Goal: Task Accomplishment & Management: Manage account settings

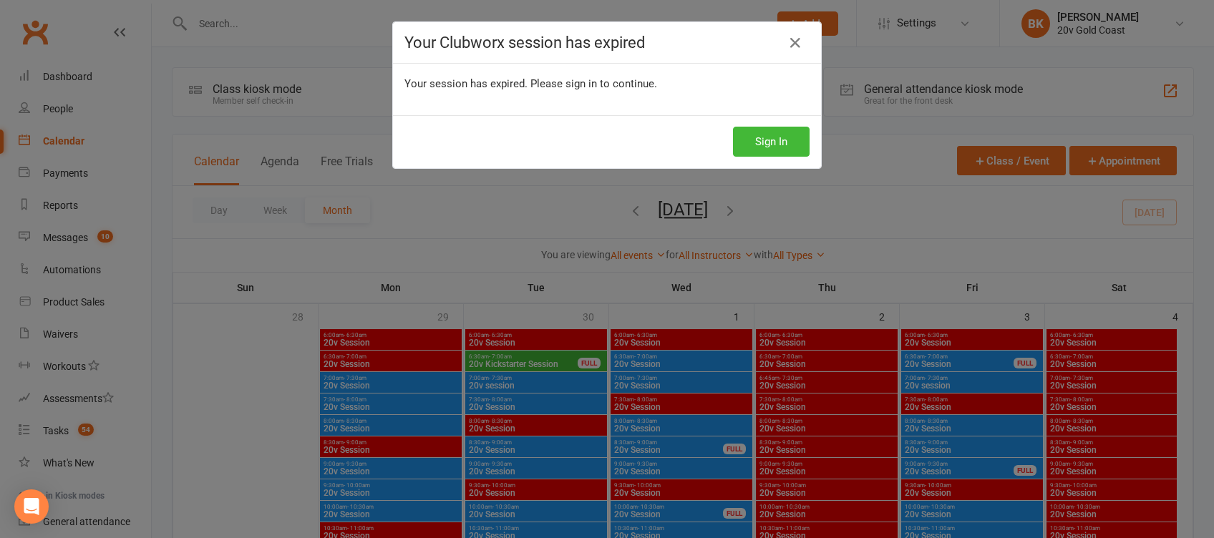
scroll to position [1534, 0]
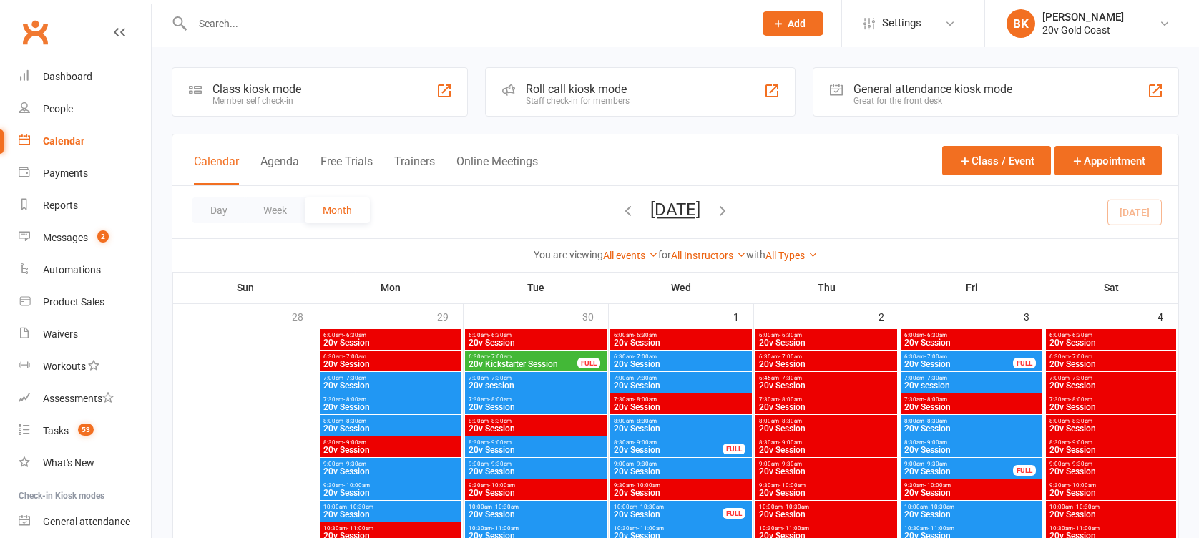
click at [1161, 20] on icon at bounding box center [1164, 23] width 11 height 11
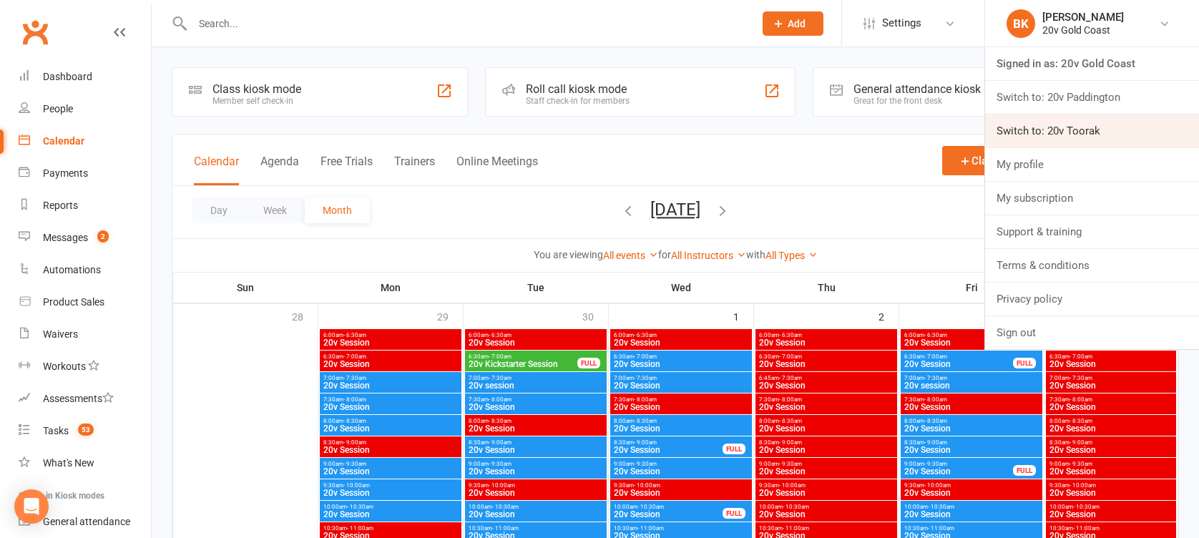
click at [1088, 126] on link "Switch to: 20v Toorak" at bounding box center [1092, 130] width 214 height 33
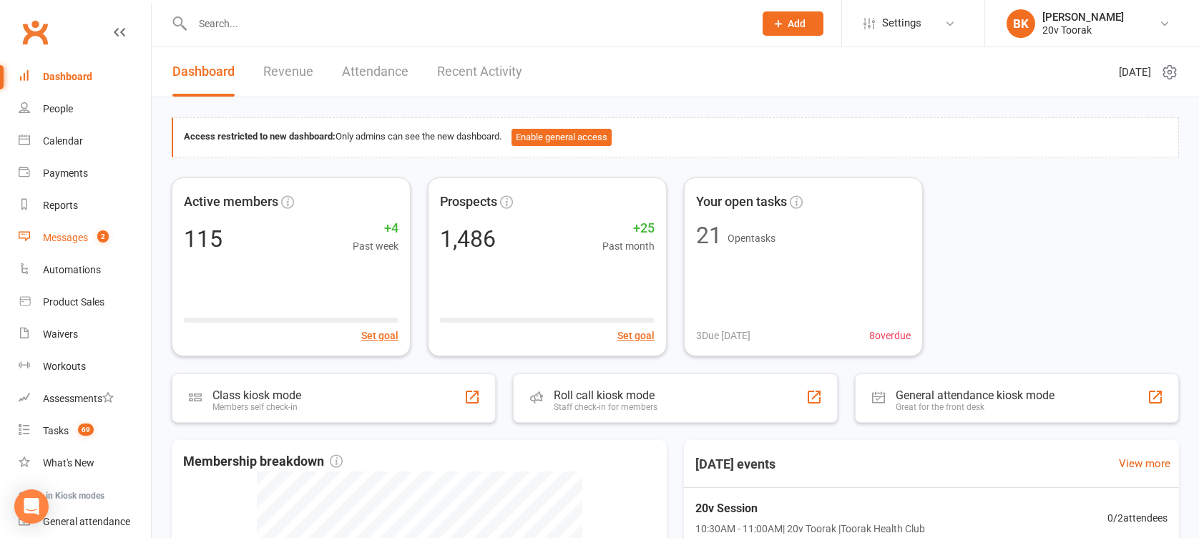
click at [72, 239] on div "Messages" at bounding box center [65, 237] width 45 height 11
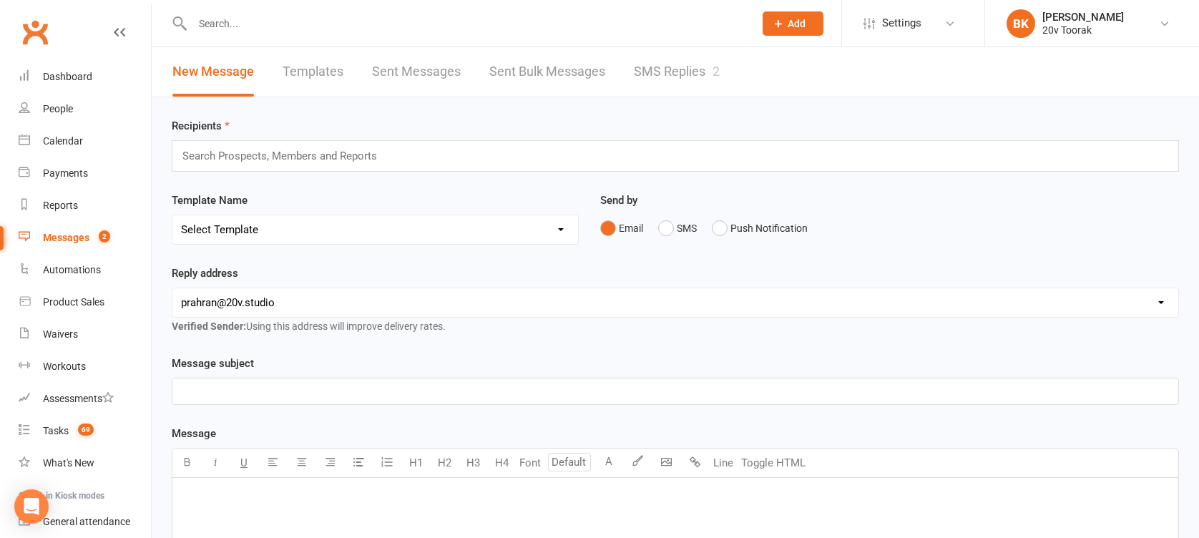
click at [650, 69] on link "SMS Replies 2" at bounding box center [677, 71] width 86 height 49
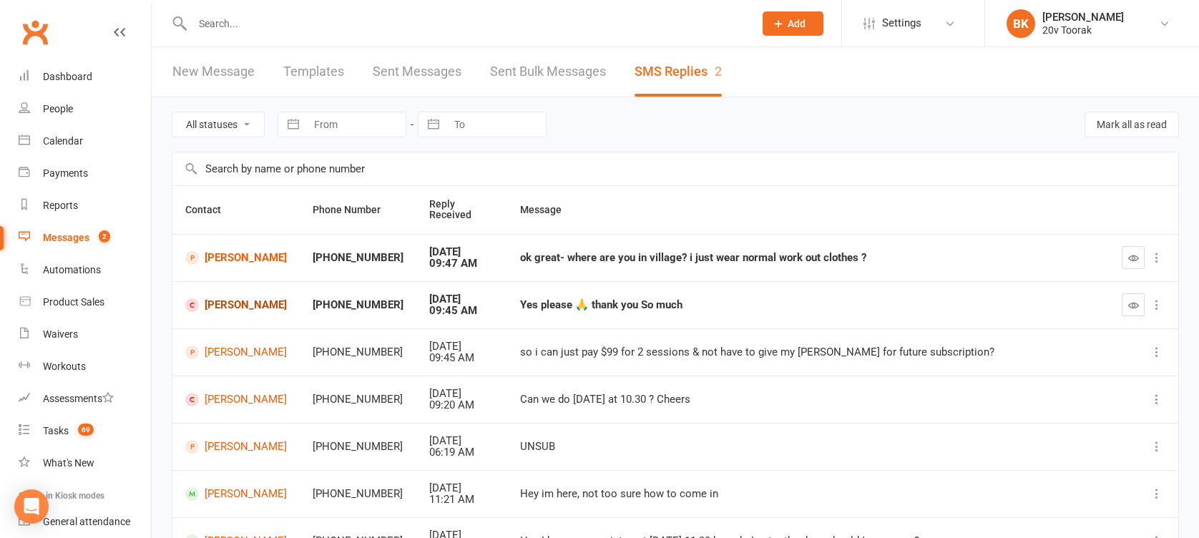
click at [230, 308] on link "Rebecca Zukowski" at bounding box center [236, 305] width 102 height 14
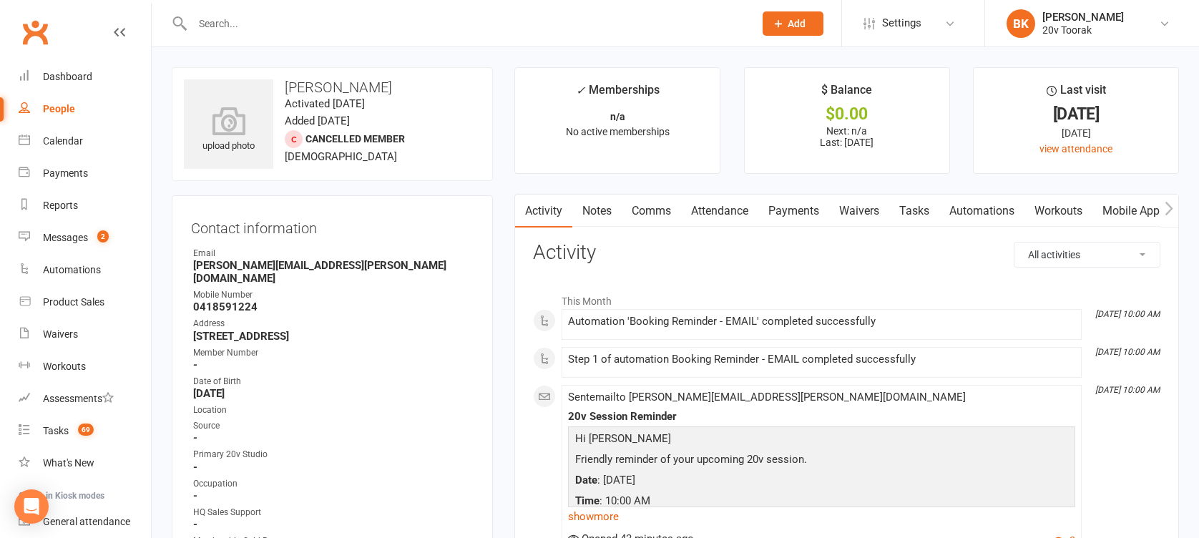
click at [668, 220] on link "Comms" at bounding box center [651, 211] width 59 height 33
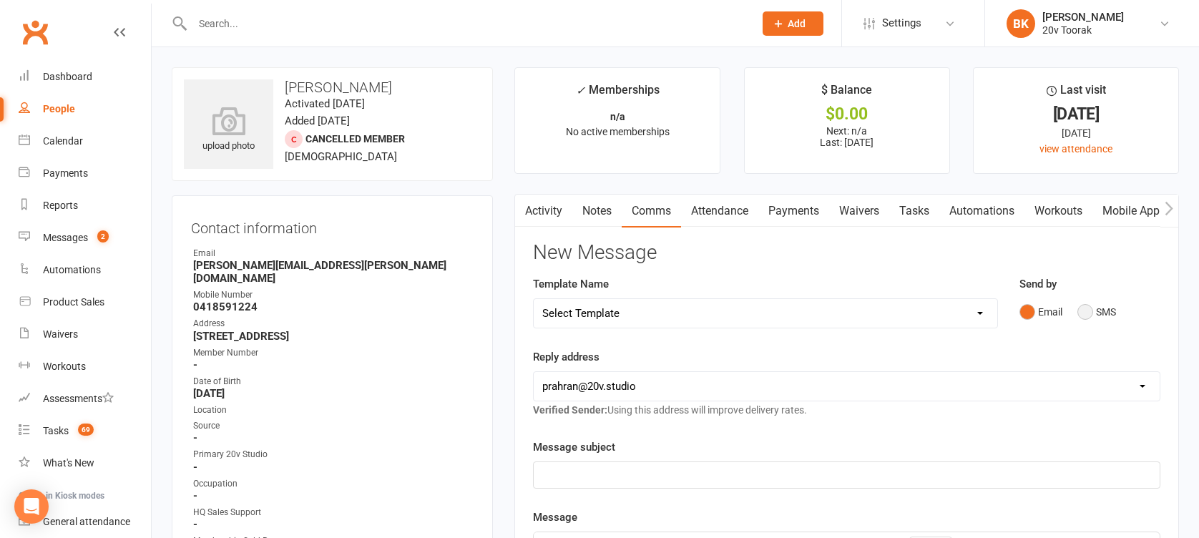
click at [1094, 317] on button "SMS" at bounding box center [1097, 311] width 39 height 27
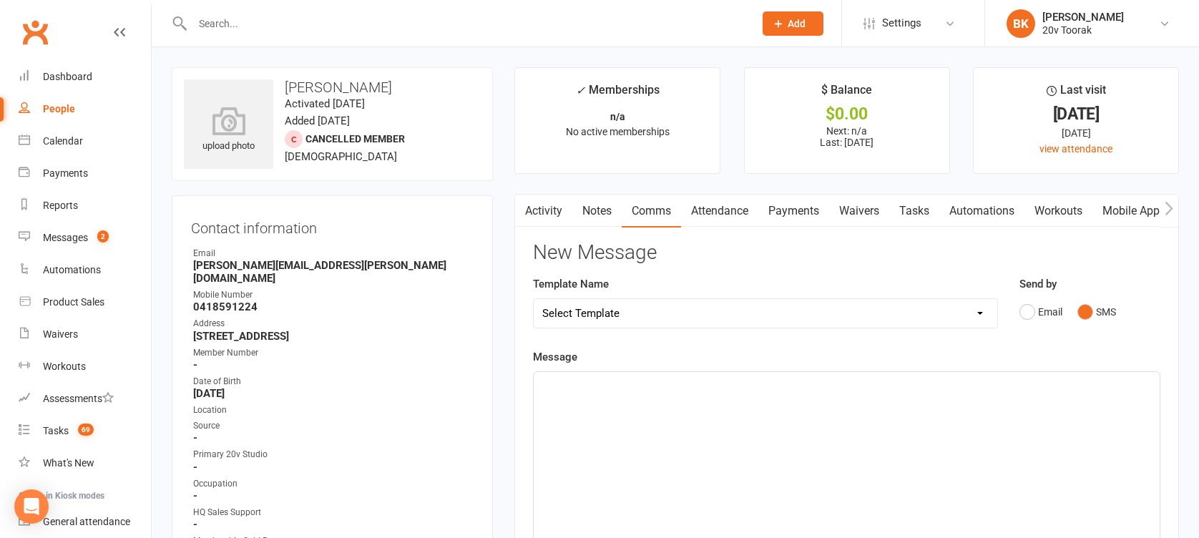
click at [1058, 426] on div "﻿" at bounding box center [847, 479] width 626 height 215
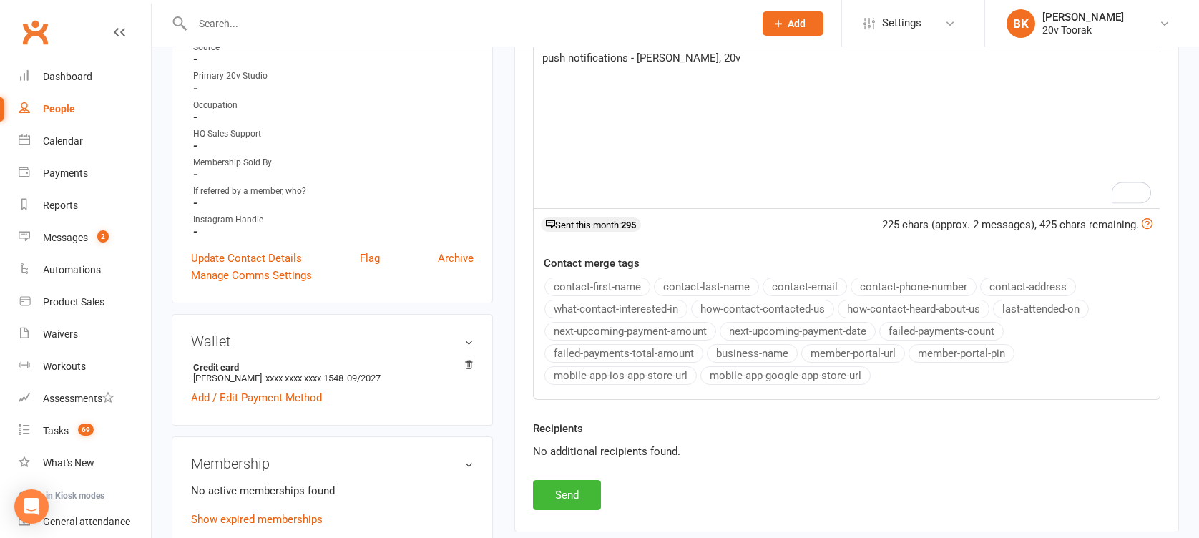
scroll to position [379, 0]
click at [551, 491] on button "Send" at bounding box center [567, 494] width 68 height 30
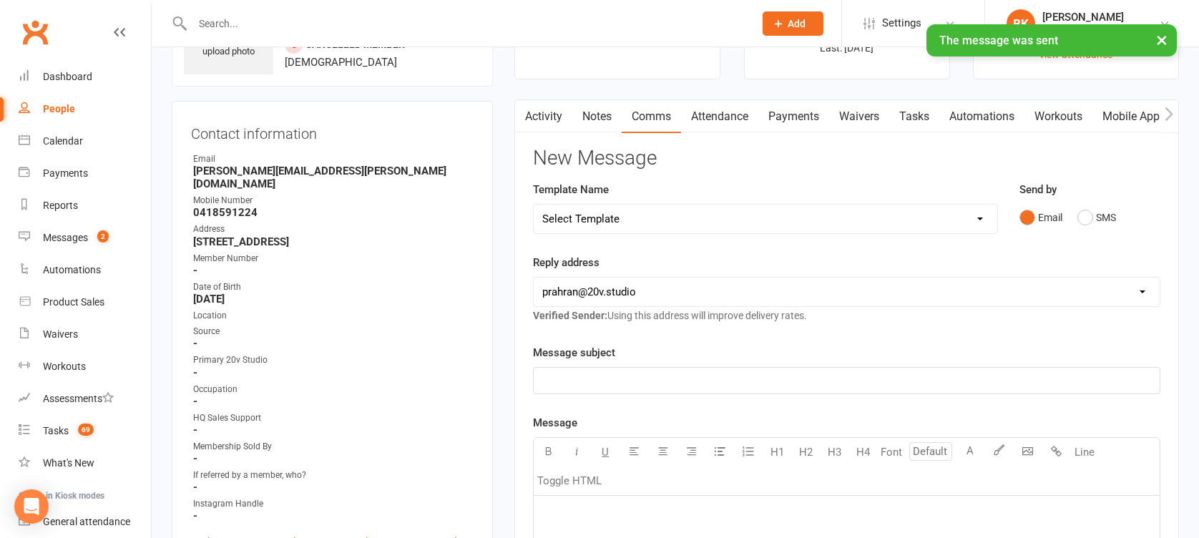
scroll to position [0, 0]
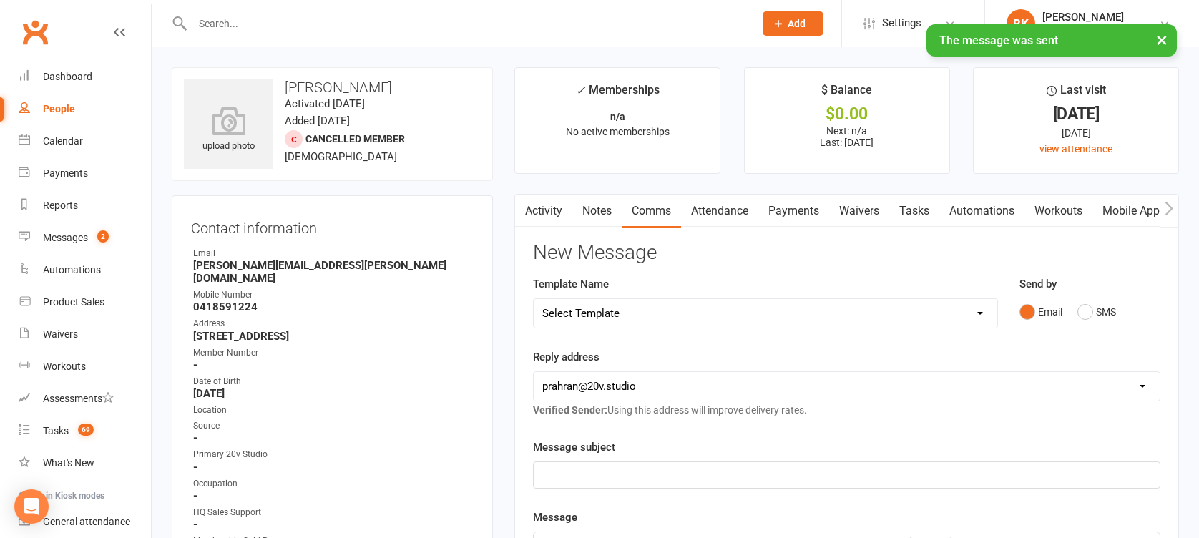
click at [605, 205] on link "Notes" at bounding box center [596, 211] width 49 height 33
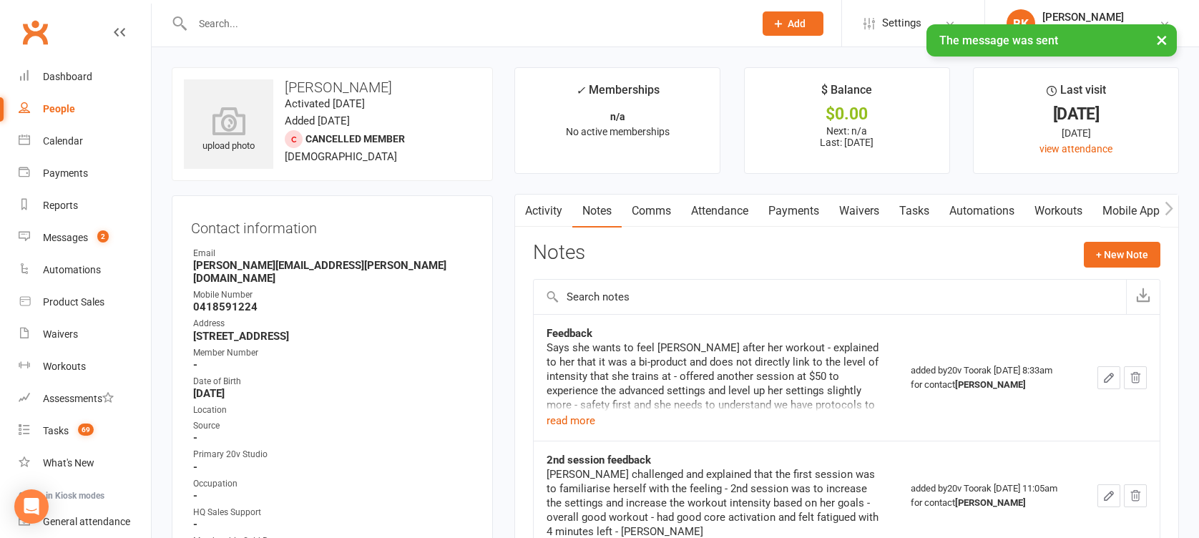
click at [921, 197] on link "Tasks" at bounding box center [914, 211] width 50 height 33
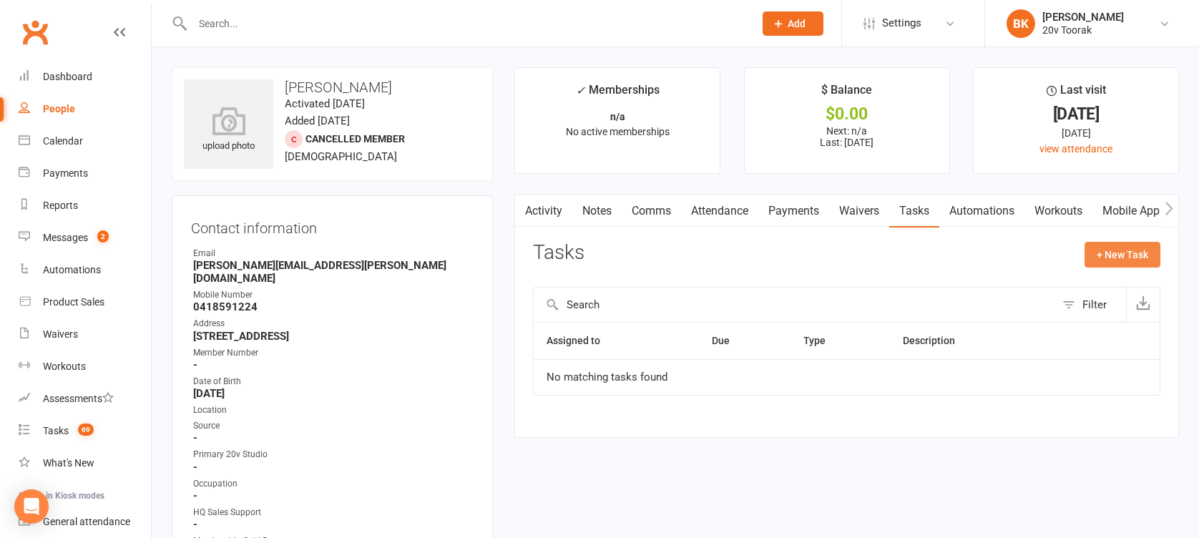
click at [1103, 266] on button "+ New Task" at bounding box center [1123, 255] width 76 height 26
select select "46005"
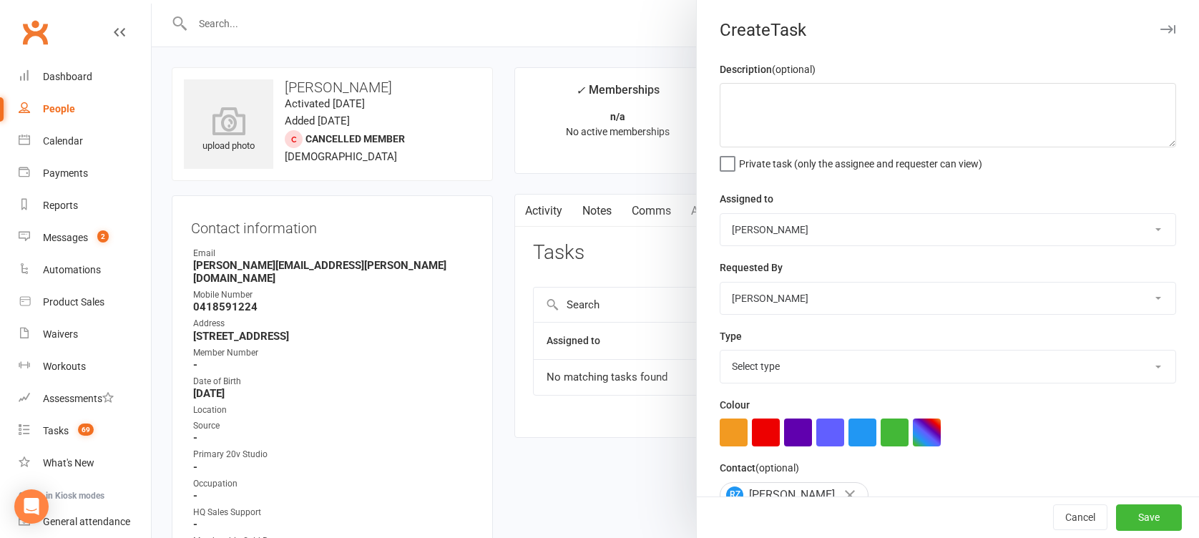
click at [775, 80] on div "Description (optional) Private task (only the assignee and requester can view)" at bounding box center [948, 115] width 457 height 109
click at [758, 145] on textarea at bounding box center [948, 115] width 457 height 64
type textarea "Process the $50 for the session"
click at [751, 374] on select "Select type Call Call - to book trial Confirm session attendance Confirm trial …" at bounding box center [948, 366] width 455 height 31
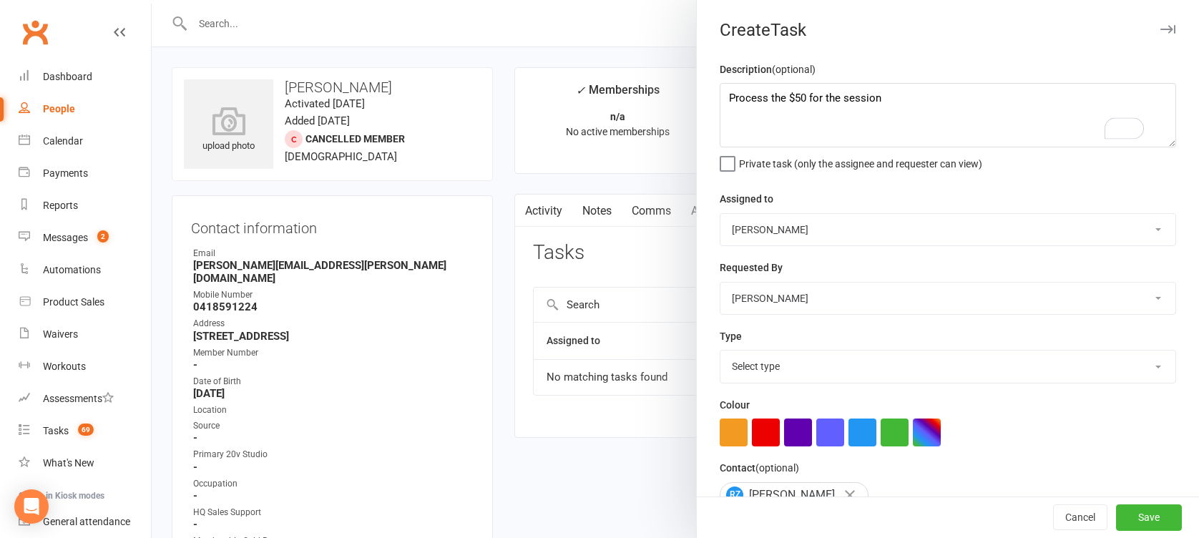
select select "22772"
click at [721, 351] on select "Select type Call Call - to book trial Confirm session attendance Confirm trial …" at bounding box center [948, 366] width 455 height 31
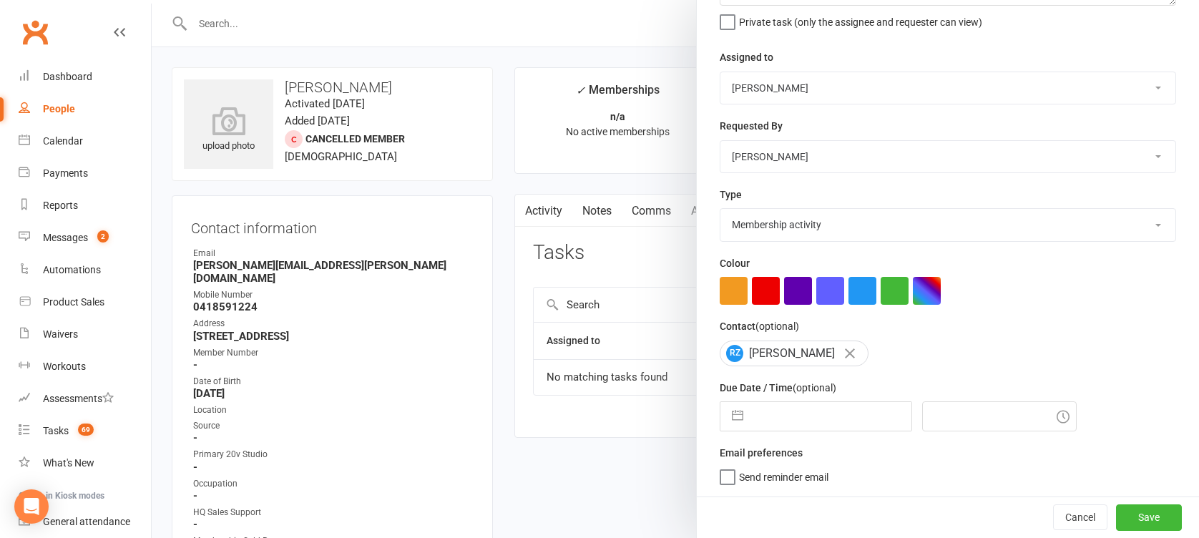
click at [730, 411] on button "button" at bounding box center [738, 416] width 26 height 29
select select "8"
select select "2025"
select select "9"
select select "2025"
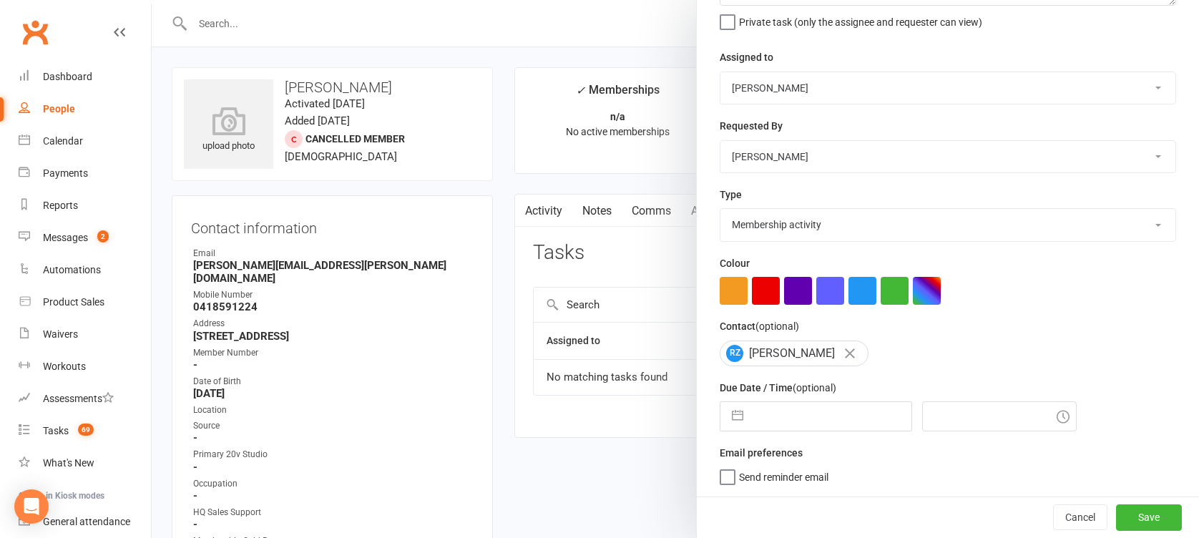
select select "10"
select select "2025"
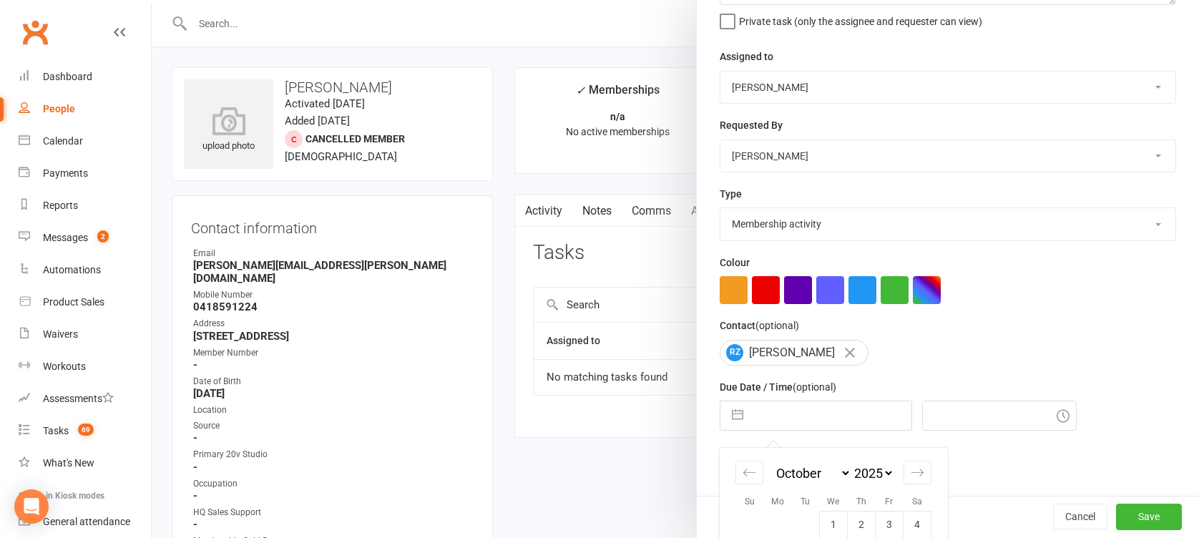
scroll to position [269, 0]
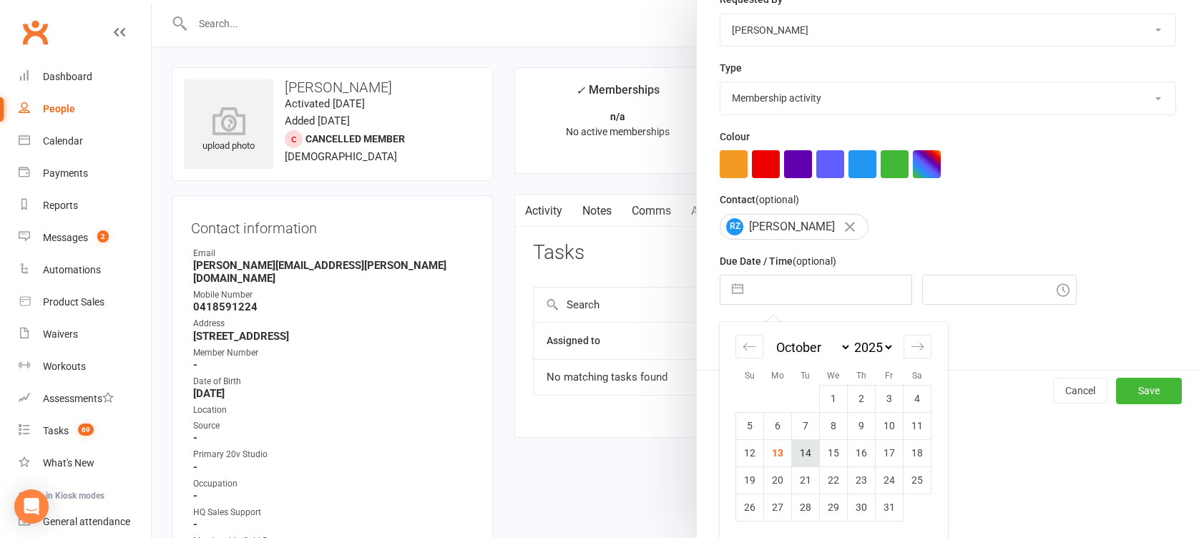
click at [803, 457] on td "14" at bounding box center [806, 452] width 28 height 27
type input "14 Oct 2025"
type input "10:45am"
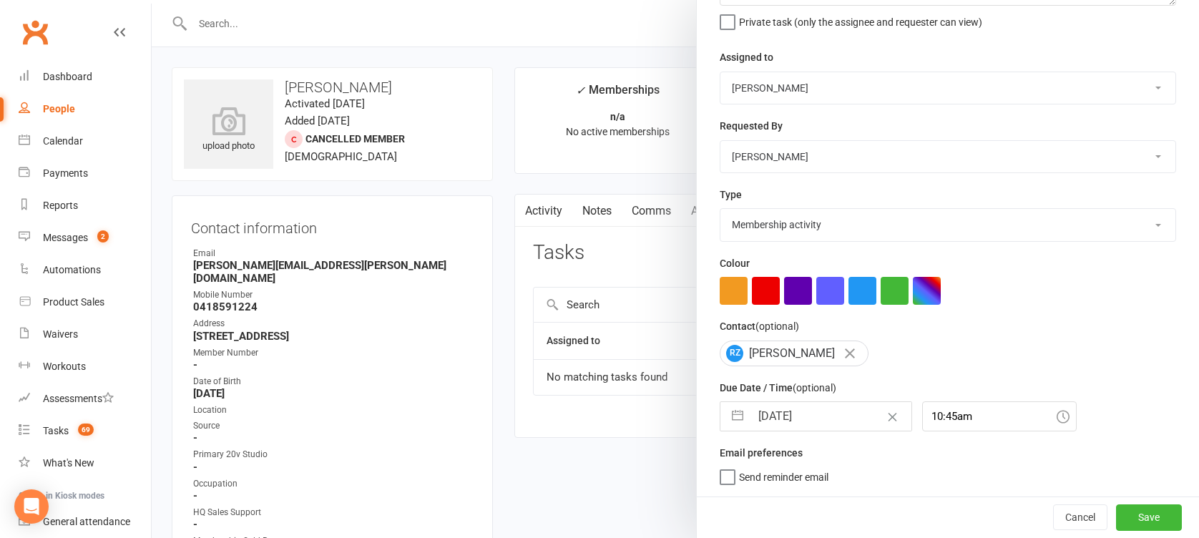
scroll to position [142, 0]
click at [1116, 514] on button "Save" at bounding box center [1149, 517] width 66 height 26
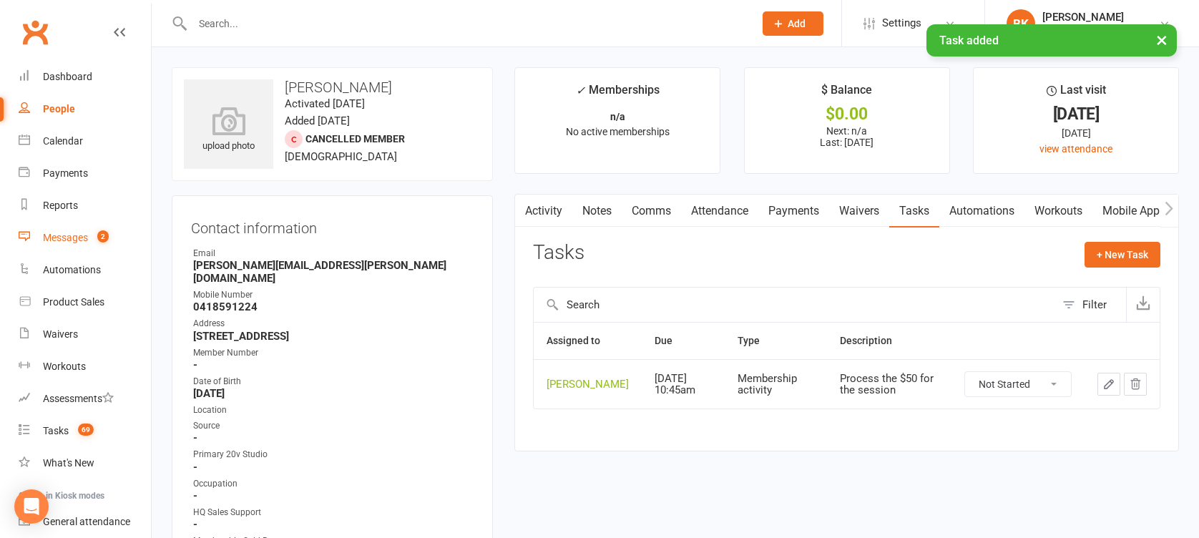
click at [81, 229] on link "Messages 2" at bounding box center [85, 238] width 132 height 32
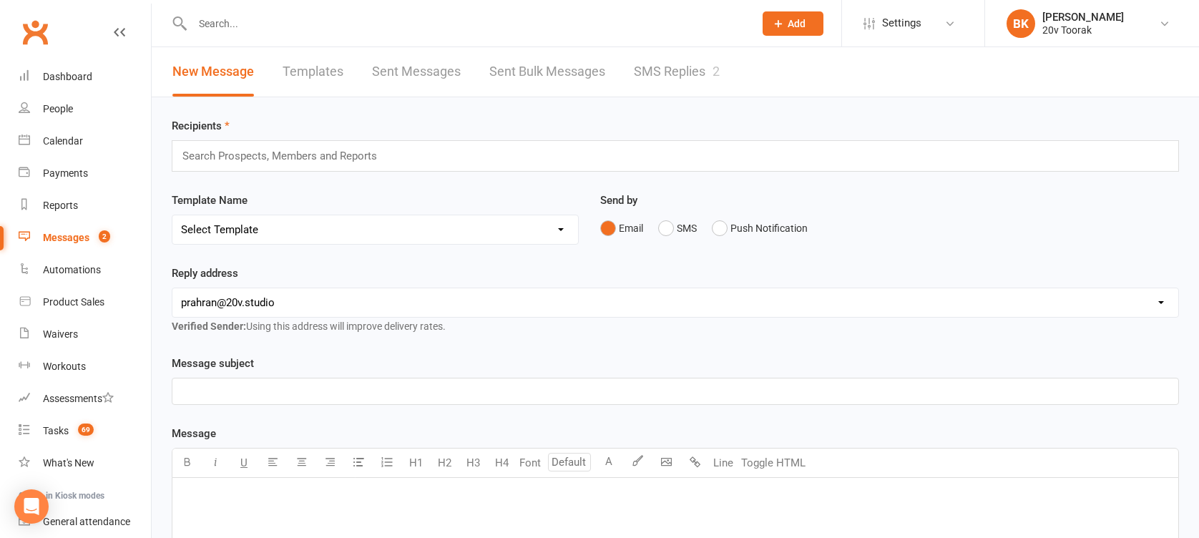
click at [674, 64] on link "SMS Replies 2" at bounding box center [677, 71] width 86 height 49
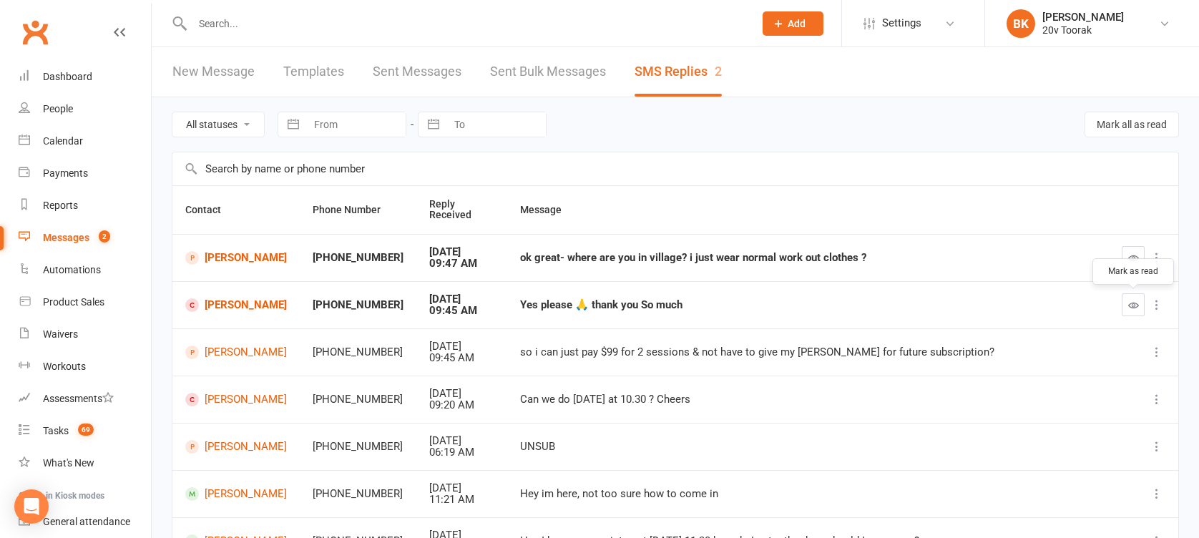
click at [1128, 302] on icon "button" at bounding box center [1133, 305] width 11 height 11
click at [232, 259] on link "Annette Koco" at bounding box center [236, 258] width 102 height 14
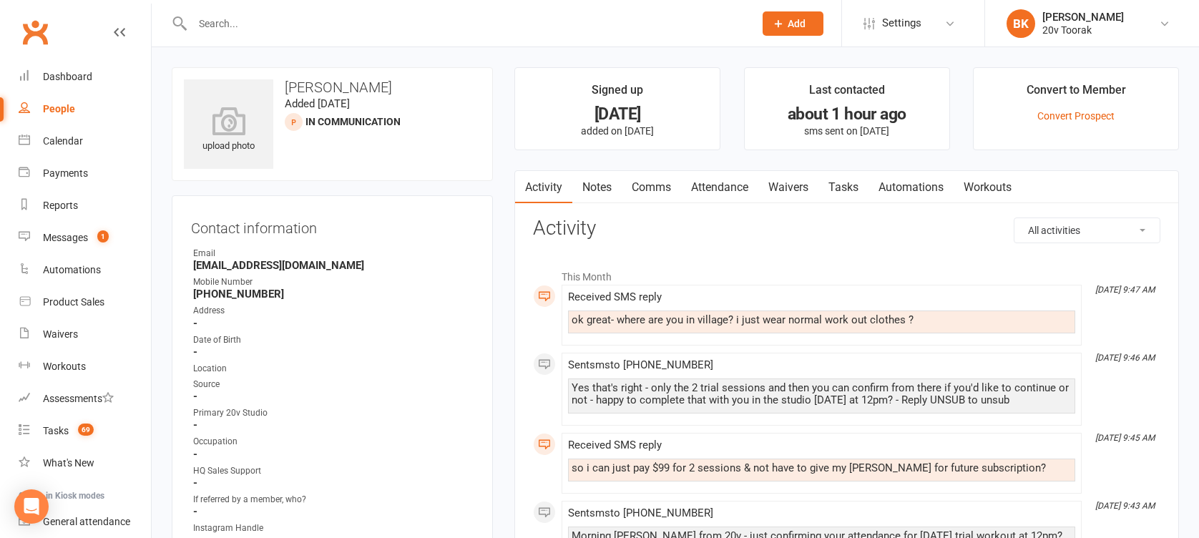
click at [650, 187] on link "Comms" at bounding box center [651, 187] width 59 height 33
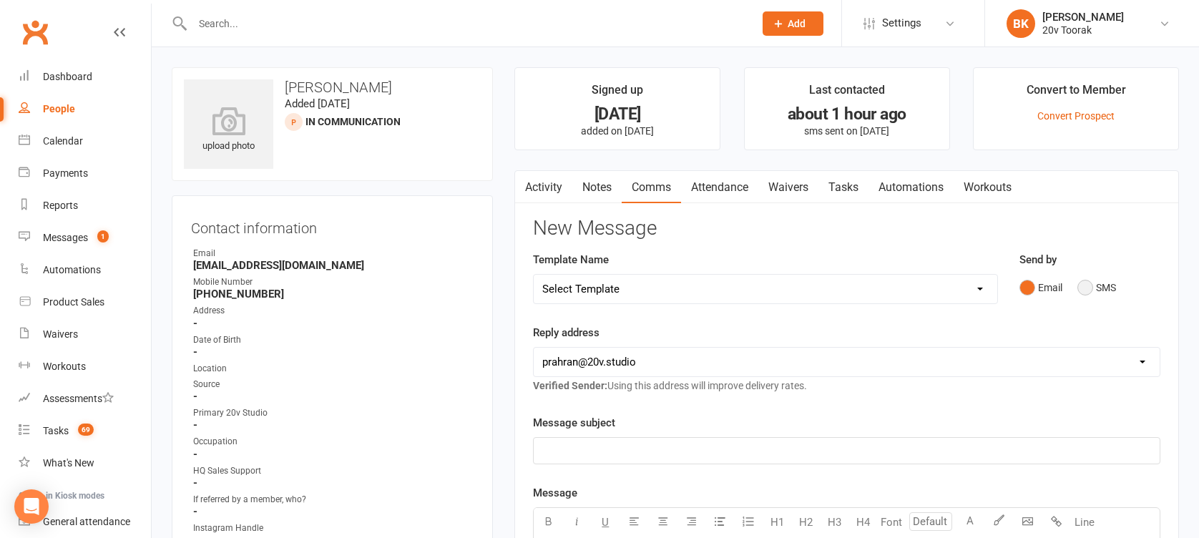
click at [1087, 289] on button "SMS" at bounding box center [1097, 287] width 39 height 27
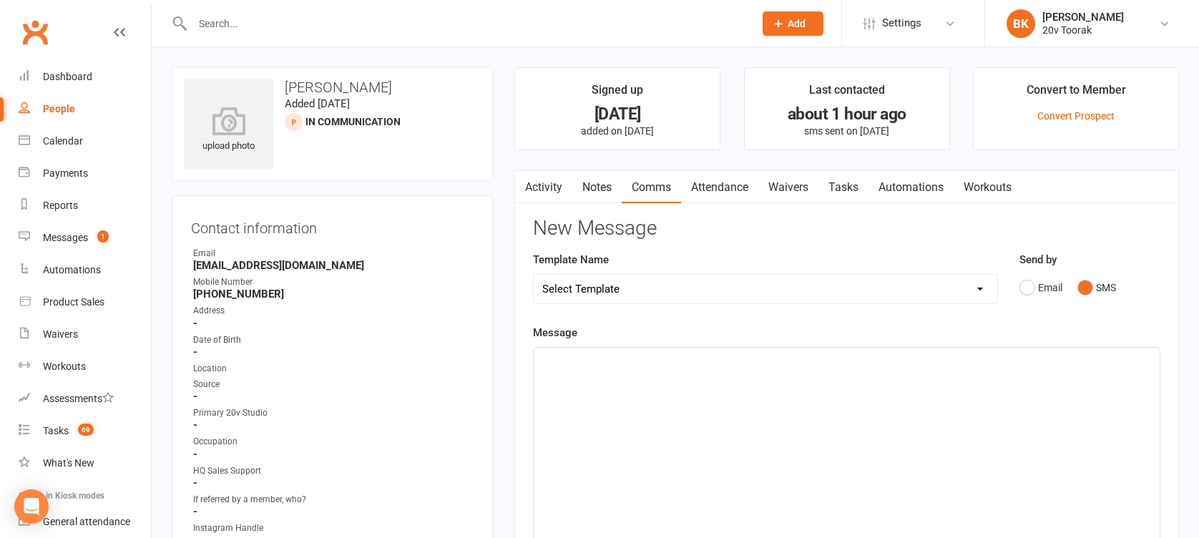
click at [1065, 396] on div "﻿" at bounding box center [847, 455] width 626 height 215
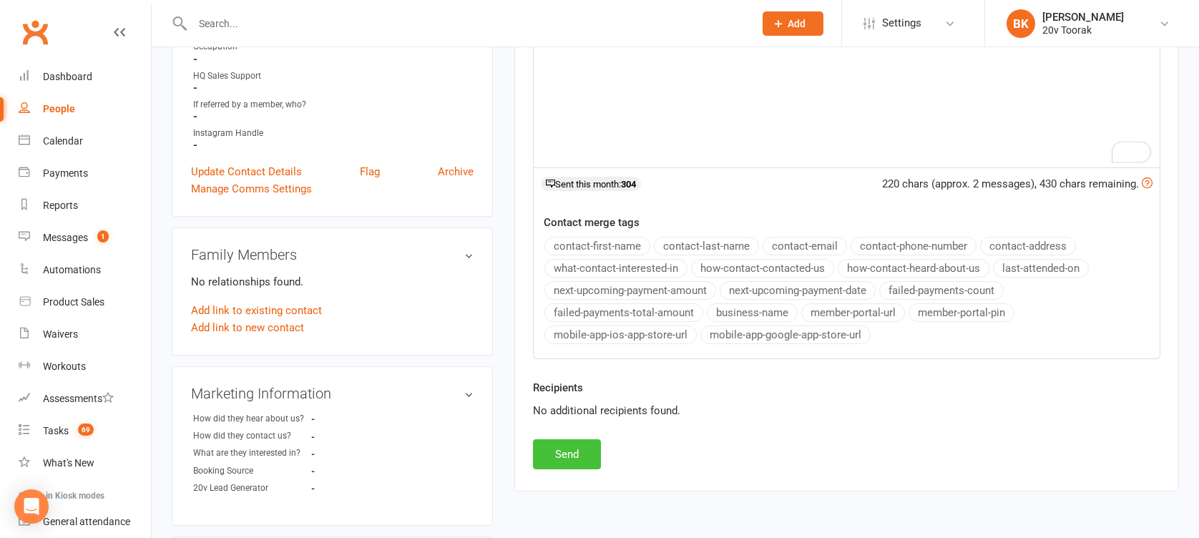
click at [577, 459] on button "Send" at bounding box center [567, 454] width 68 height 30
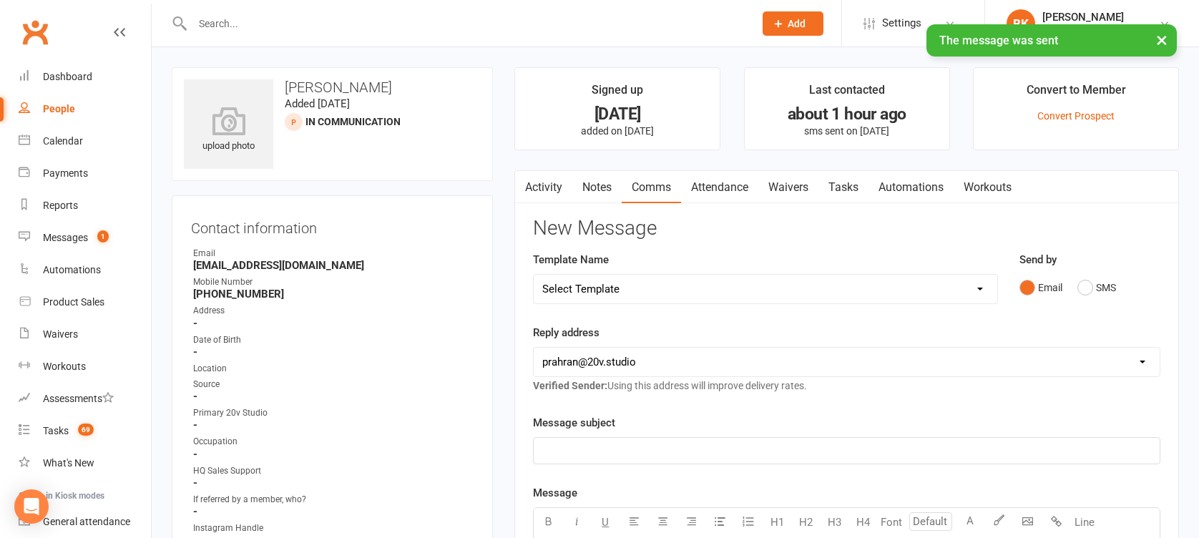
click at [826, 175] on link "Tasks" at bounding box center [844, 187] width 50 height 33
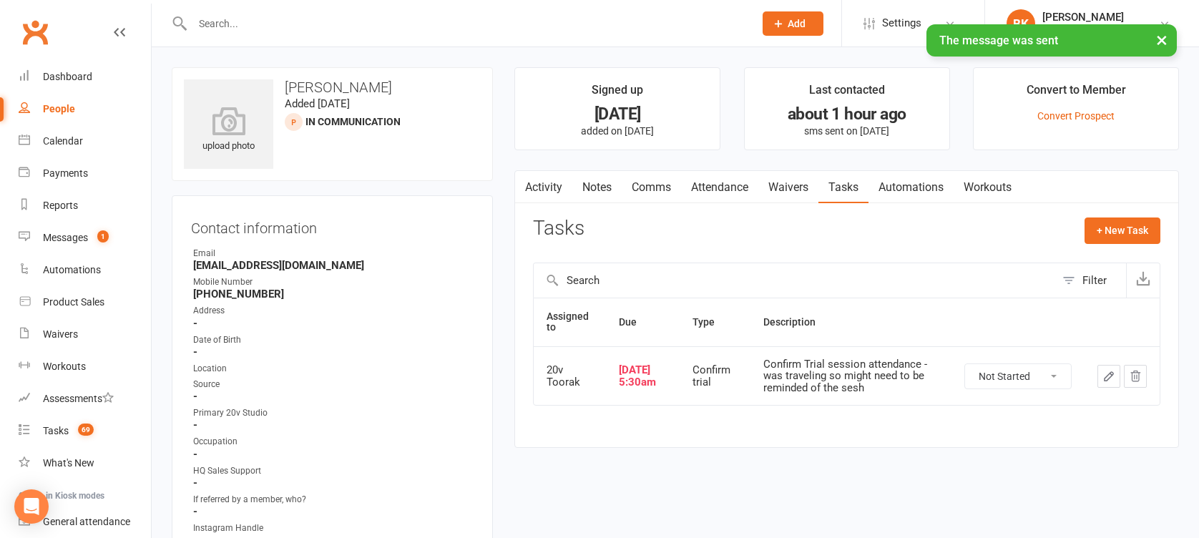
click at [1032, 366] on select "Not Started In Progress Waiting Complete" at bounding box center [1018, 376] width 106 height 24
click at [965, 364] on select "Not Started In Progress Waiting Complete" at bounding box center [1018, 376] width 106 height 24
select select "unstarted"
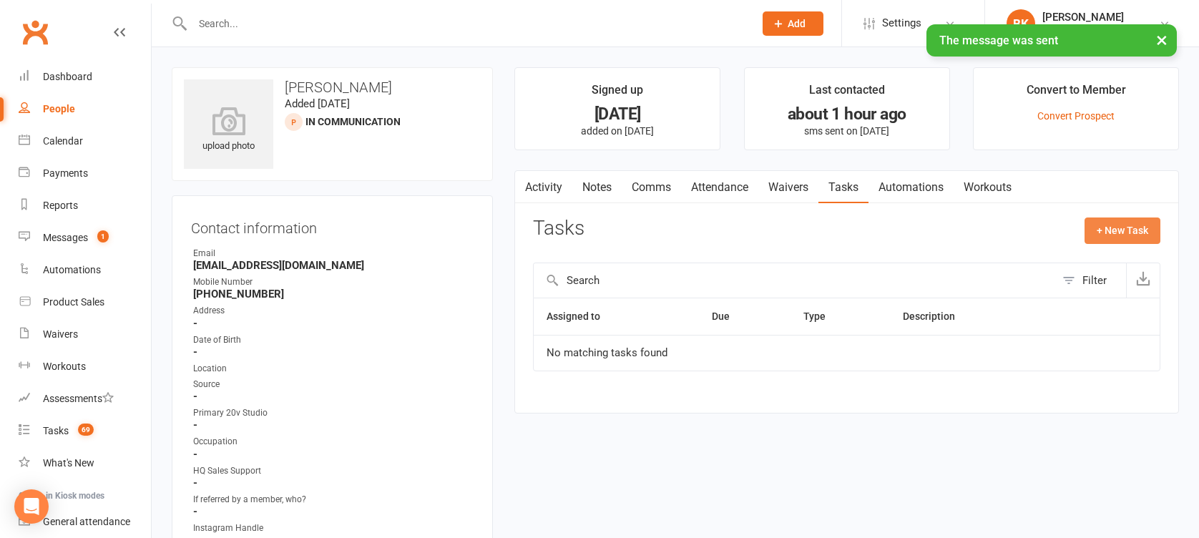
click at [1110, 226] on button "+ New Task" at bounding box center [1123, 231] width 76 height 26
select select "46005"
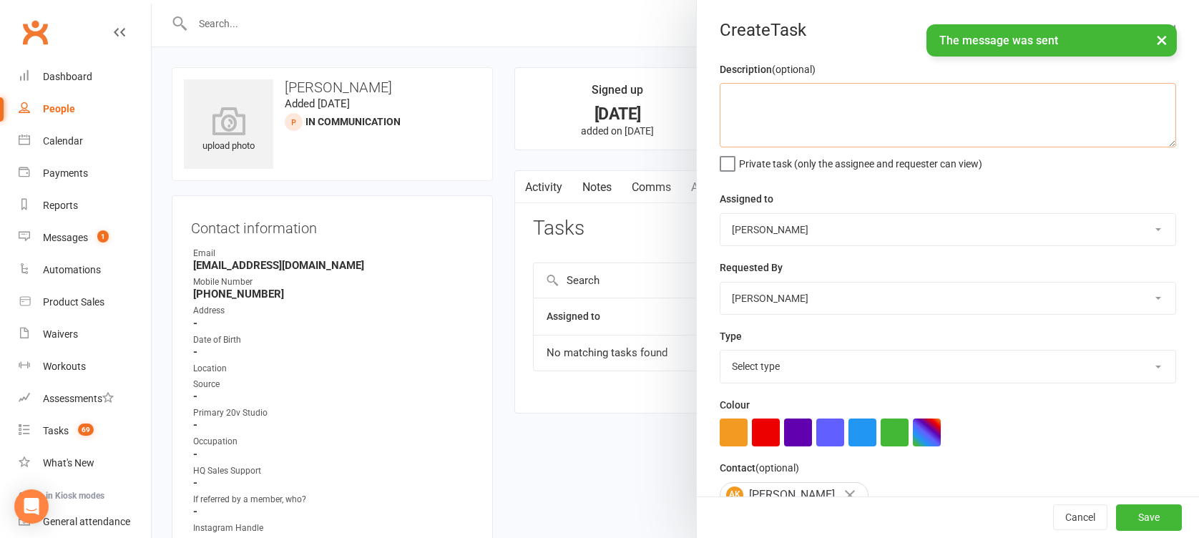
click at [824, 115] on textarea at bounding box center [948, 115] width 457 height 64
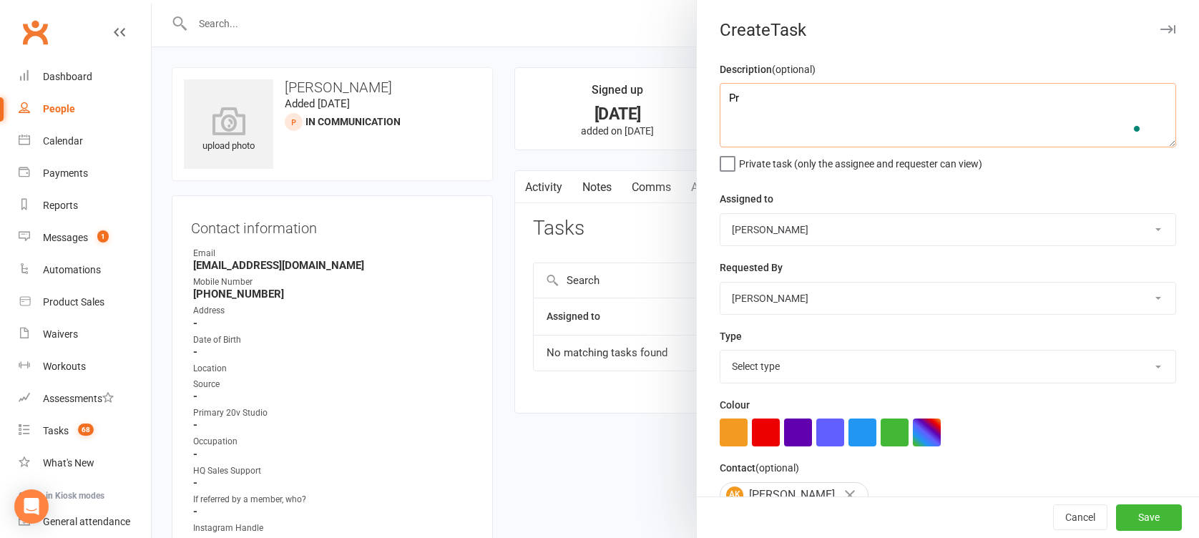
type textarea "P"
type textarea "Kickstarter - process the payment"
click at [775, 364] on select "Select type Call Call - to book trial Confirm session attendance Confirm trial …" at bounding box center [948, 366] width 455 height 31
select select "27772"
click at [721, 351] on select "Select type Call Call - to book trial Confirm session attendance Confirm trial …" at bounding box center [948, 366] width 455 height 31
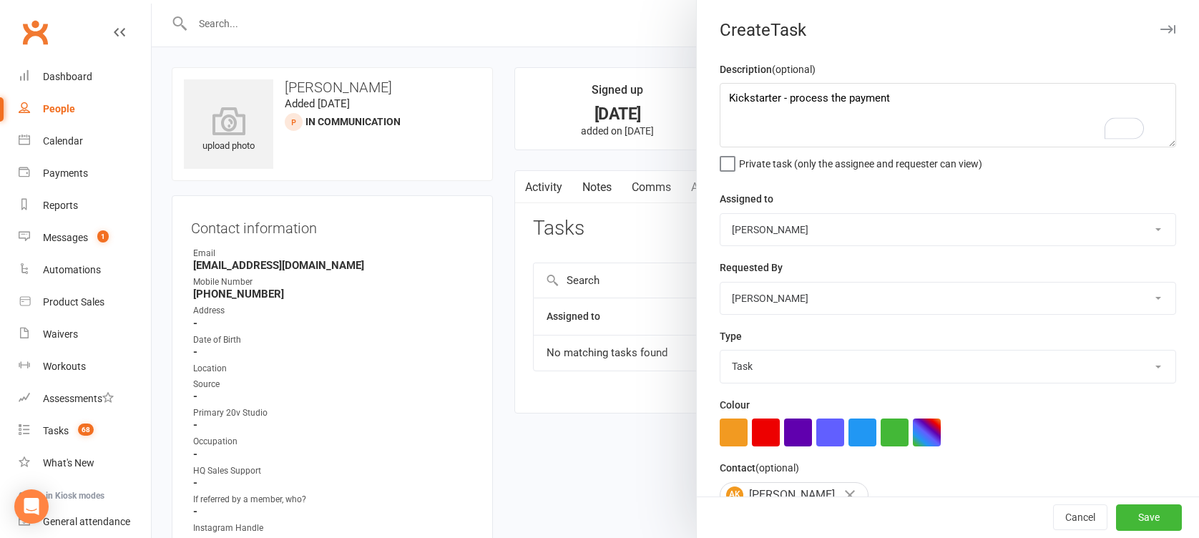
scroll to position [142, 0]
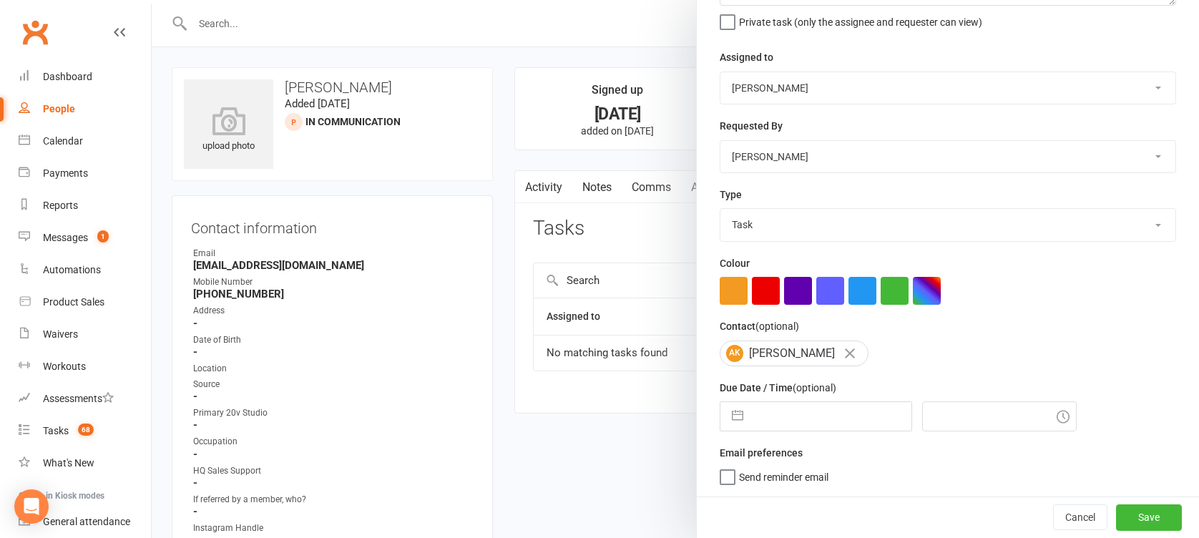
click at [733, 424] on button "button" at bounding box center [738, 416] width 26 height 29
select select "8"
select select "2025"
select select "9"
select select "2025"
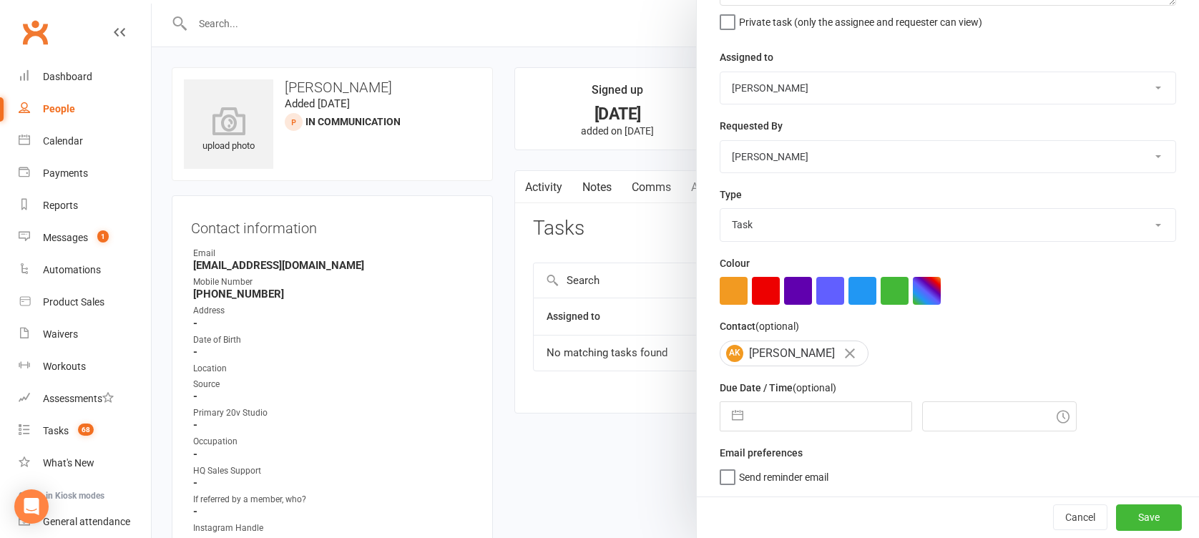
select select "10"
select select "2025"
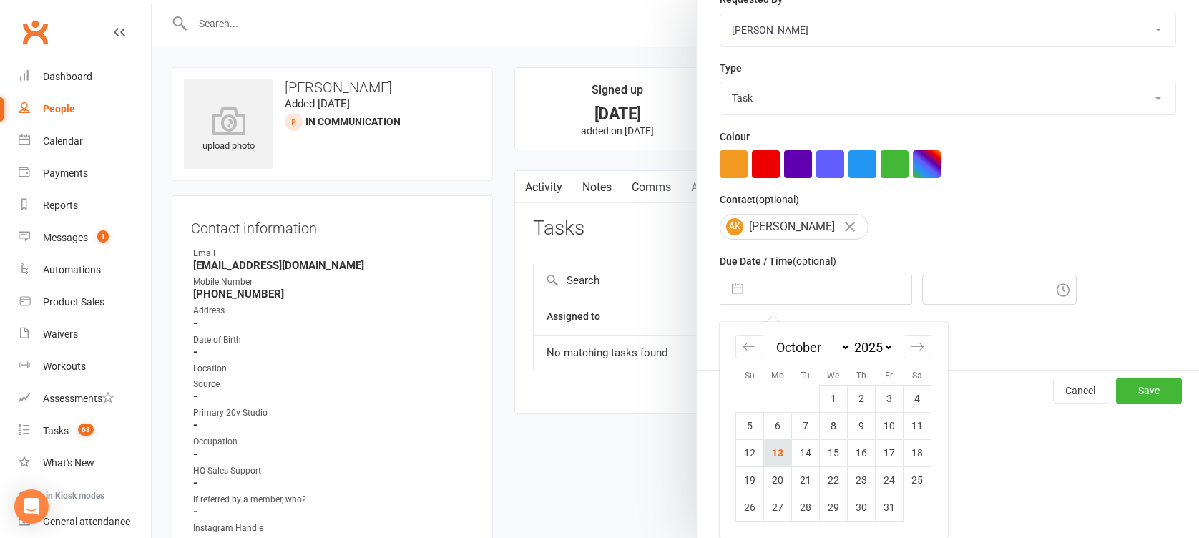
click at [771, 447] on td "13" at bounding box center [778, 452] width 28 height 27
type input "13 Oct 2025"
type input "10:45am"
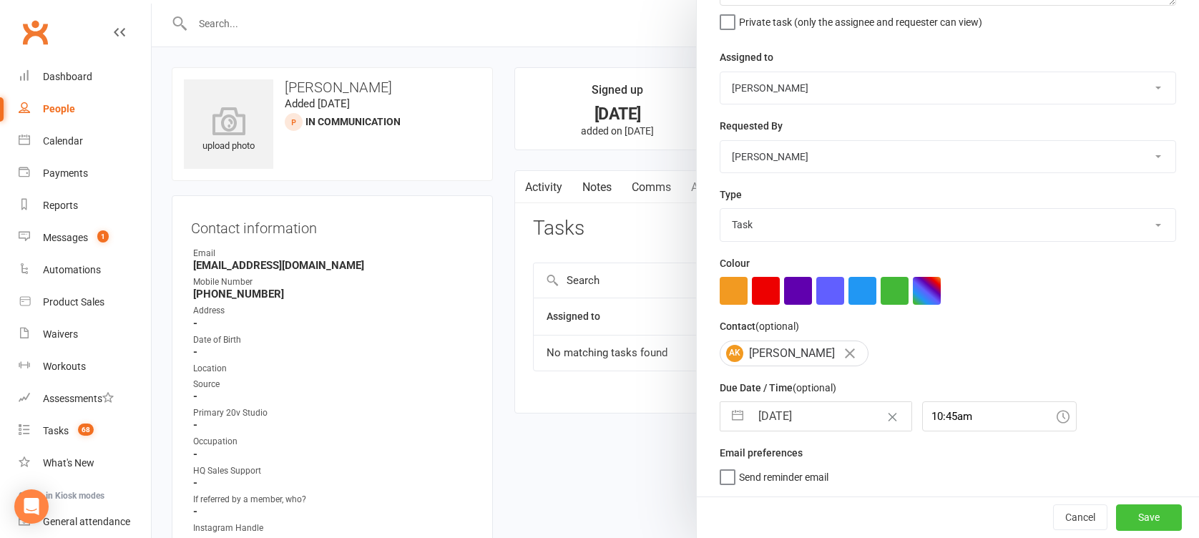
click at [1120, 518] on button "Save" at bounding box center [1149, 517] width 66 height 26
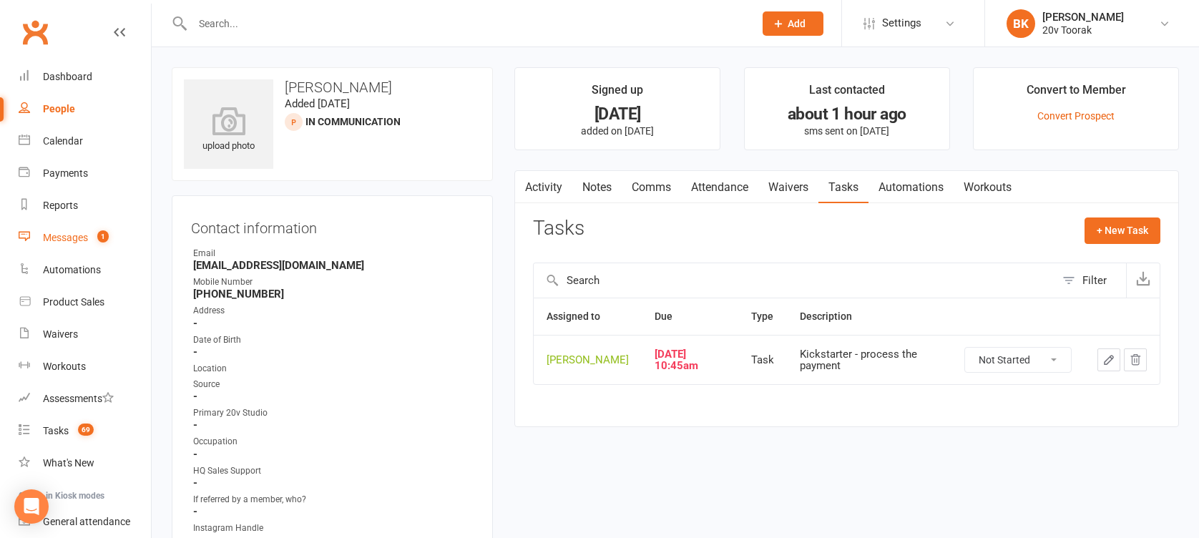
click at [61, 246] on link "Messages 1" at bounding box center [85, 238] width 132 height 32
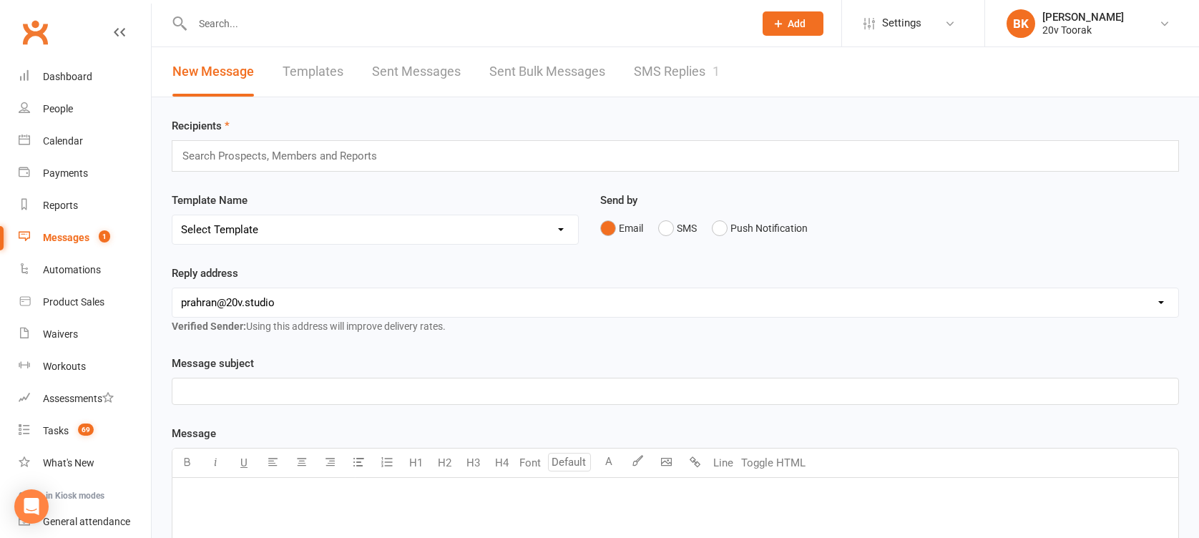
click at [692, 86] on link "SMS Replies 1" at bounding box center [677, 71] width 86 height 49
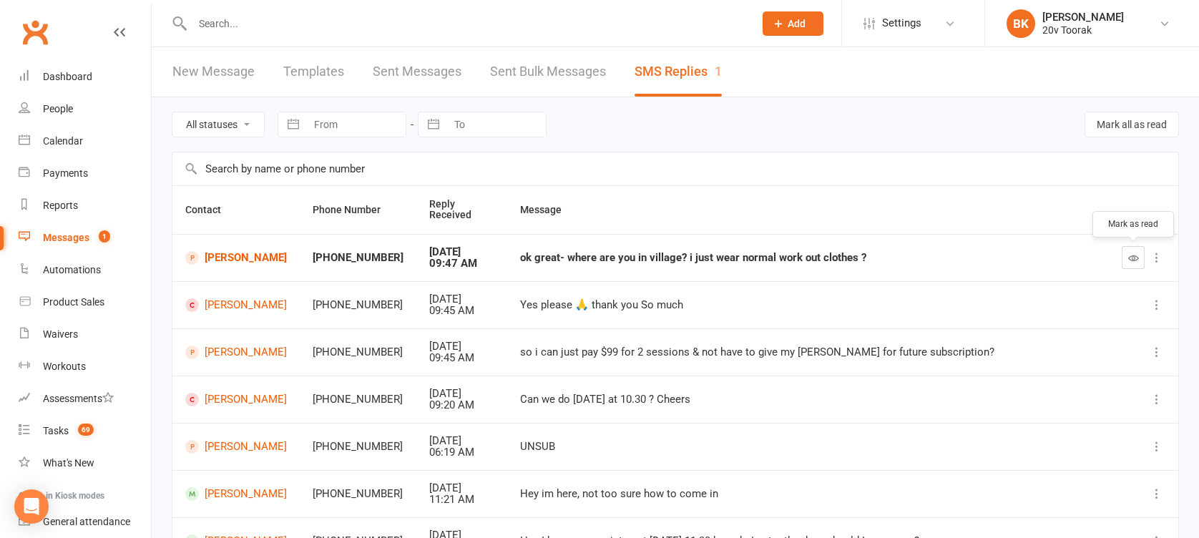
click at [1123, 259] on button "button" at bounding box center [1133, 257] width 23 height 23
click at [77, 106] on link "People" at bounding box center [85, 109] width 132 height 32
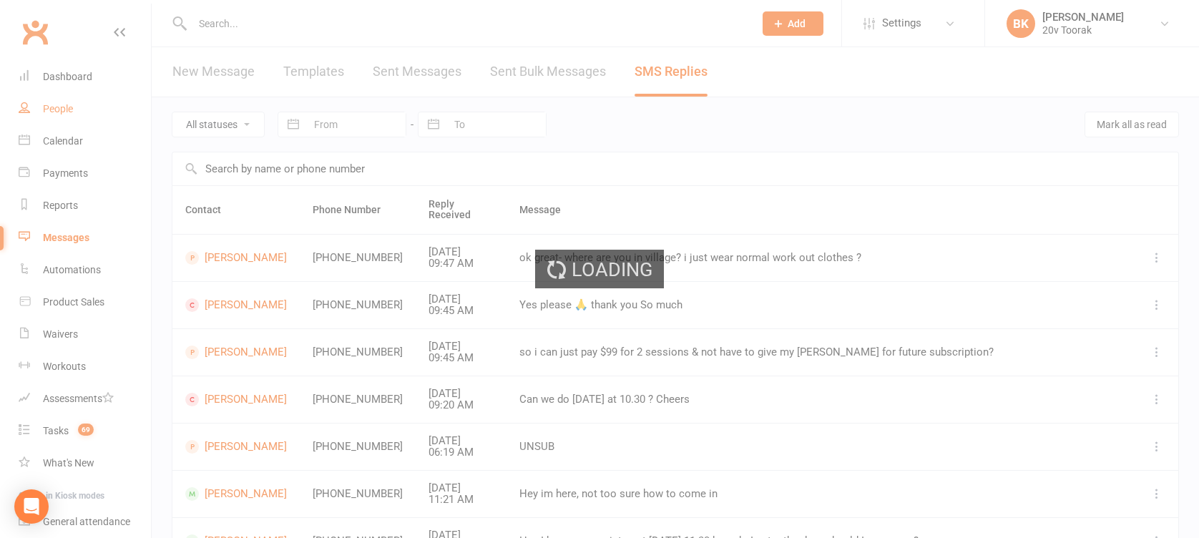
select select "100"
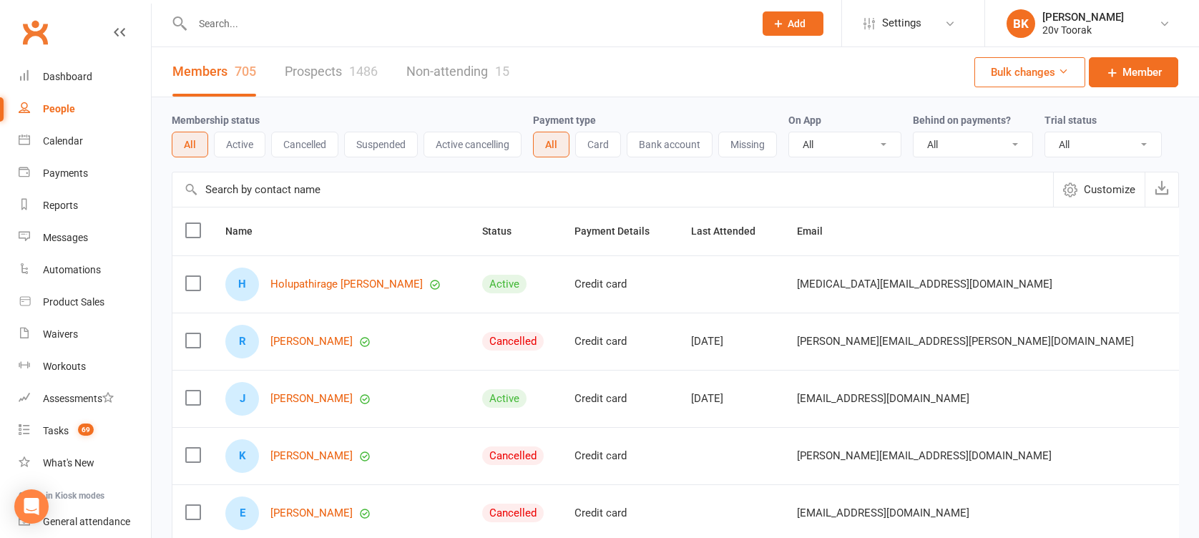
click at [343, 79] on link "Prospects 1486" at bounding box center [331, 71] width 93 height 49
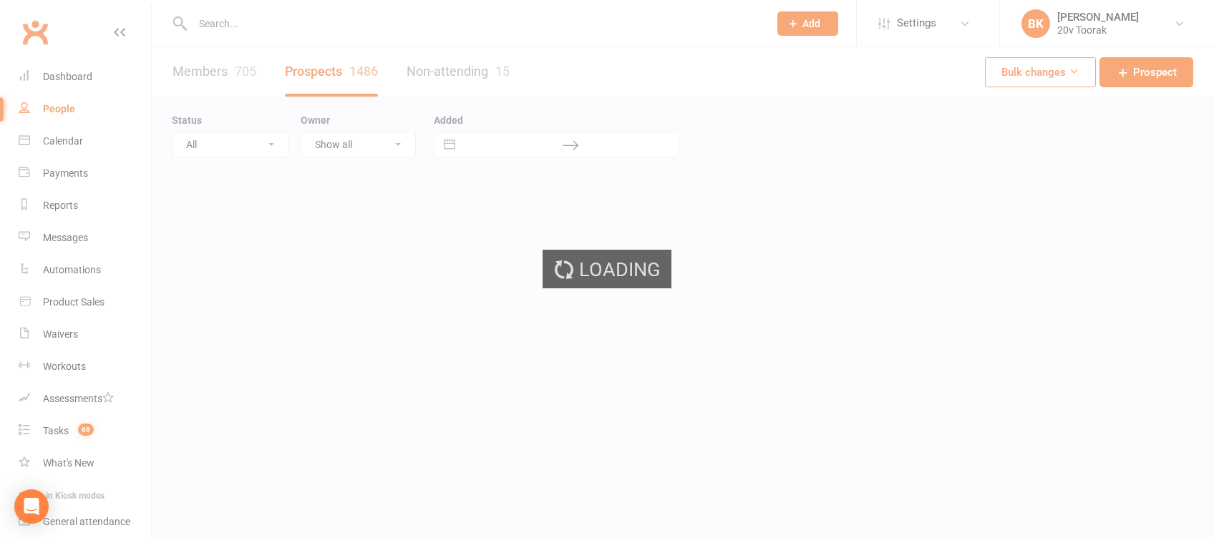
select select "100"
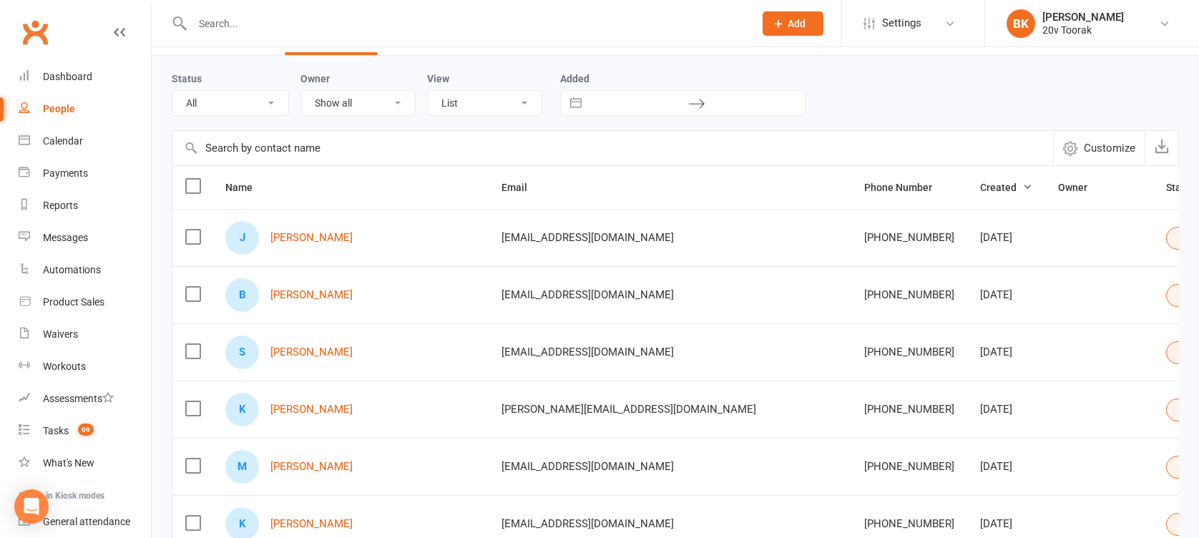
scroll to position [41, 0]
click at [330, 290] on link "Beata Koropatwa" at bounding box center [311, 296] width 82 height 12
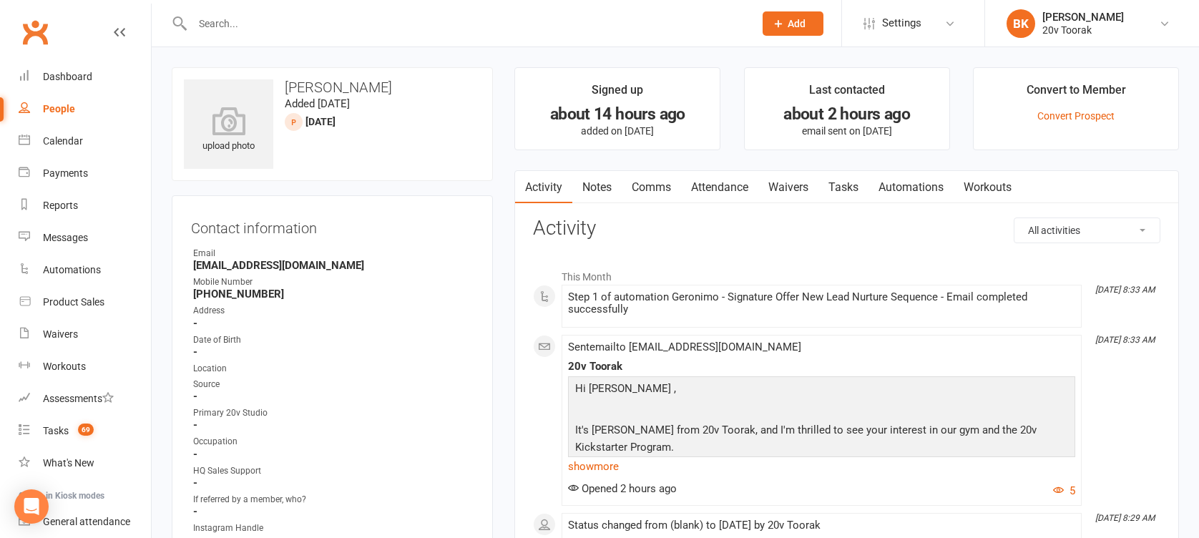
click at [612, 189] on link "Notes" at bounding box center [596, 187] width 49 height 33
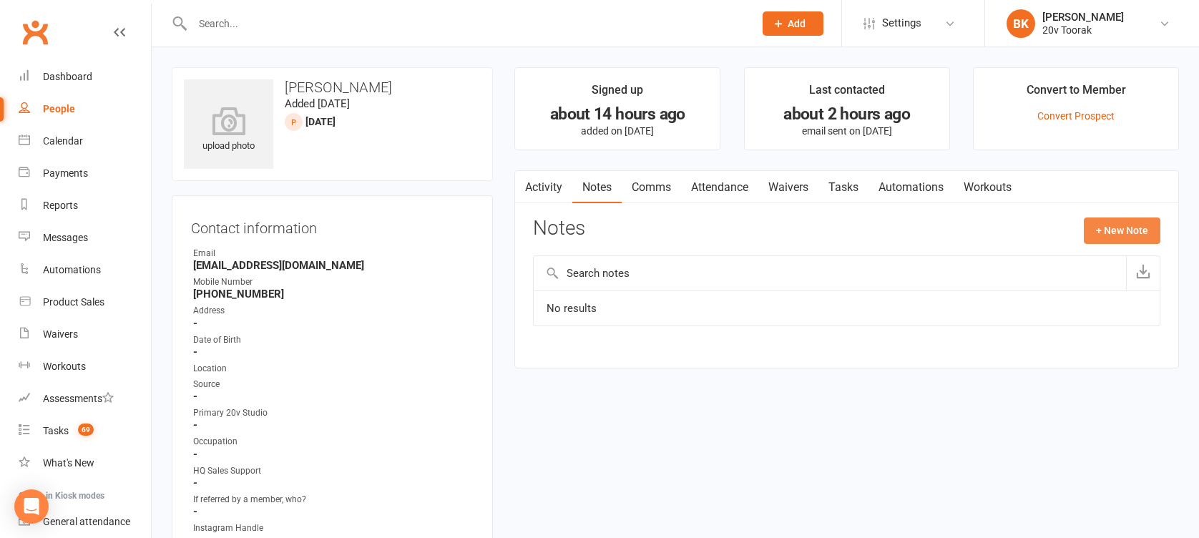
click at [1138, 242] on button "+ New Note" at bounding box center [1122, 231] width 77 height 26
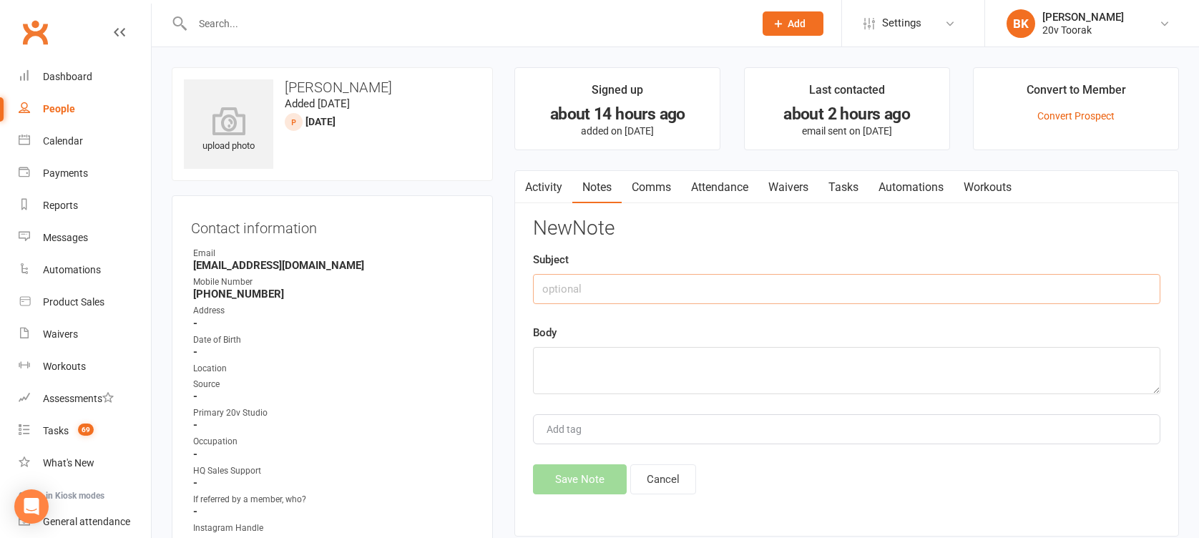
click at [867, 285] on input "text" at bounding box center [847, 289] width 628 height 30
type input "Email response"
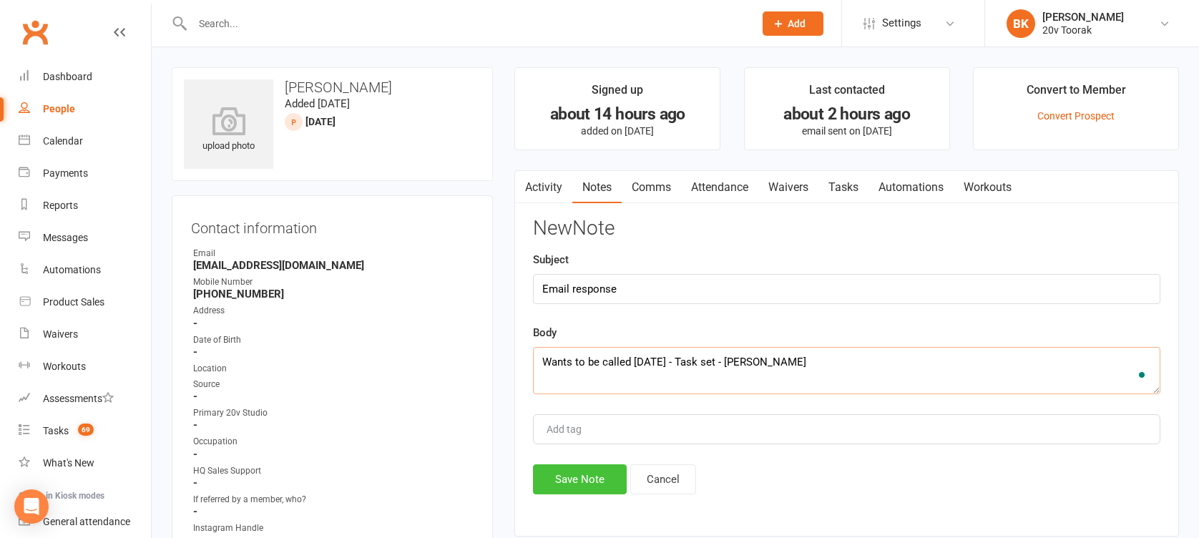
type textarea "Wants to be called Wednesday - Task set - Byron"
click at [587, 482] on button "Save Note" at bounding box center [580, 479] width 94 height 30
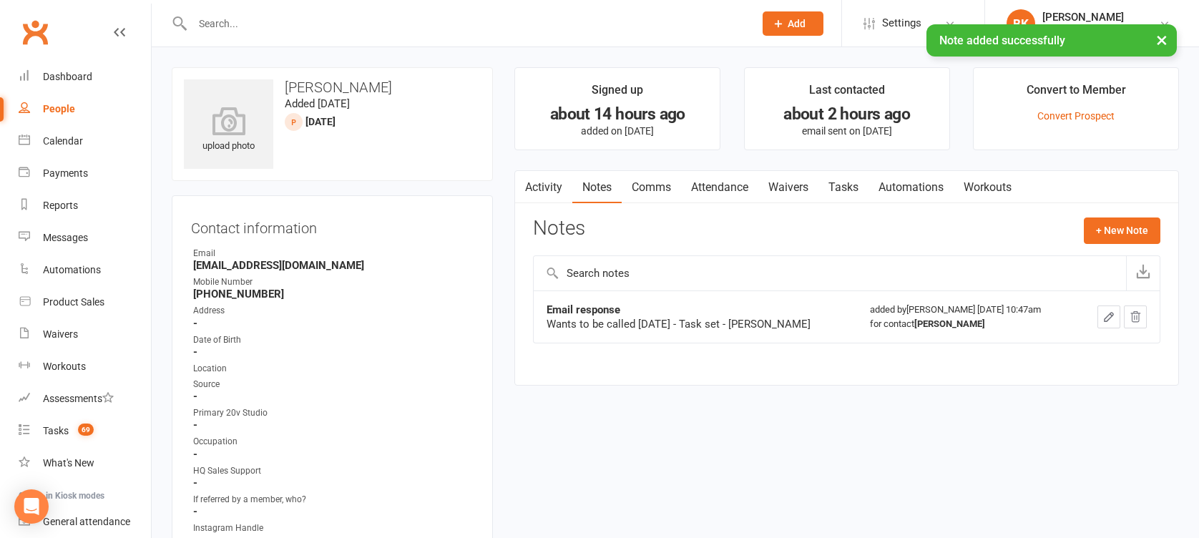
click at [842, 180] on link "Tasks" at bounding box center [844, 187] width 50 height 33
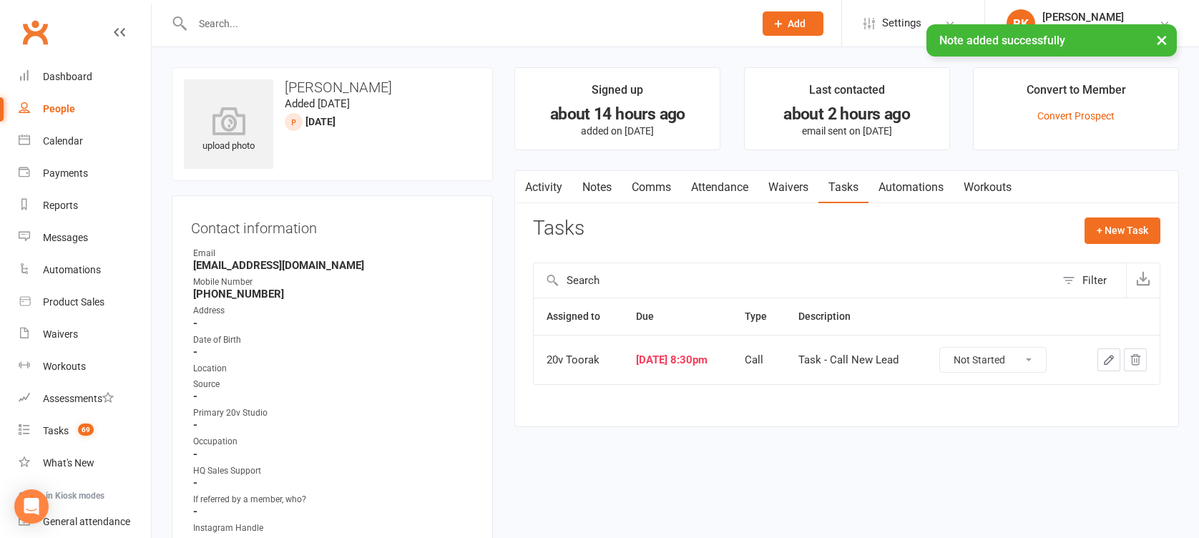
click at [1033, 353] on select "Not Started In Progress Waiting Complete" at bounding box center [993, 360] width 106 height 24
click at [951, 348] on select "Not Started In Progress Waiting Complete" at bounding box center [993, 360] width 106 height 24
select select "unstarted"
click at [1097, 249] on div "+ New Task" at bounding box center [1123, 235] width 76 height 34
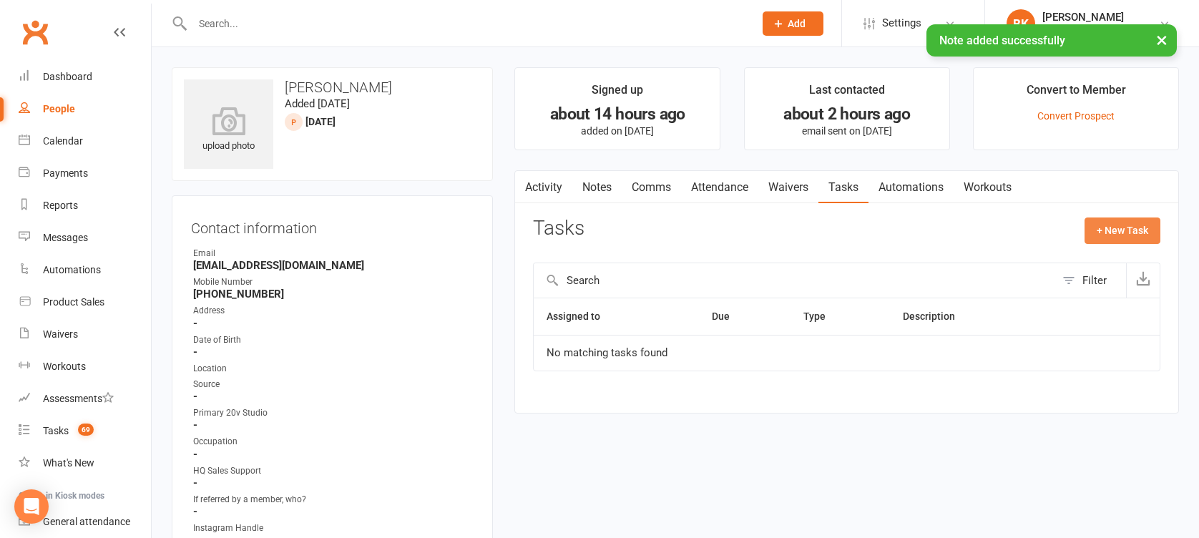
click at [1124, 230] on button "+ New Task" at bounding box center [1123, 231] width 76 height 26
select select "46005"
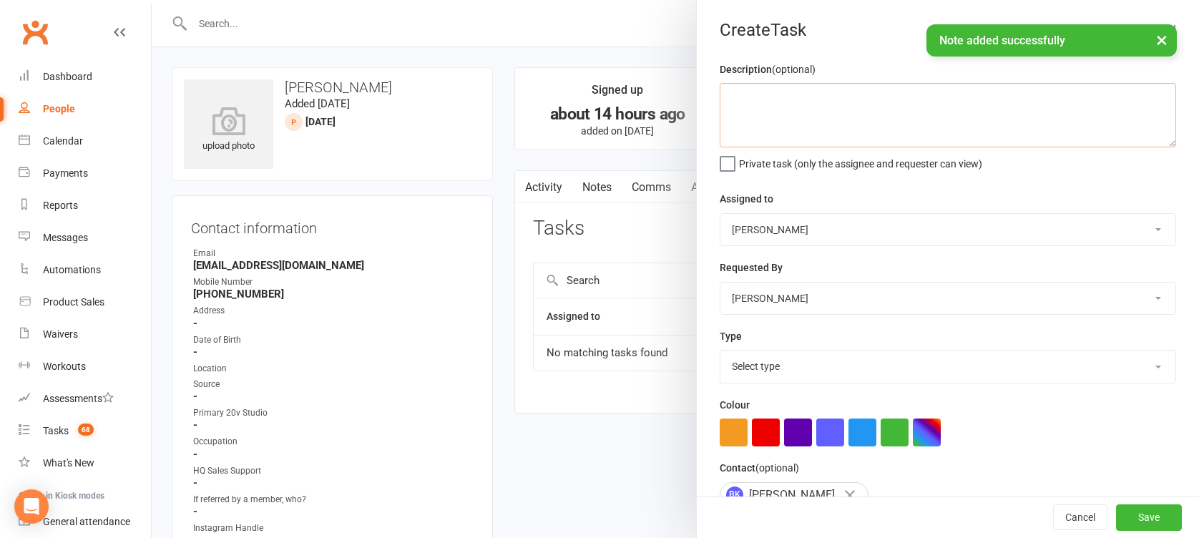
click at [773, 110] on textarea at bounding box center [948, 115] width 457 height 64
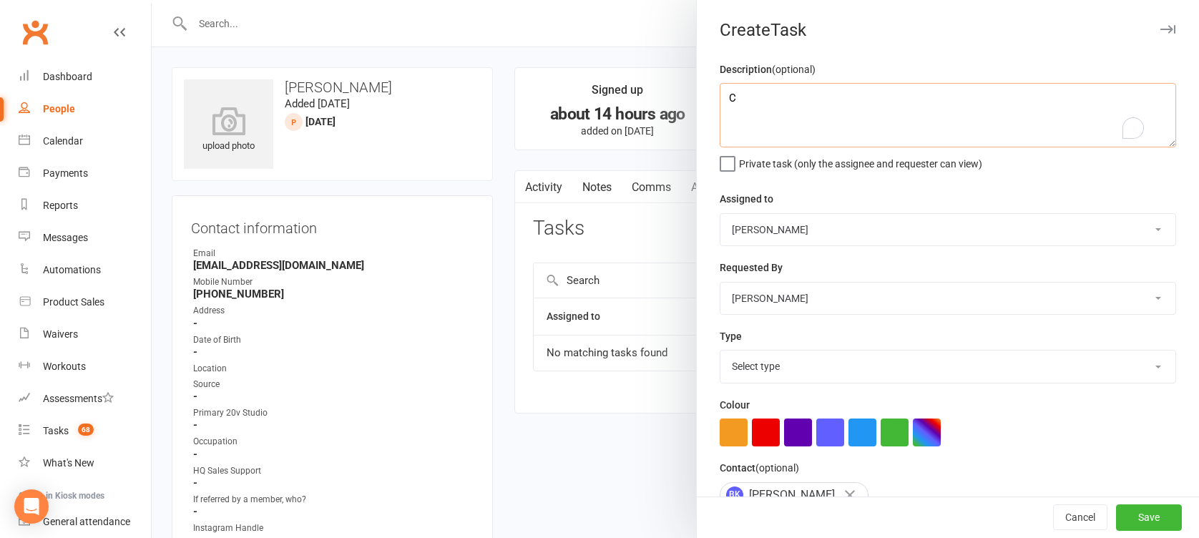
type textarea "C"
click at [754, 372] on select "Select type Call Call - to book trial Confirm session attendance Confirm trial …" at bounding box center [948, 366] width 455 height 31
select select "32301"
click at [721, 351] on select "Select type Call Call - to book trial Confirm session attendance Confirm trial …" at bounding box center [948, 366] width 455 height 31
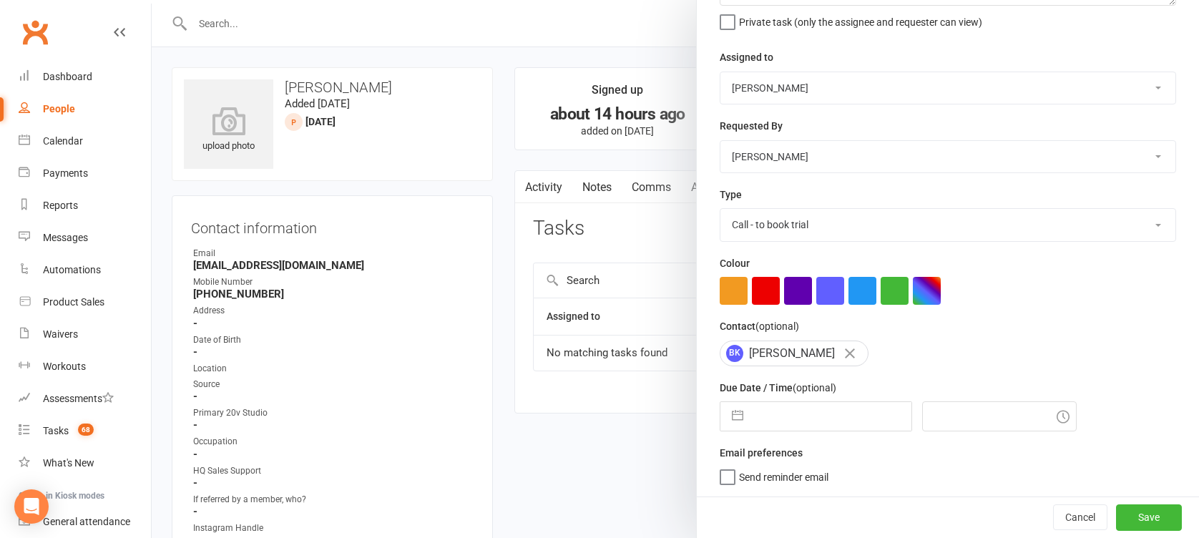
click at [731, 416] on button "button" at bounding box center [738, 416] width 26 height 29
select select "8"
select select "2025"
select select "9"
select select "2025"
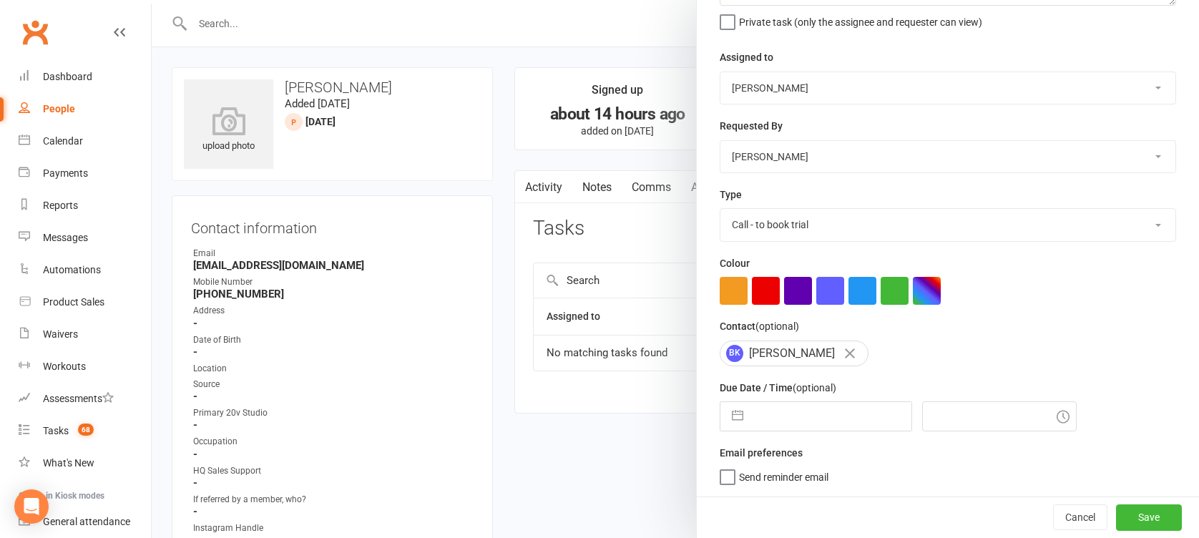
select select "10"
select select "2025"
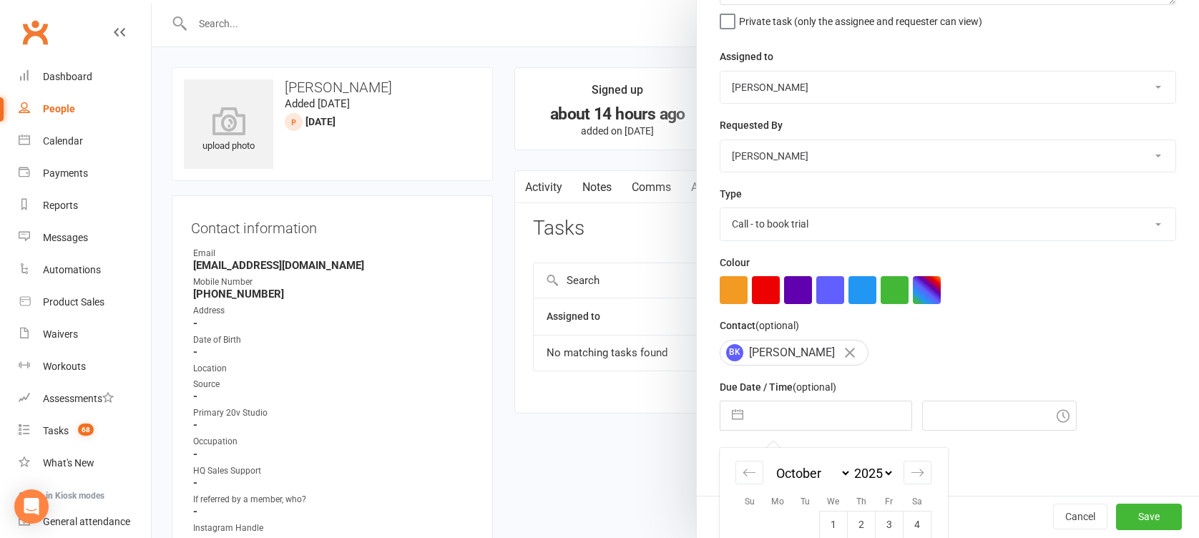
scroll to position [269, 0]
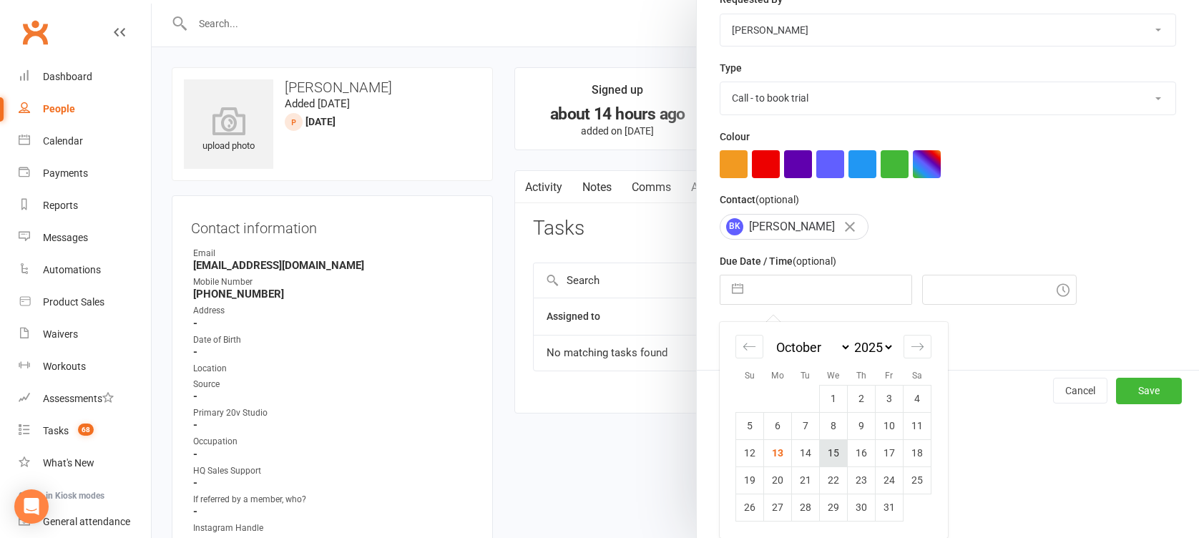
click at [820, 454] on td "15" at bounding box center [834, 452] width 28 height 27
type input "15 Oct 2025"
type input "11:00am"
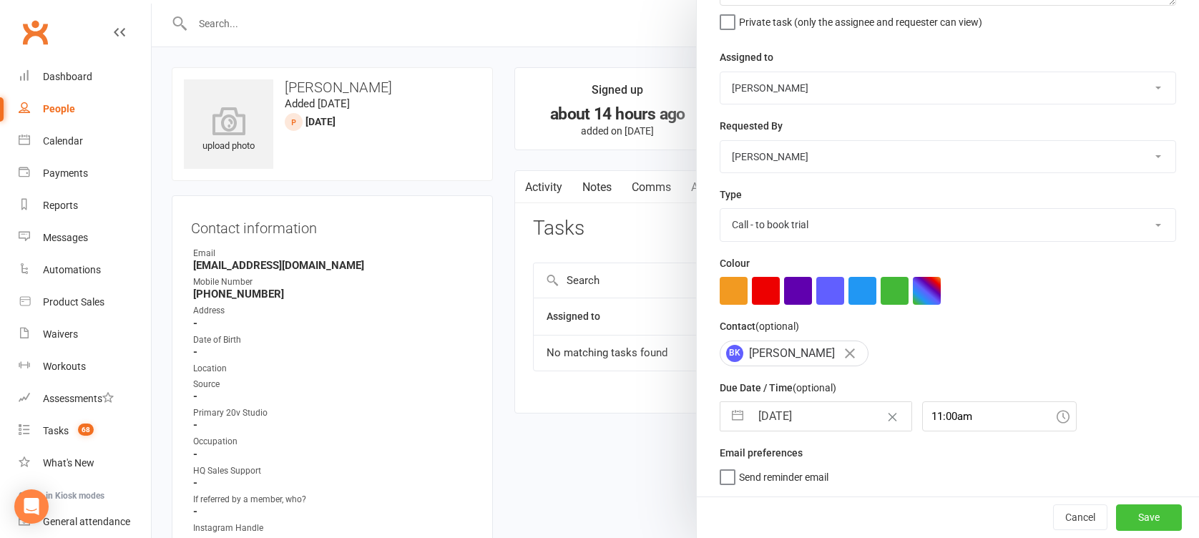
click at [1118, 512] on button "Save" at bounding box center [1149, 517] width 66 height 26
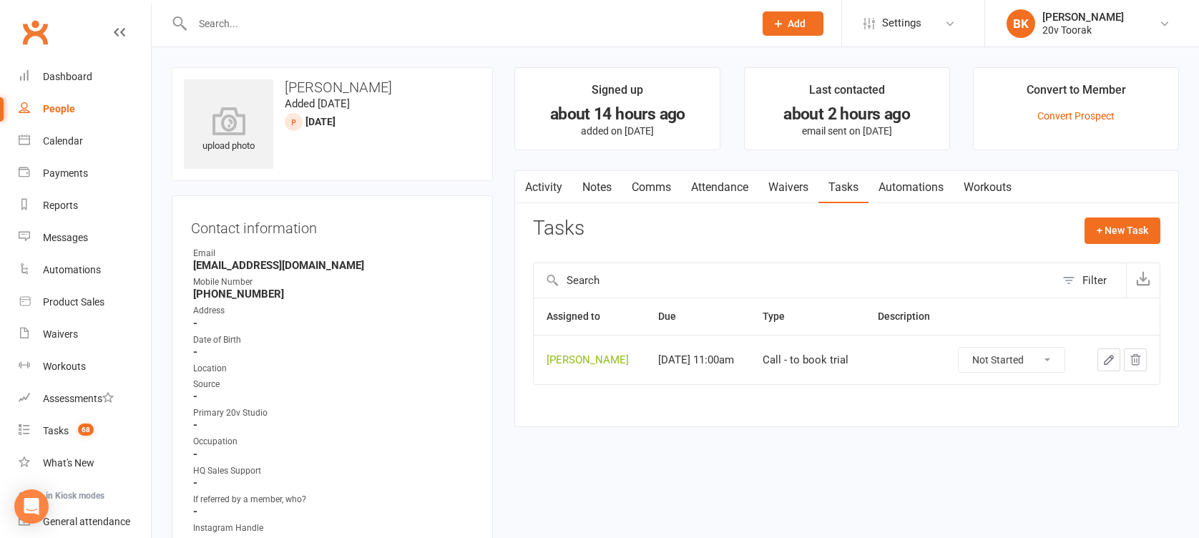
click at [209, 15] on input "text" at bounding box center [466, 24] width 556 height 20
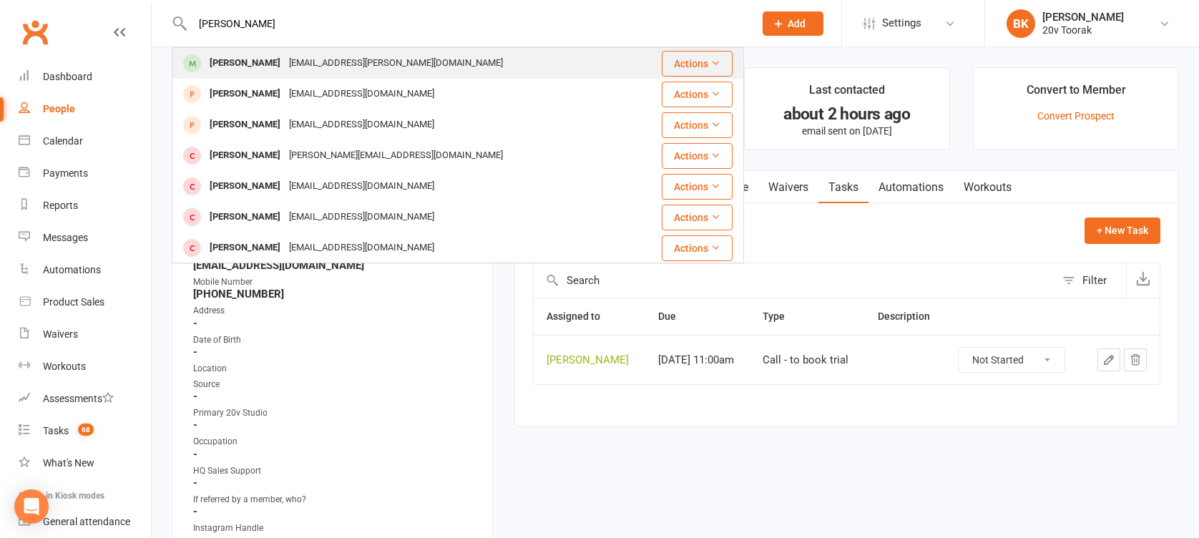
type input "richards"
click at [253, 62] on div "Alexandra Richards" at bounding box center [244, 63] width 79 height 21
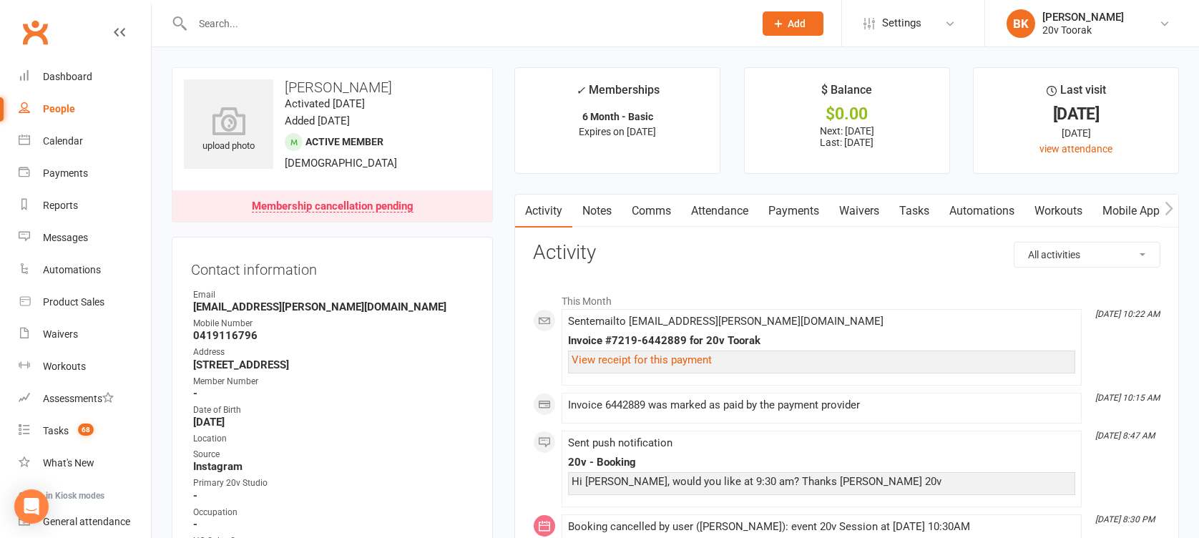
click at [650, 200] on link "Comms" at bounding box center [651, 211] width 59 height 33
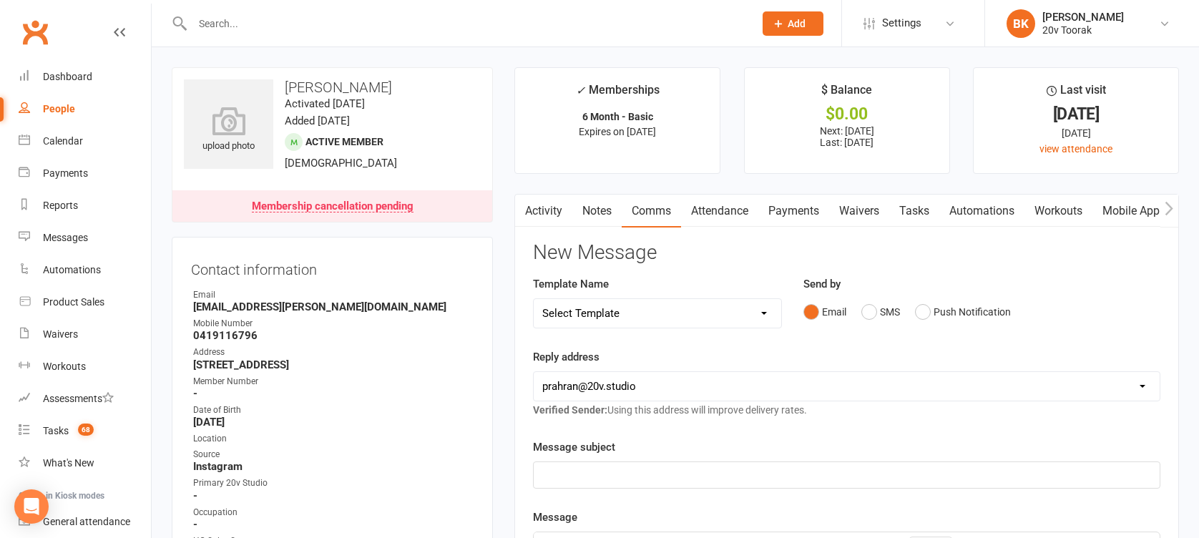
click at [909, 306] on div "Email SMS Push Notification" at bounding box center [982, 311] width 357 height 27
click at [927, 306] on button "Push Notification" at bounding box center [963, 311] width 96 height 27
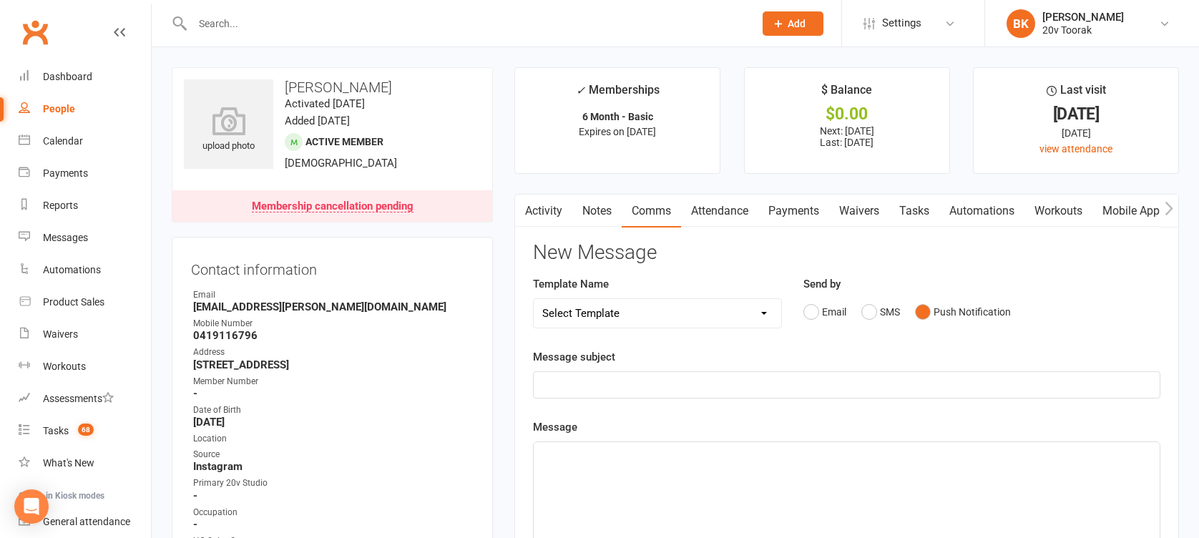
click at [781, 215] on link "Payments" at bounding box center [794, 211] width 71 height 33
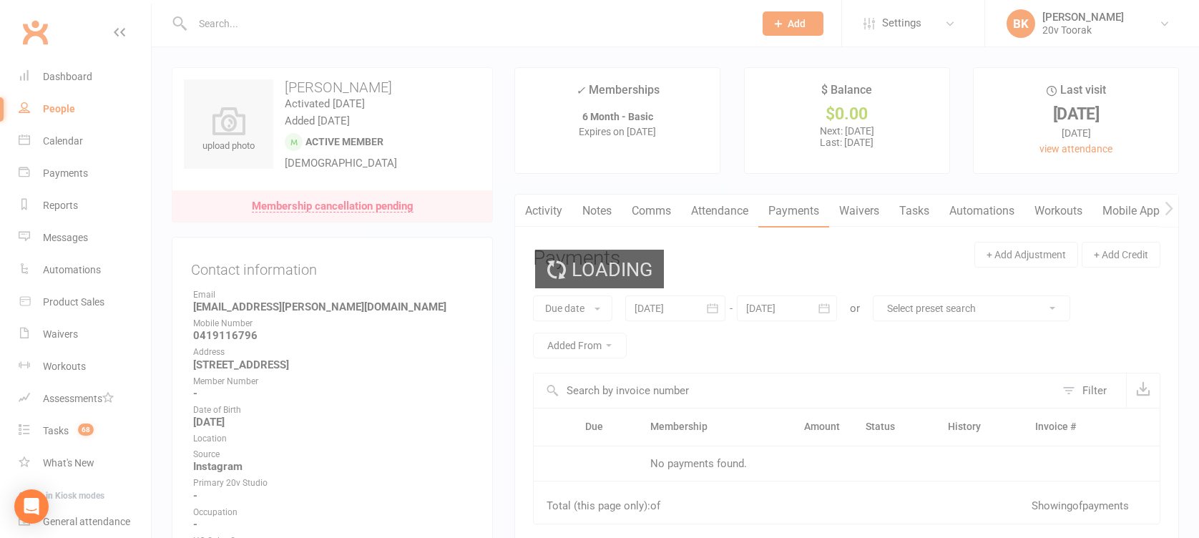
click at [737, 215] on div "Loading" at bounding box center [599, 269] width 1199 height 538
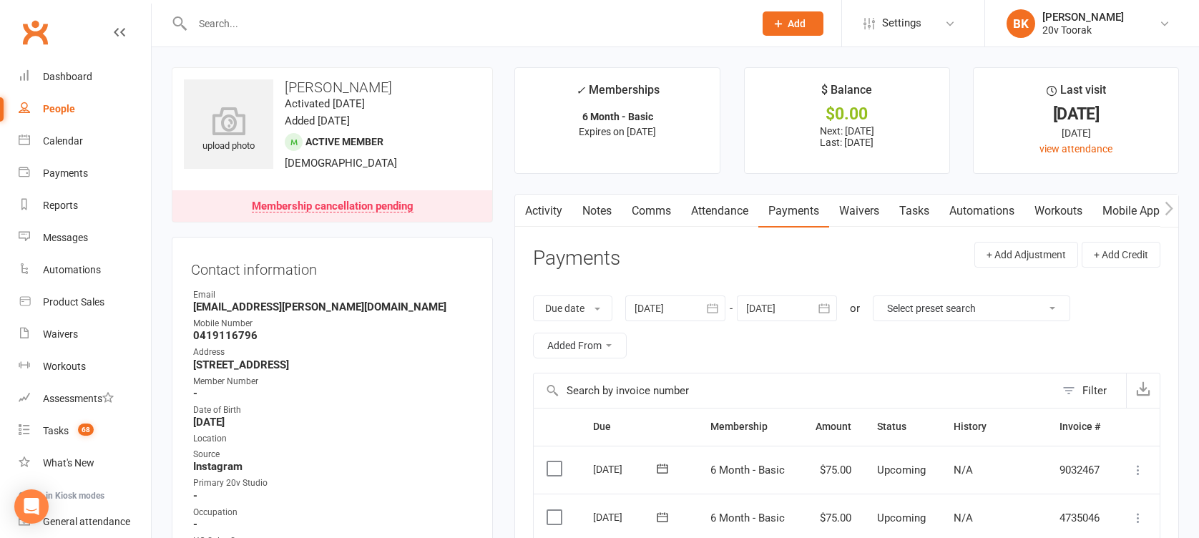
click at [726, 209] on link "Attendance" at bounding box center [719, 211] width 77 height 33
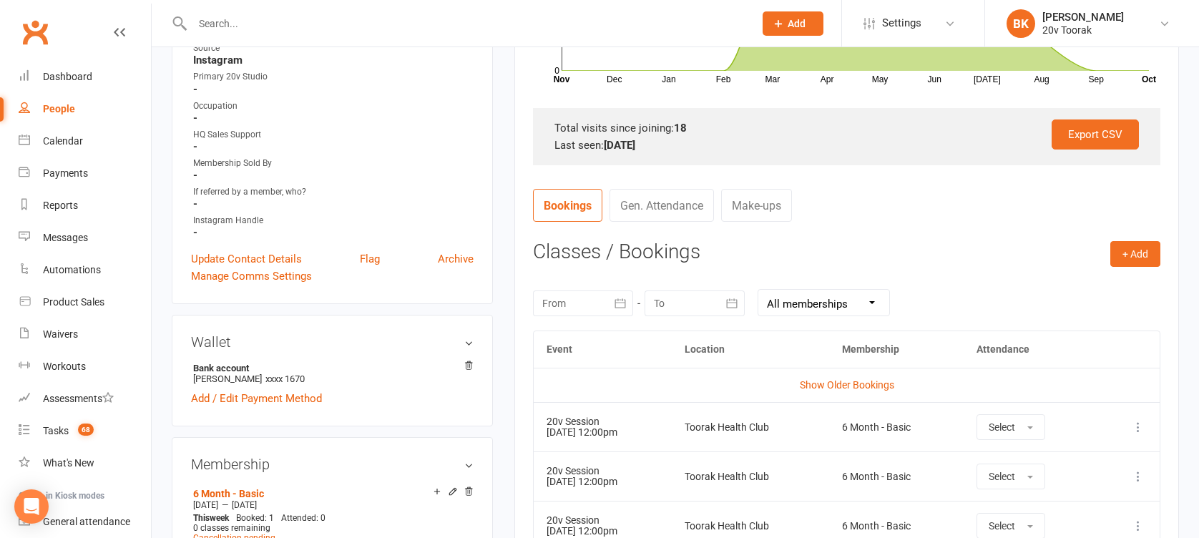
scroll to position [407, 0]
click at [508, 238] on main "✓ Memberships 6 Month - Basic Expires on 8th November, 2025 $ Balance $0.00 Nex…" at bounding box center [847, 342] width 686 height 1364
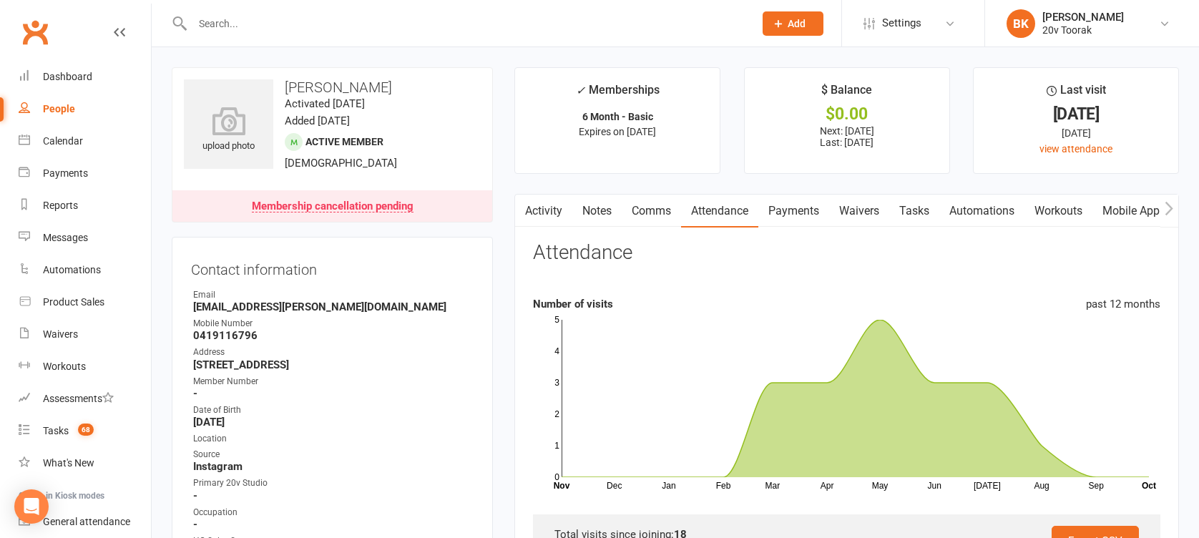
click at [663, 210] on link "Comms" at bounding box center [651, 211] width 59 height 33
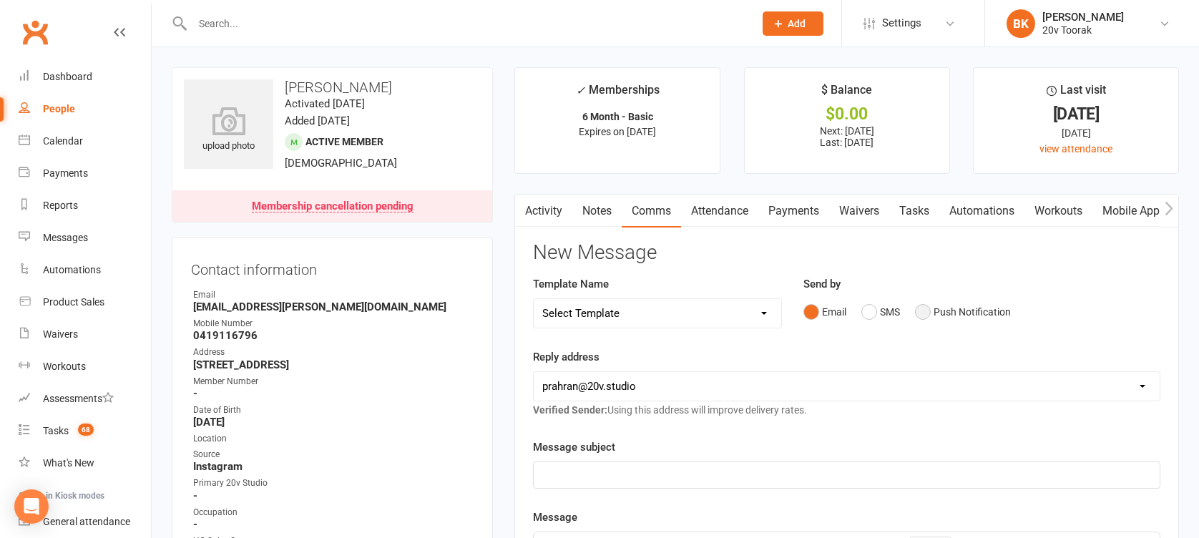
click at [925, 303] on button "Push Notification" at bounding box center [963, 311] width 96 height 27
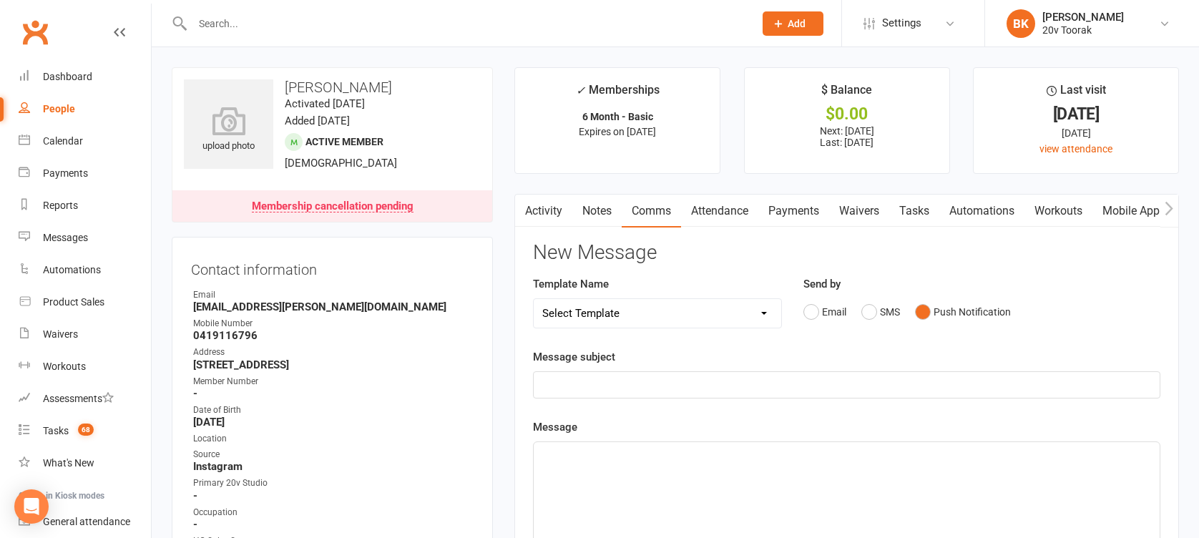
click at [790, 390] on p "﻿" at bounding box center [846, 384] width 609 height 17
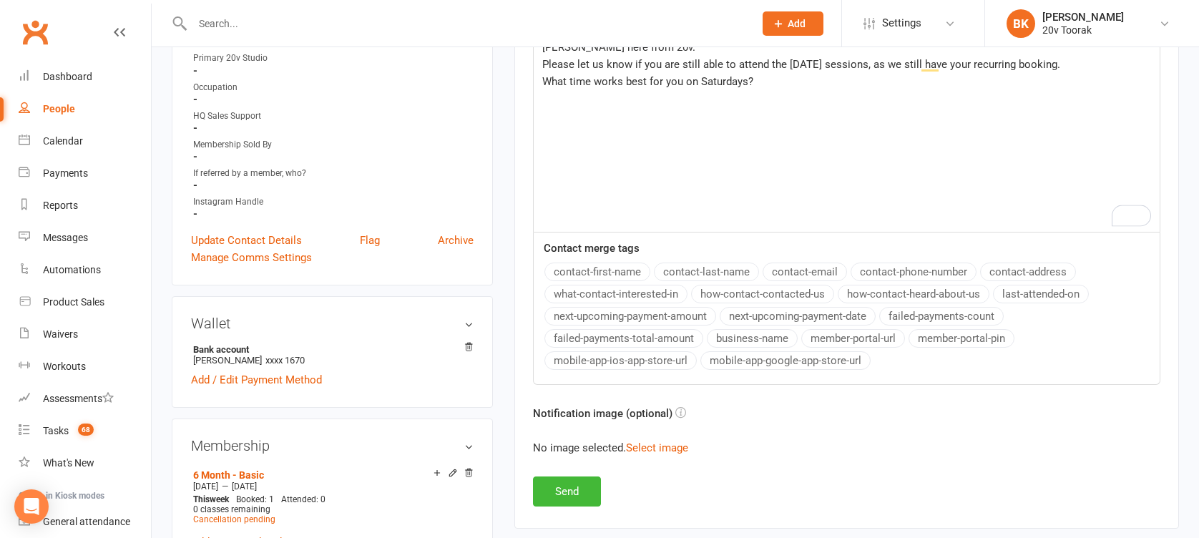
scroll to position [431, 0]
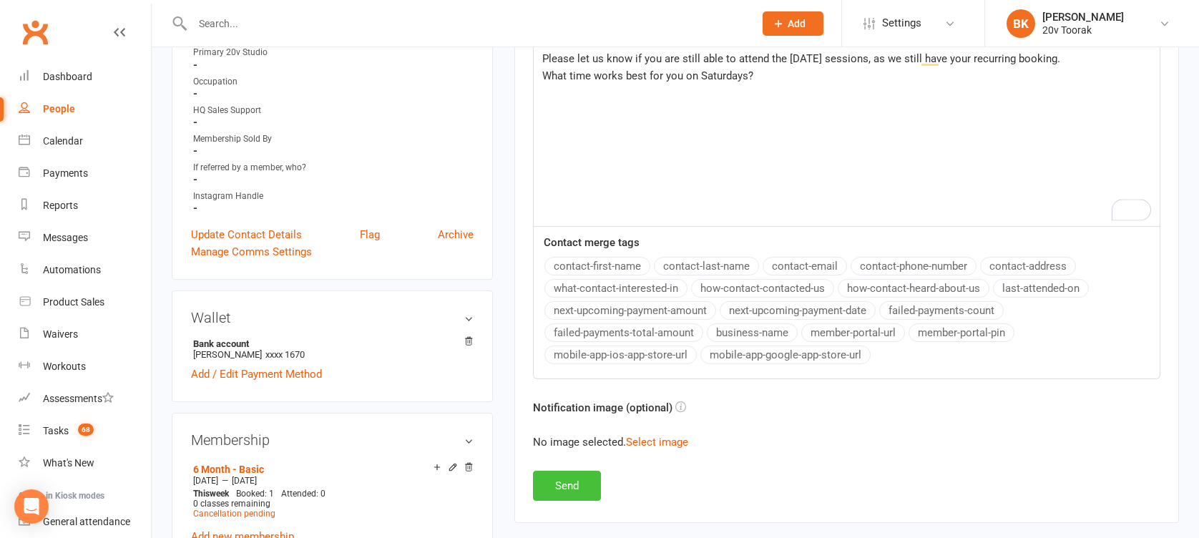
click at [594, 483] on button "Send" at bounding box center [567, 486] width 68 height 30
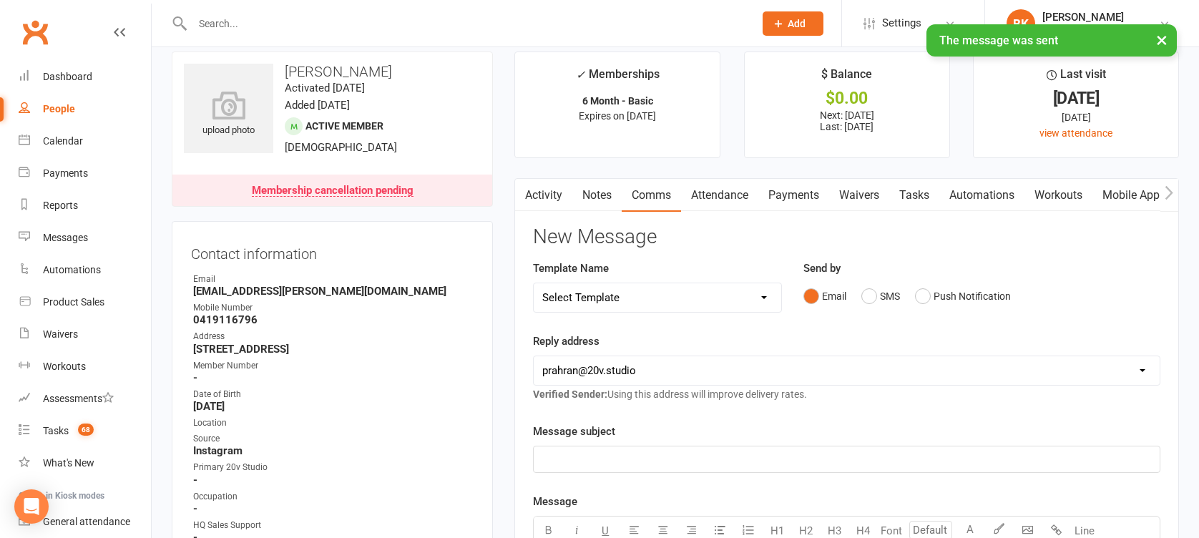
scroll to position [0, 0]
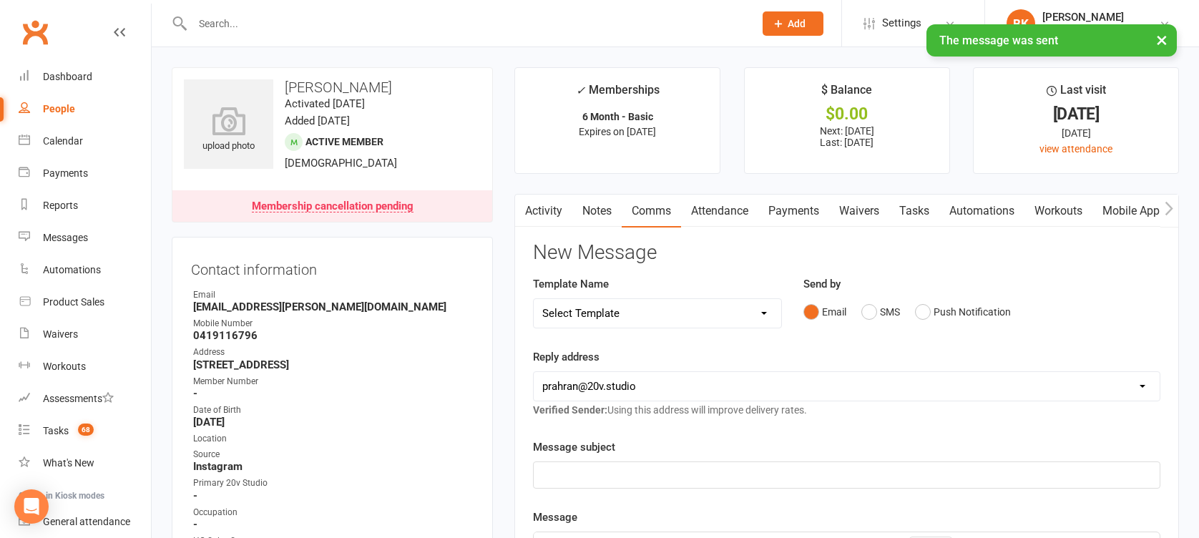
click at [590, 210] on link "Notes" at bounding box center [596, 211] width 49 height 33
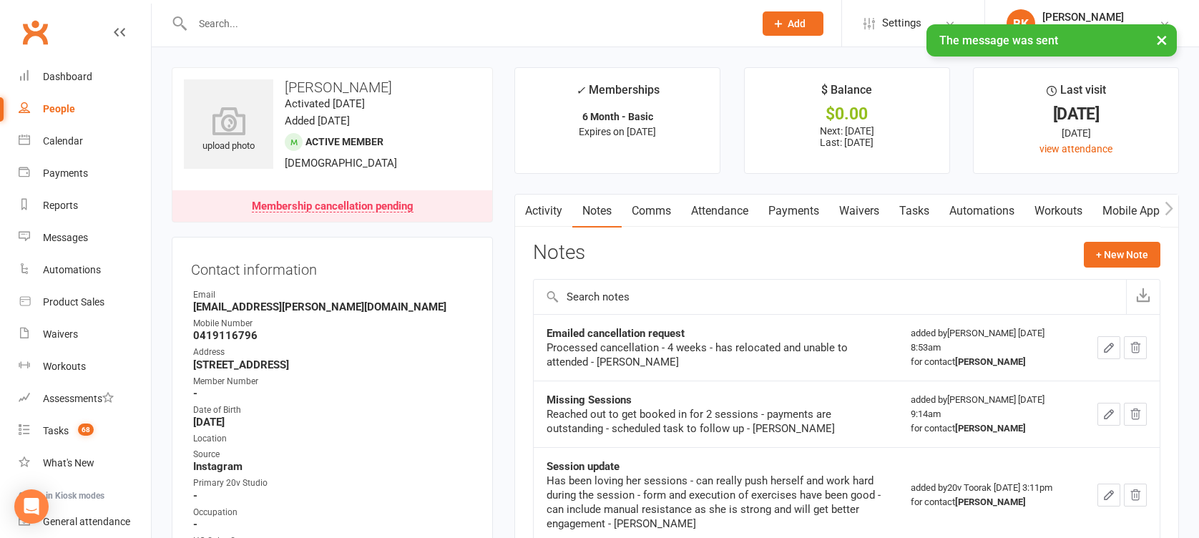
click at [920, 210] on link "Tasks" at bounding box center [914, 211] width 50 height 33
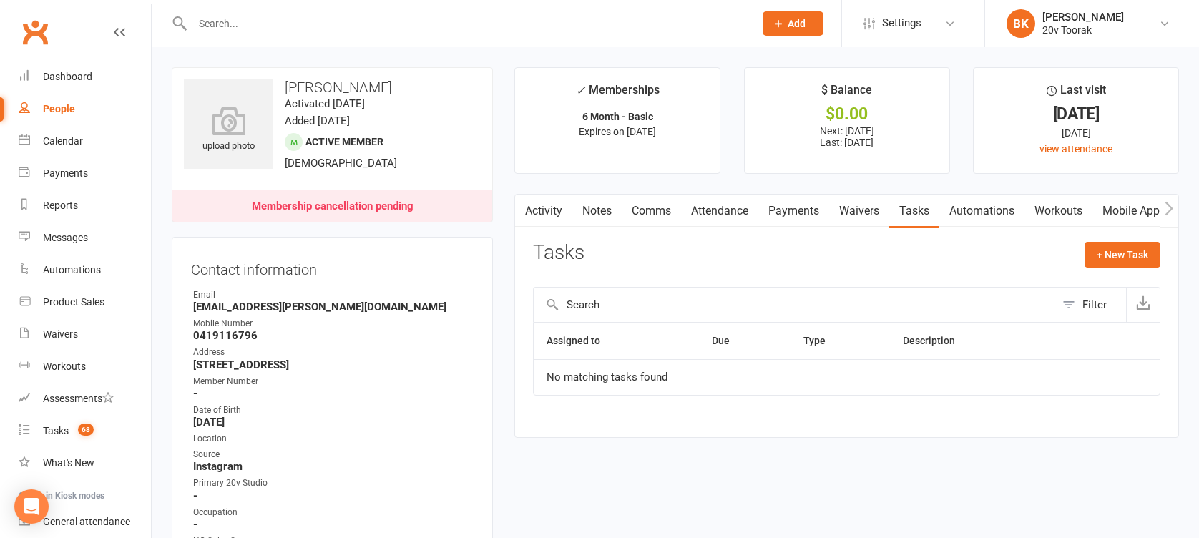
click at [1109, 41] on li "BK Byron Kruger 20v Toorak Signed in as: 20v Toorak Switch to: 20v Gold Coast S…" at bounding box center [1092, 23] width 215 height 47
click at [1109, 31] on link "BK Byron Kruger 20v Toorak" at bounding box center [1092, 23] width 171 height 29
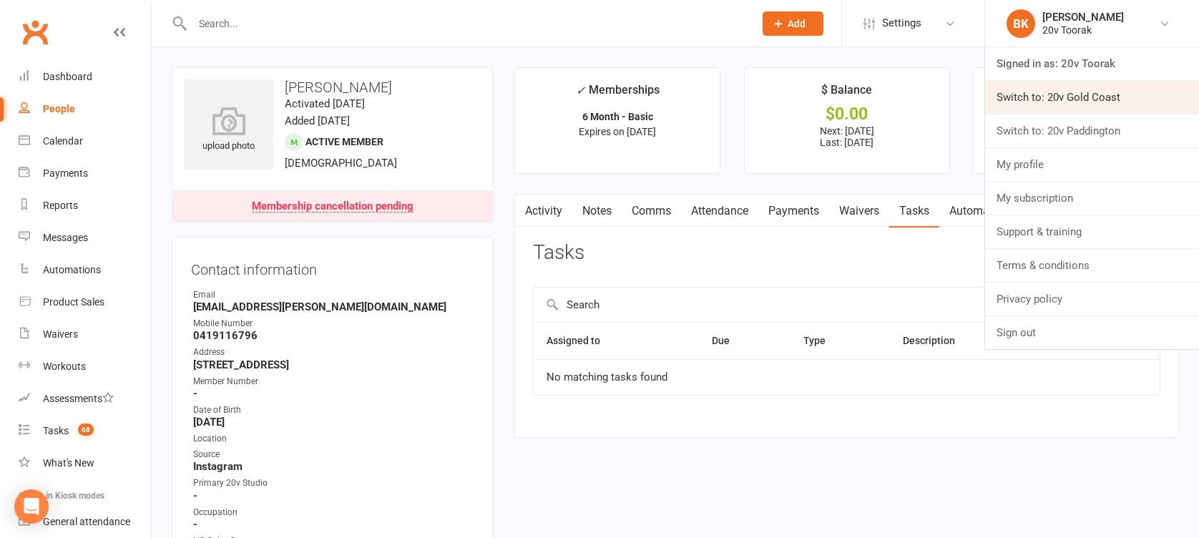
click at [1111, 100] on link "Switch to: 20v Gold Coast" at bounding box center [1092, 97] width 214 height 33
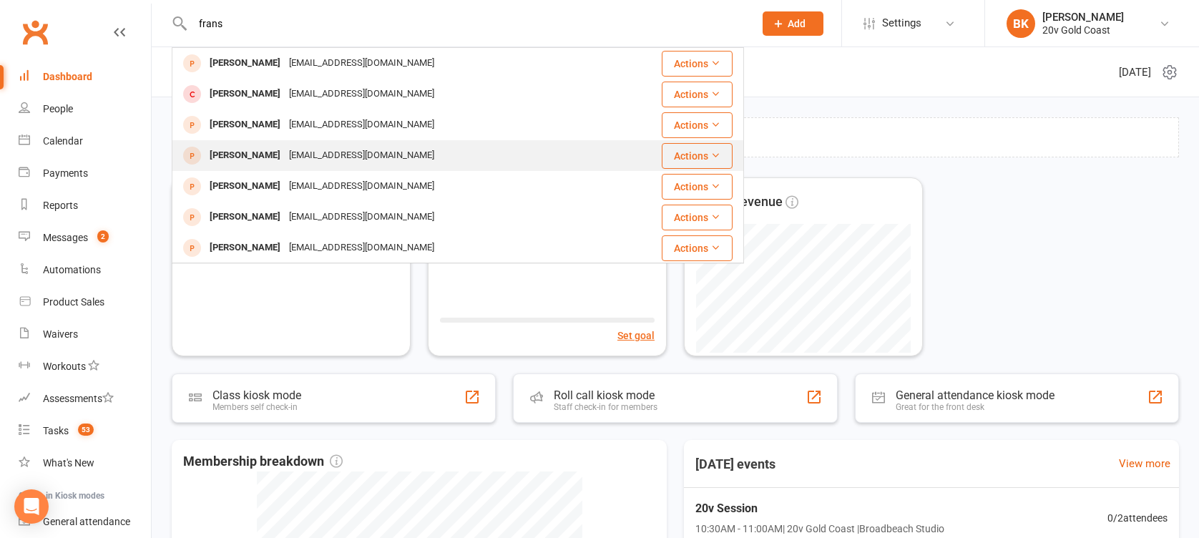
type input "frans"
click at [287, 150] on div "[EMAIL_ADDRESS][DOMAIN_NAME]" at bounding box center [362, 155] width 154 height 21
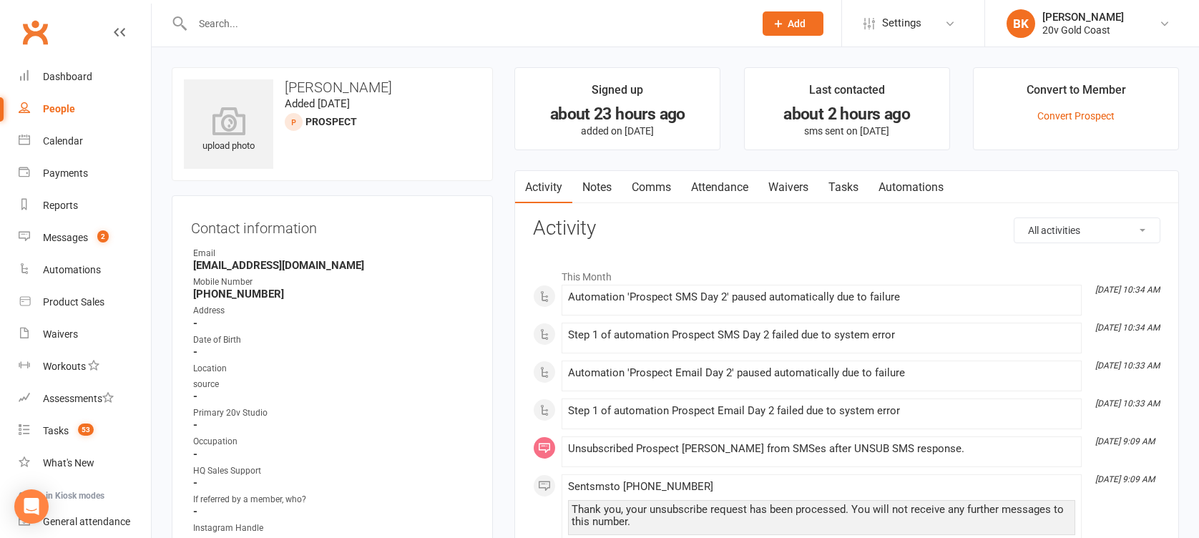
scroll to position [185, 0]
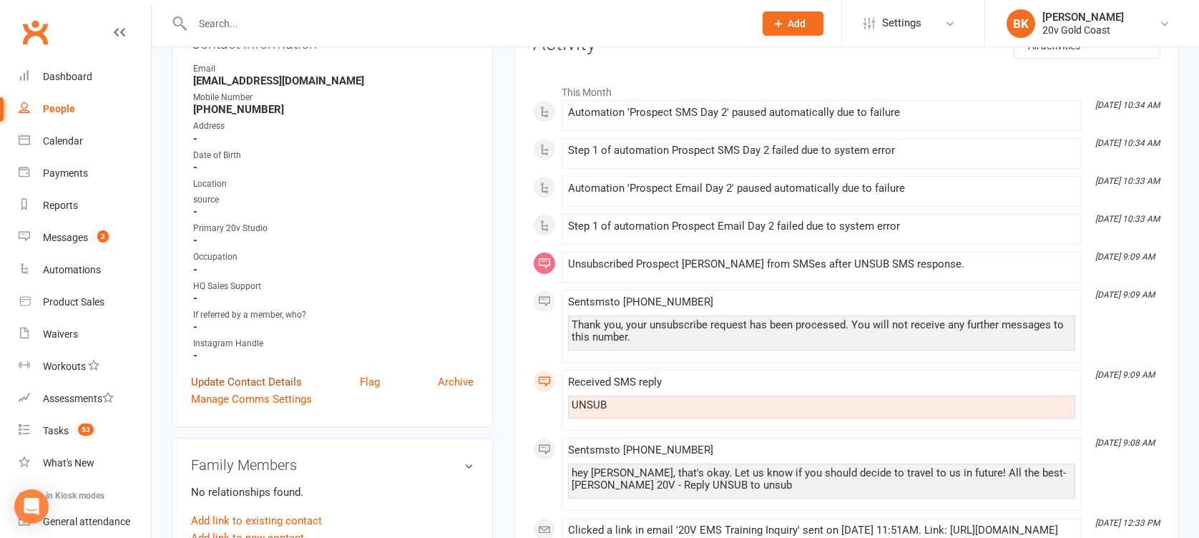
click at [255, 377] on link "Update Contact Details" at bounding box center [246, 382] width 111 height 17
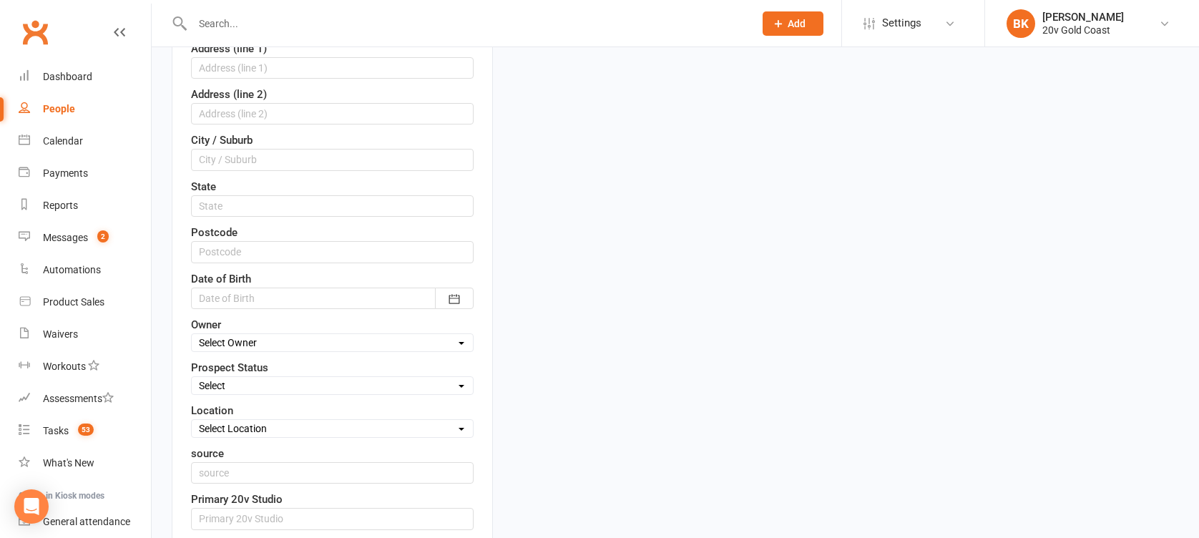
scroll to position [381, 0]
click at [250, 380] on select "Select Parachute Referrals In Communication Call Later Task Comms [DATE] [DATE]…" at bounding box center [332, 385] width 281 height 16
select select "Parachute"
click at [192, 377] on select "Select Parachute Referrals In Communication Call Later Task Comms [DATE] [DATE]…" at bounding box center [332, 385] width 281 height 16
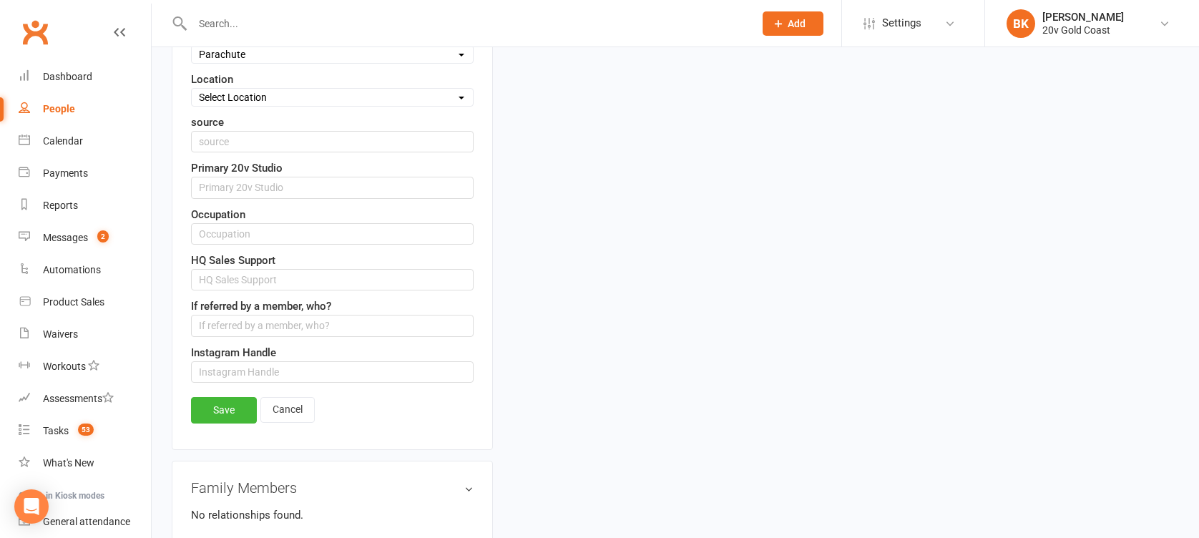
scroll to position [713, 0]
click at [225, 396] on link "Save" at bounding box center [224, 409] width 66 height 26
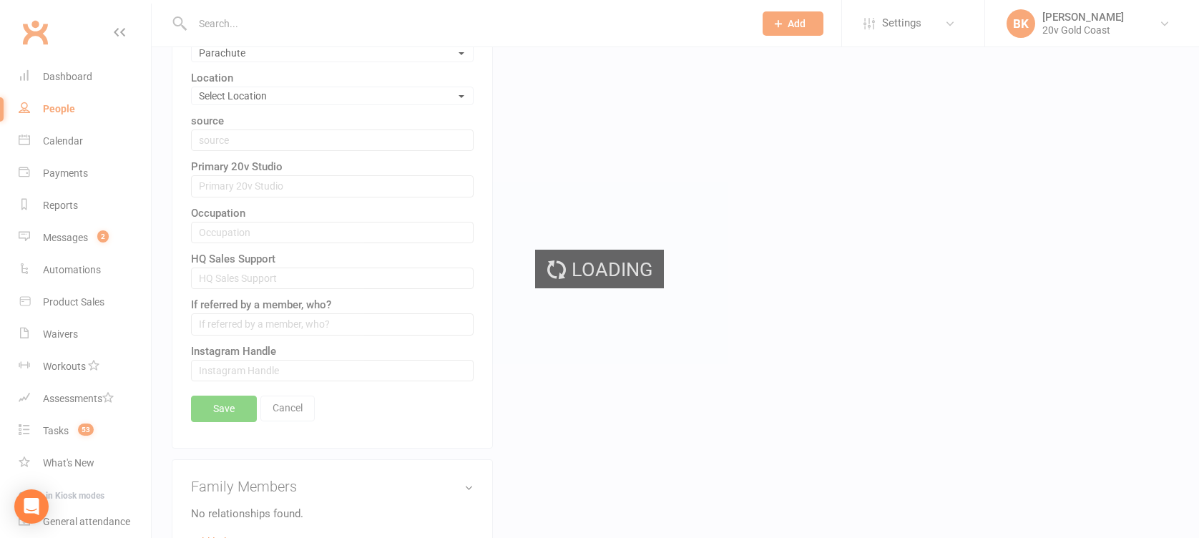
scroll to position [0, 0]
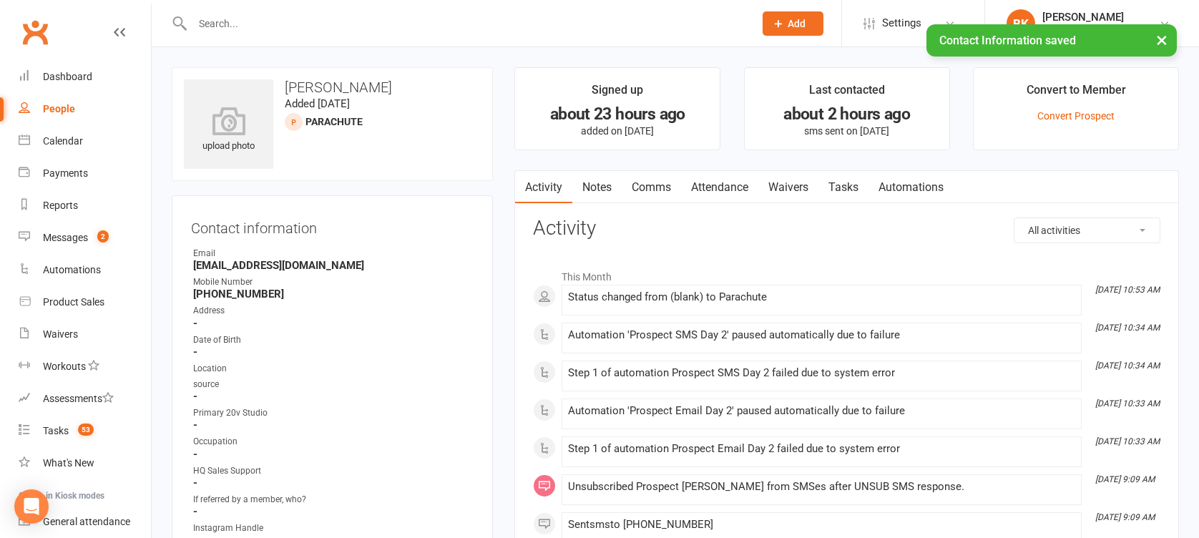
click at [594, 186] on link "Notes" at bounding box center [596, 187] width 49 height 33
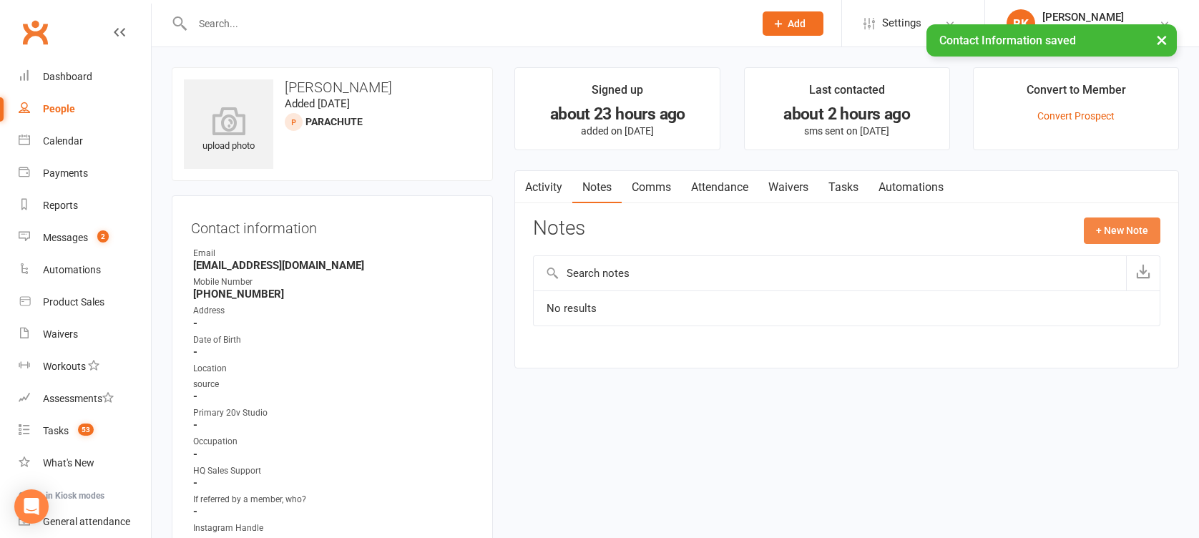
click at [1133, 233] on button "+ New Note" at bounding box center [1122, 231] width 77 height 26
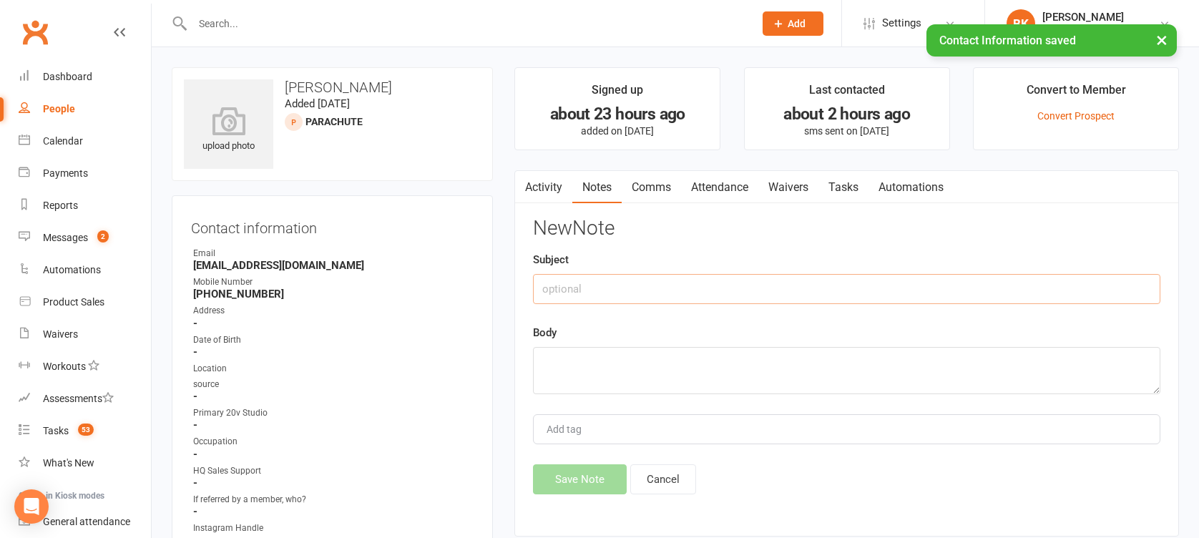
click at [910, 290] on input "text" at bounding box center [847, 289] width 628 height 30
type input "Location"
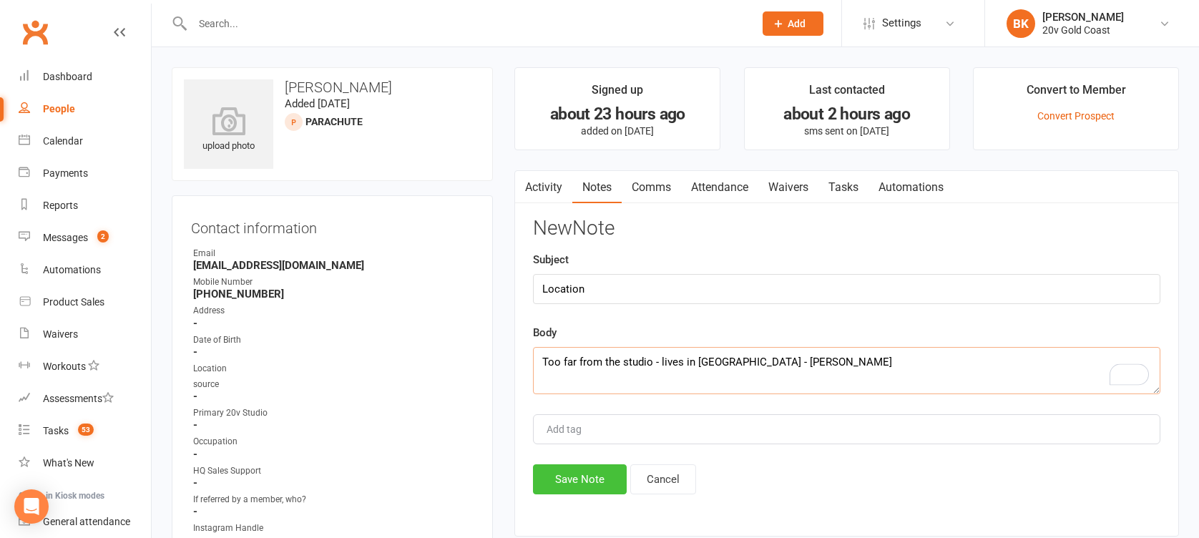
type textarea "Too far from the studio - lives in [GEOGRAPHIC_DATA] - [PERSON_NAME]"
click at [558, 475] on button "Save Note" at bounding box center [580, 479] width 94 height 30
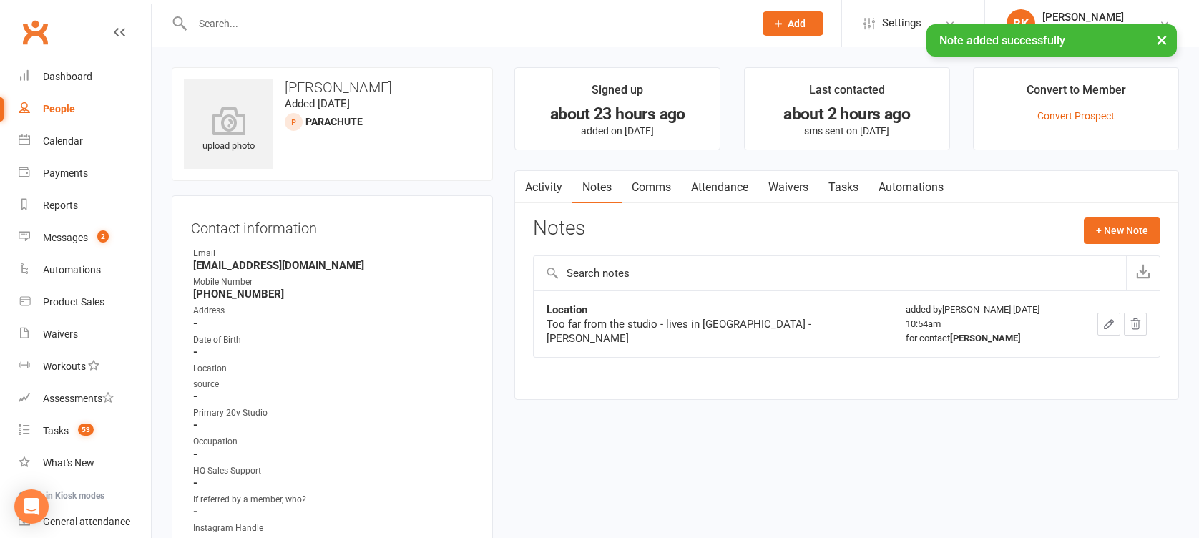
click at [869, 182] on link "Tasks" at bounding box center [844, 187] width 50 height 33
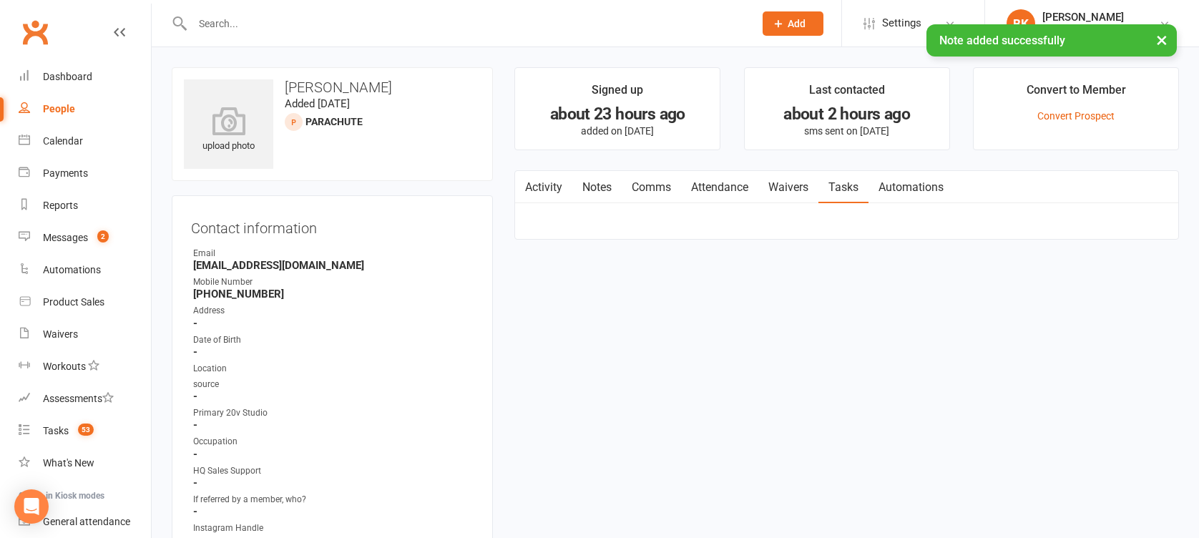
click at [853, 183] on link "Tasks" at bounding box center [844, 187] width 50 height 33
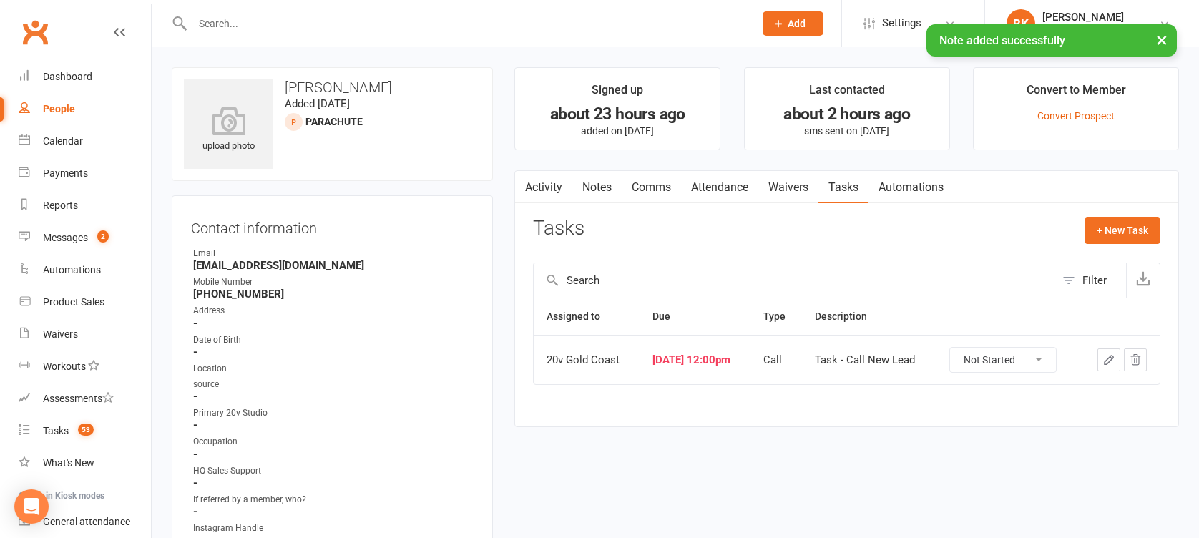
click at [1026, 366] on select "Not Started In Progress Waiting Complete" at bounding box center [1003, 360] width 106 height 24
click at [960, 348] on select "Not Started In Progress Waiting Complete" at bounding box center [1003, 360] width 106 height 24
select select "unstarted"
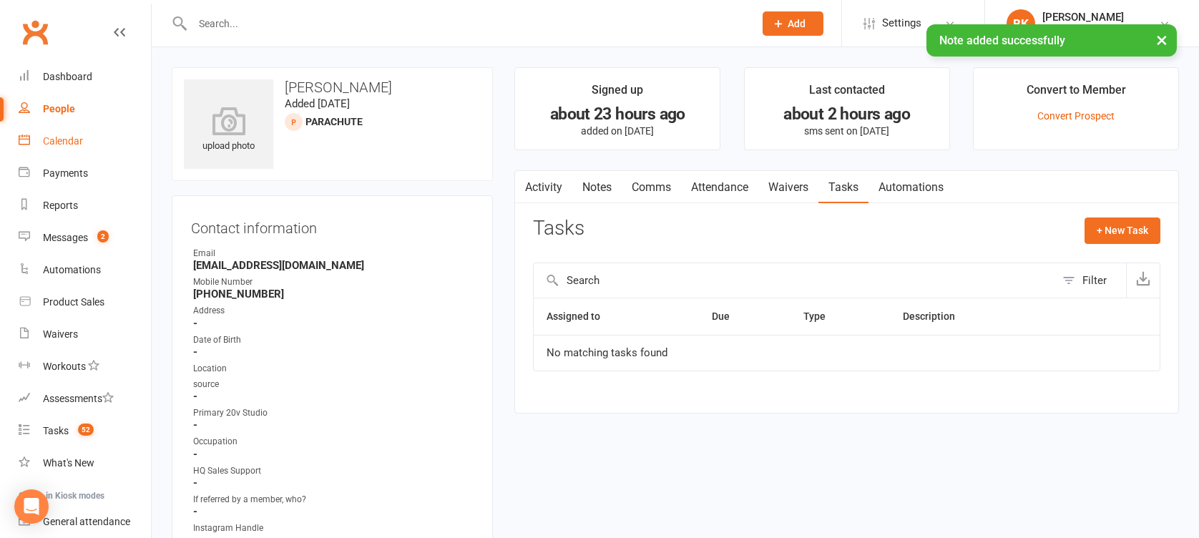
click at [77, 142] on div "Calendar" at bounding box center [63, 140] width 40 height 11
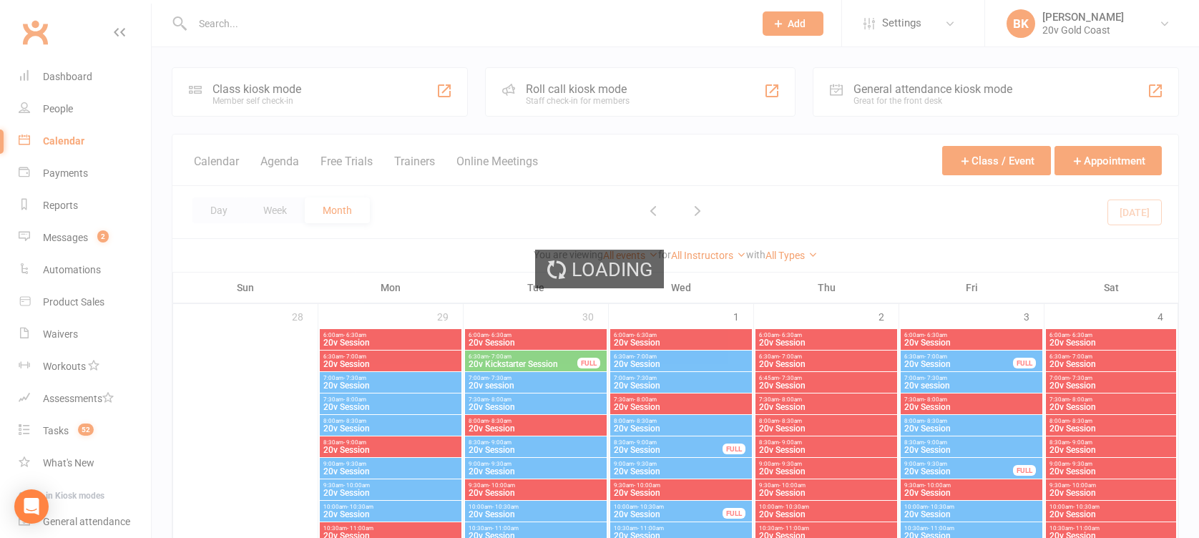
click at [64, 110] on div "Loading" at bounding box center [599, 269] width 1199 height 538
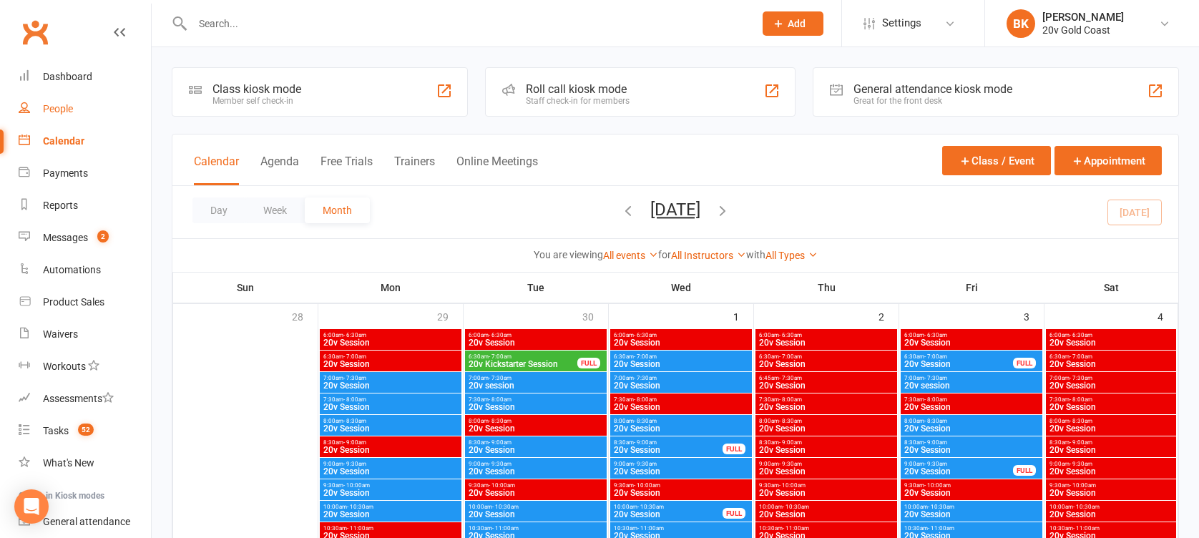
click at [64, 110] on div "People" at bounding box center [58, 108] width 30 height 11
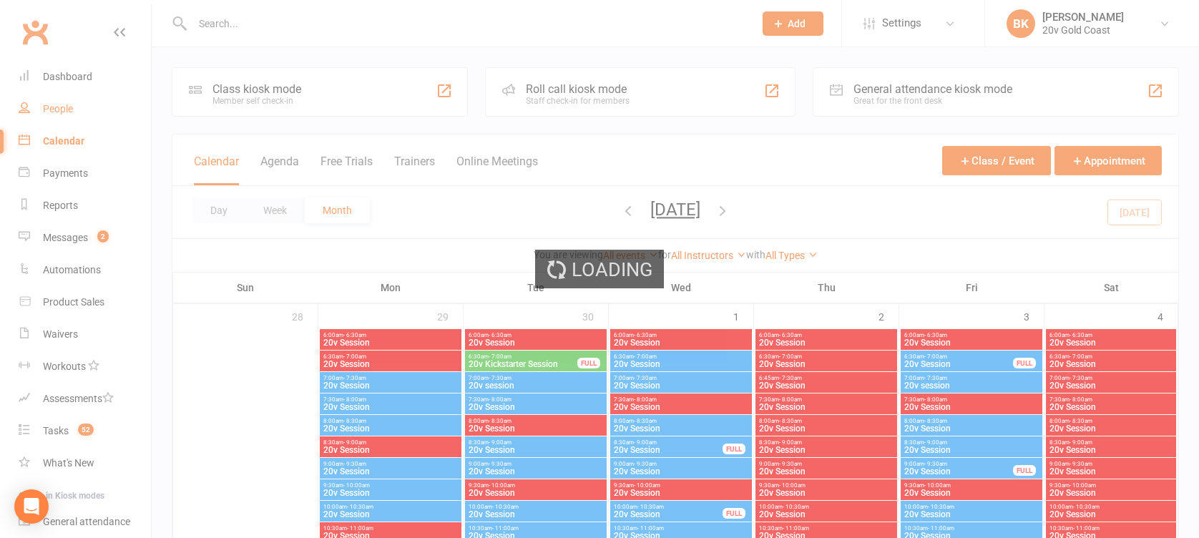
select select "100"
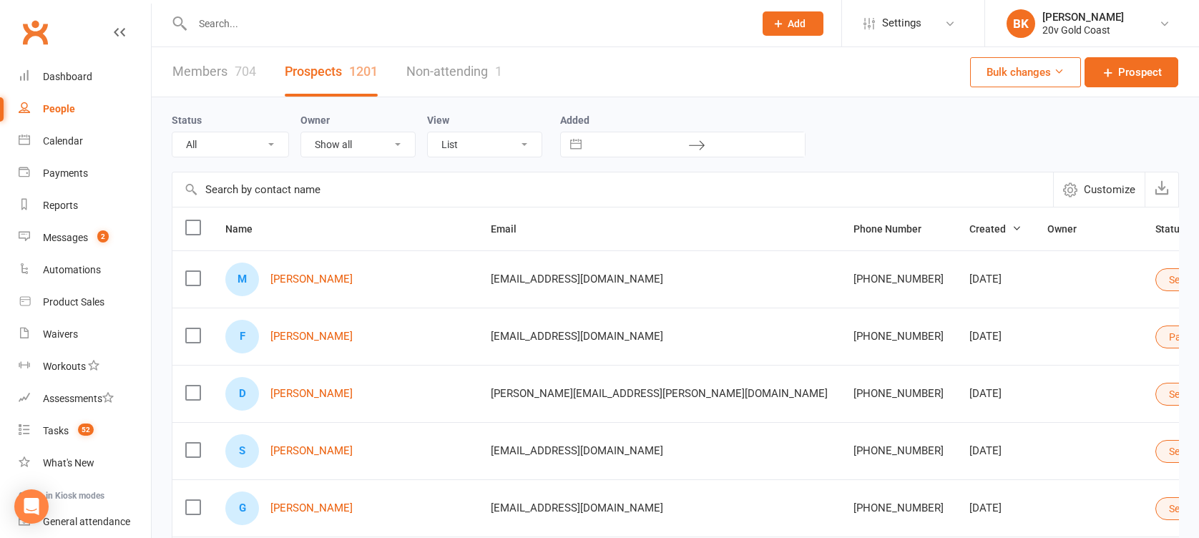
click at [1156, 275] on button "Select status" at bounding box center [1204, 279] width 97 height 23
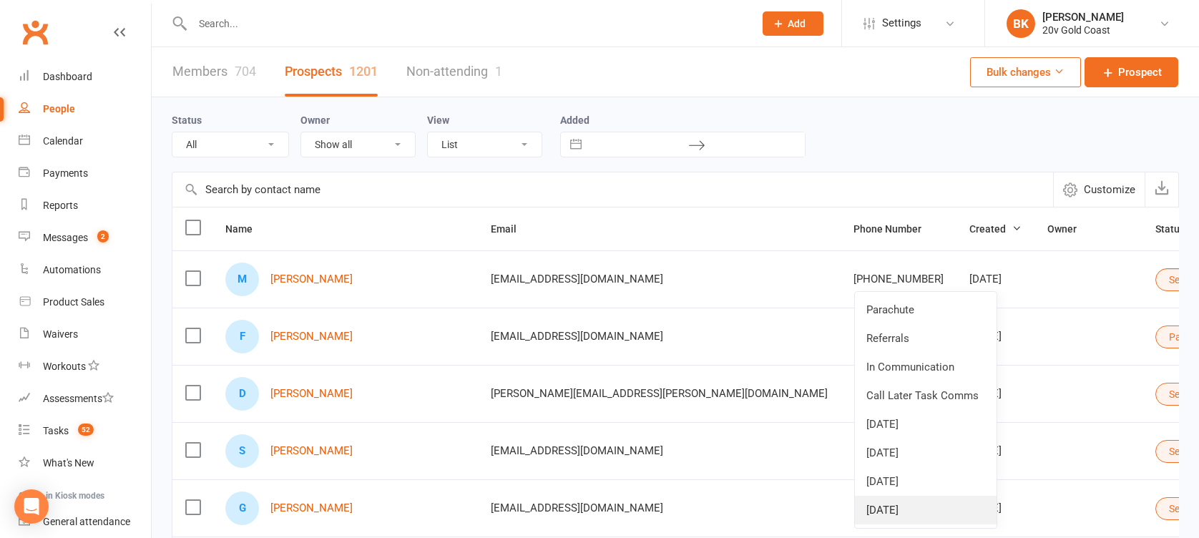
click at [892, 503] on link "[DATE]" at bounding box center [926, 510] width 142 height 29
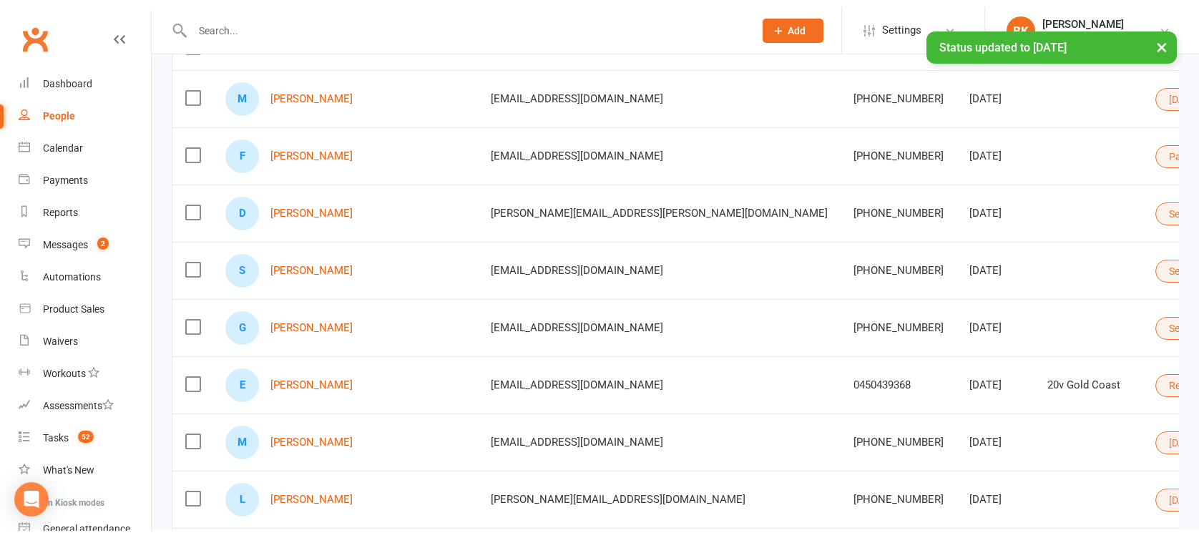
scroll to position [115, 0]
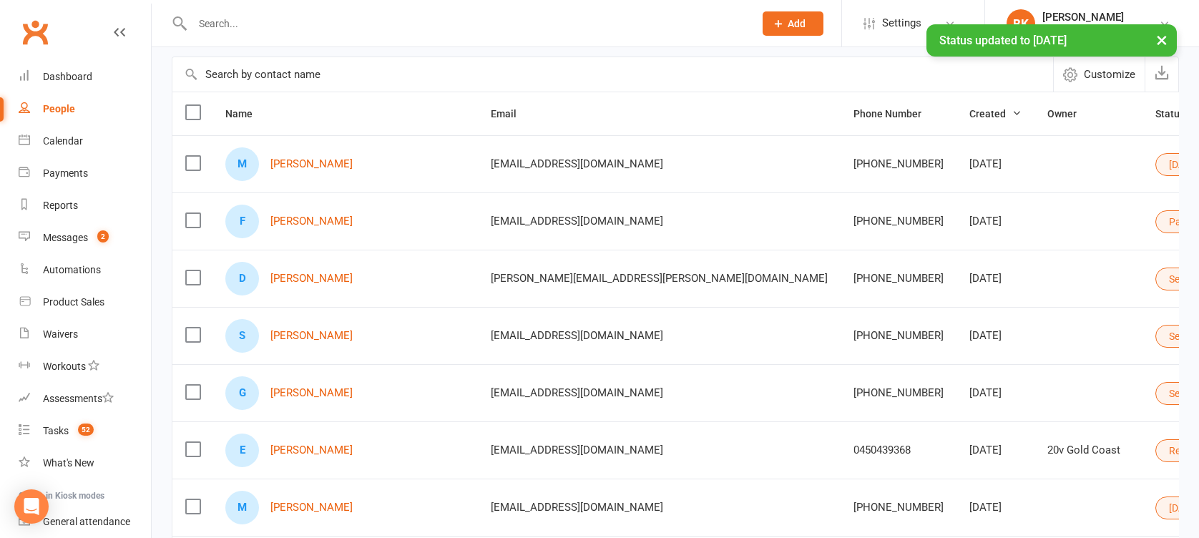
click at [1156, 390] on button "Select status" at bounding box center [1204, 393] width 97 height 23
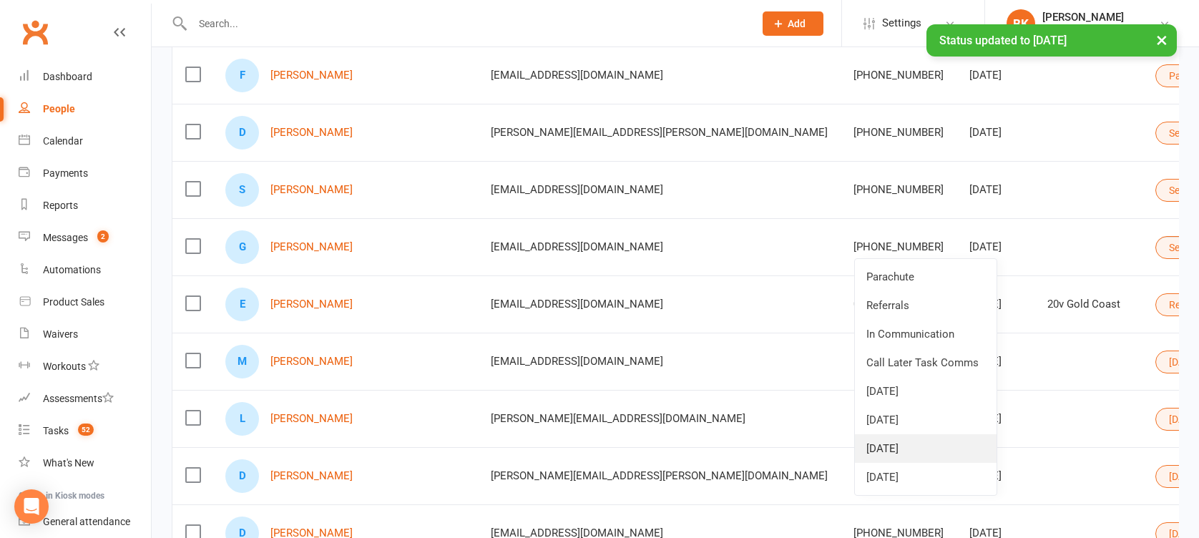
scroll to position [262, 0]
click at [890, 489] on link "[DATE]" at bounding box center [926, 476] width 142 height 29
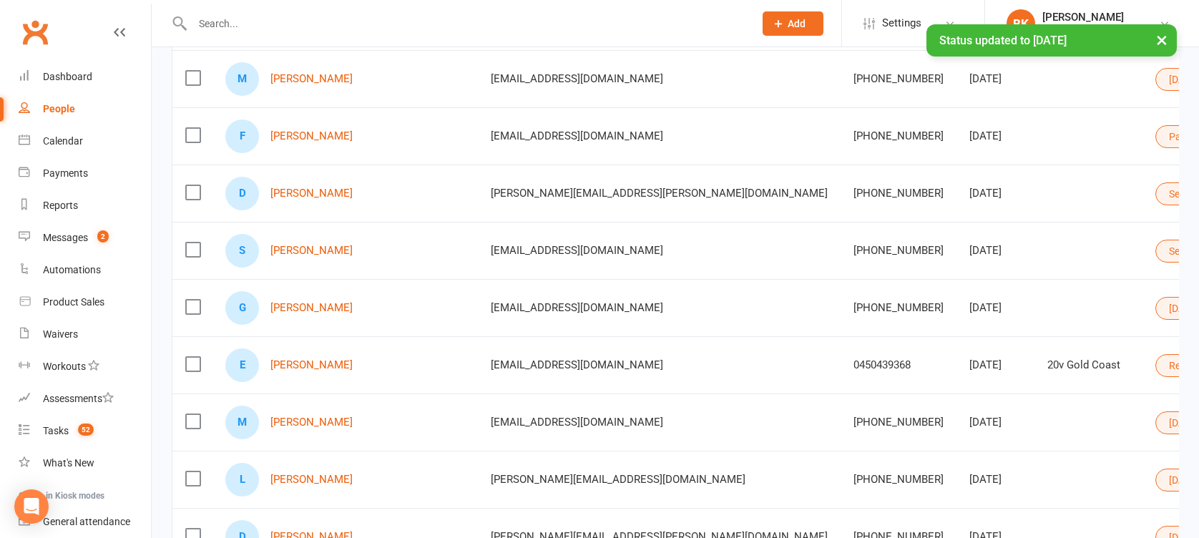
scroll to position [193, 0]
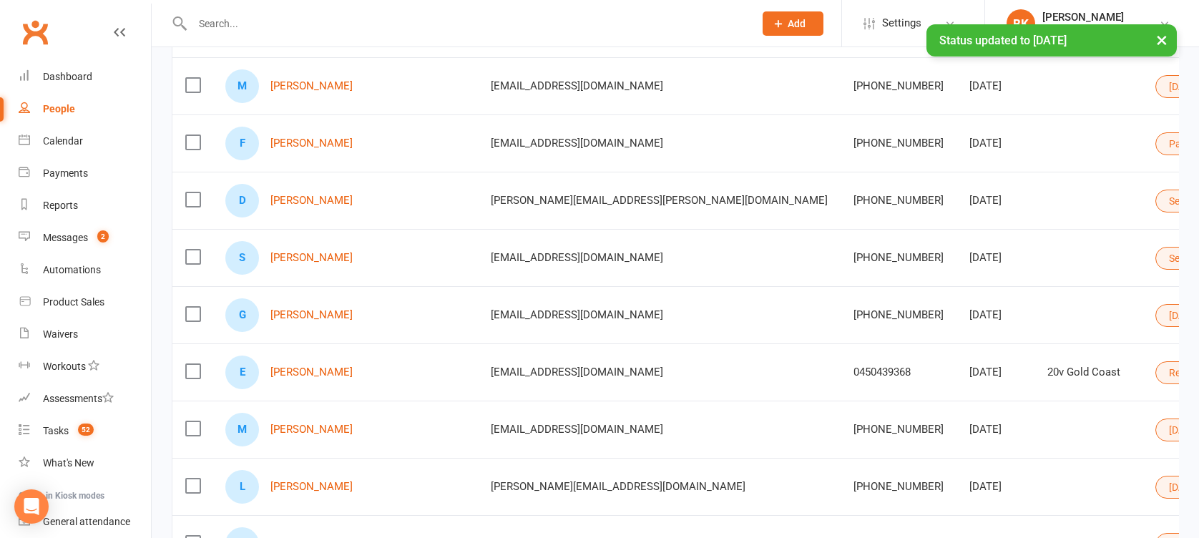
click at [1156, 257] on button "Select status" at bounding box center [1204, 258] width 97 height 23
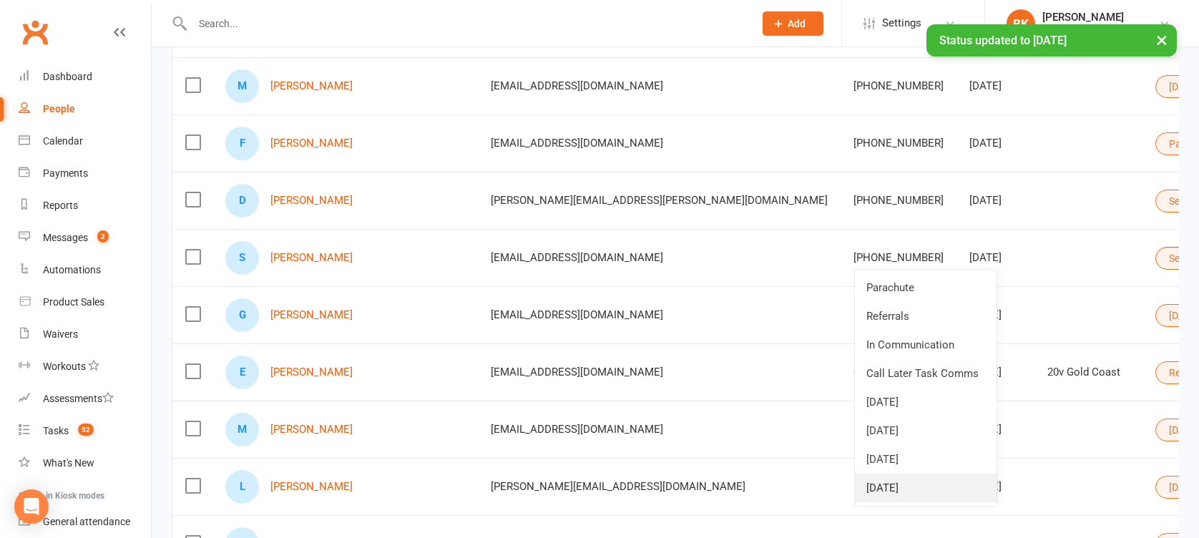
click at [896, 479] on link "[DATE]" at bounding box center [926, 488] width 142 height 29
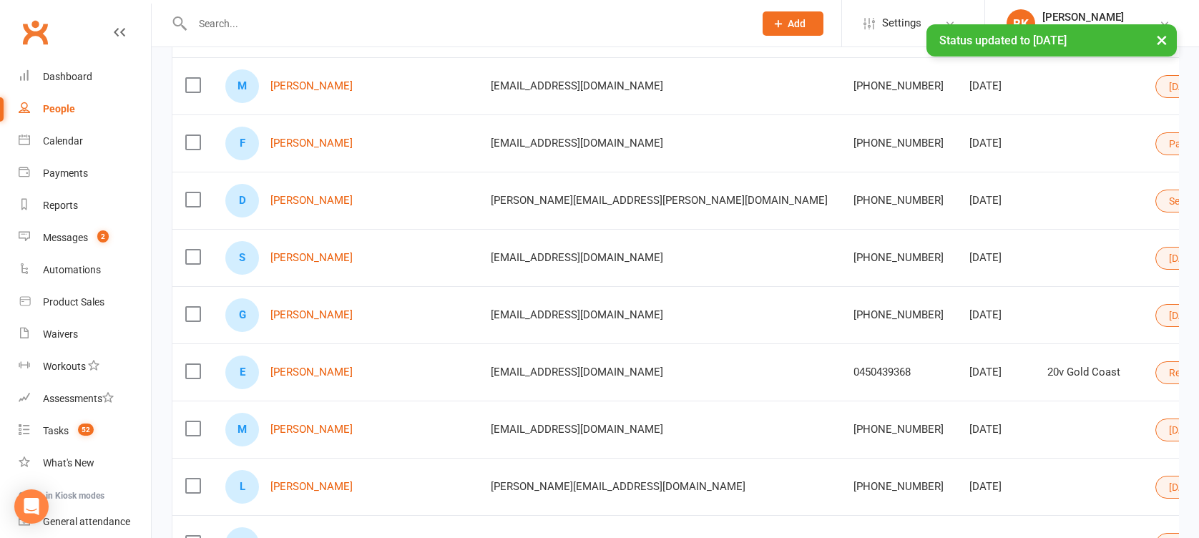
click at [1156, 199] on button "Select status" at bounding box center [1204, 201] width 97 height 23
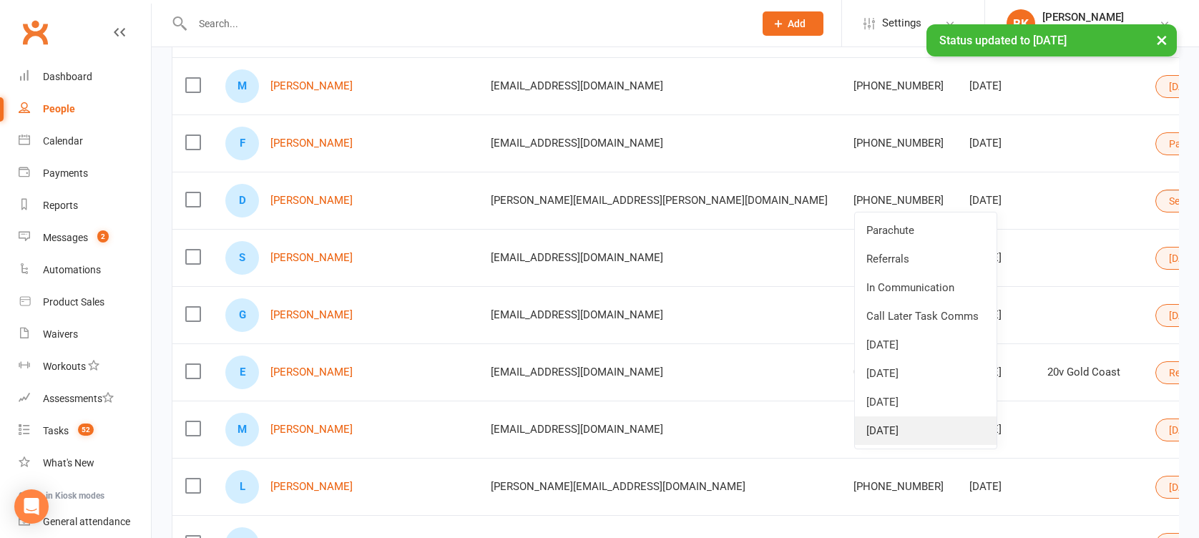
click at [893, 419] on link "[DATE]" at bounding box center [926, 430] width 142 height 29
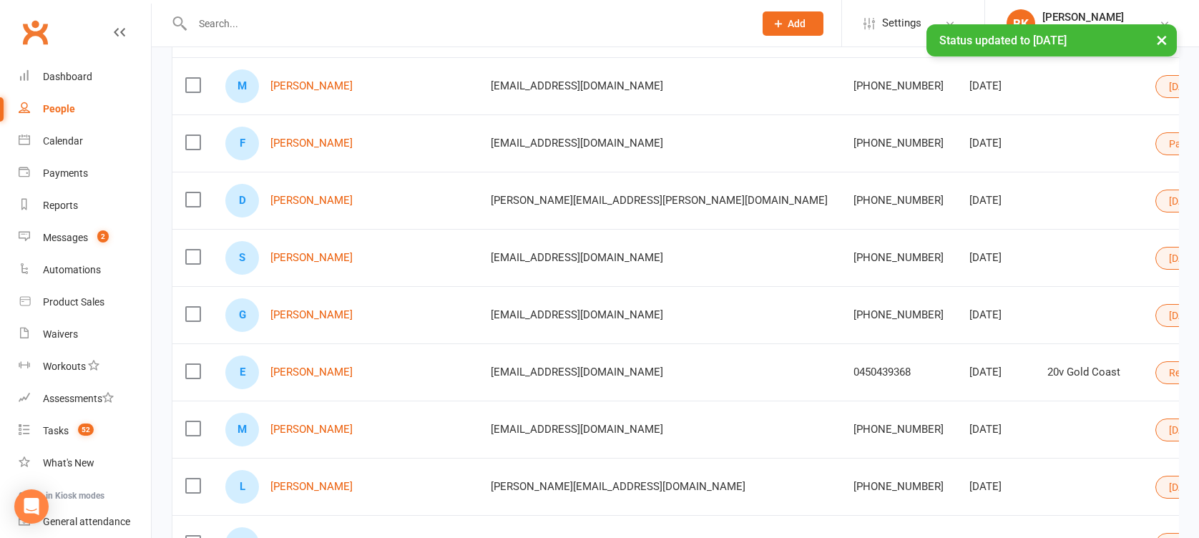
scroll to position [64, 0]
